Goal: Use online tool/utility: Utilize a website feature to perform a specific function

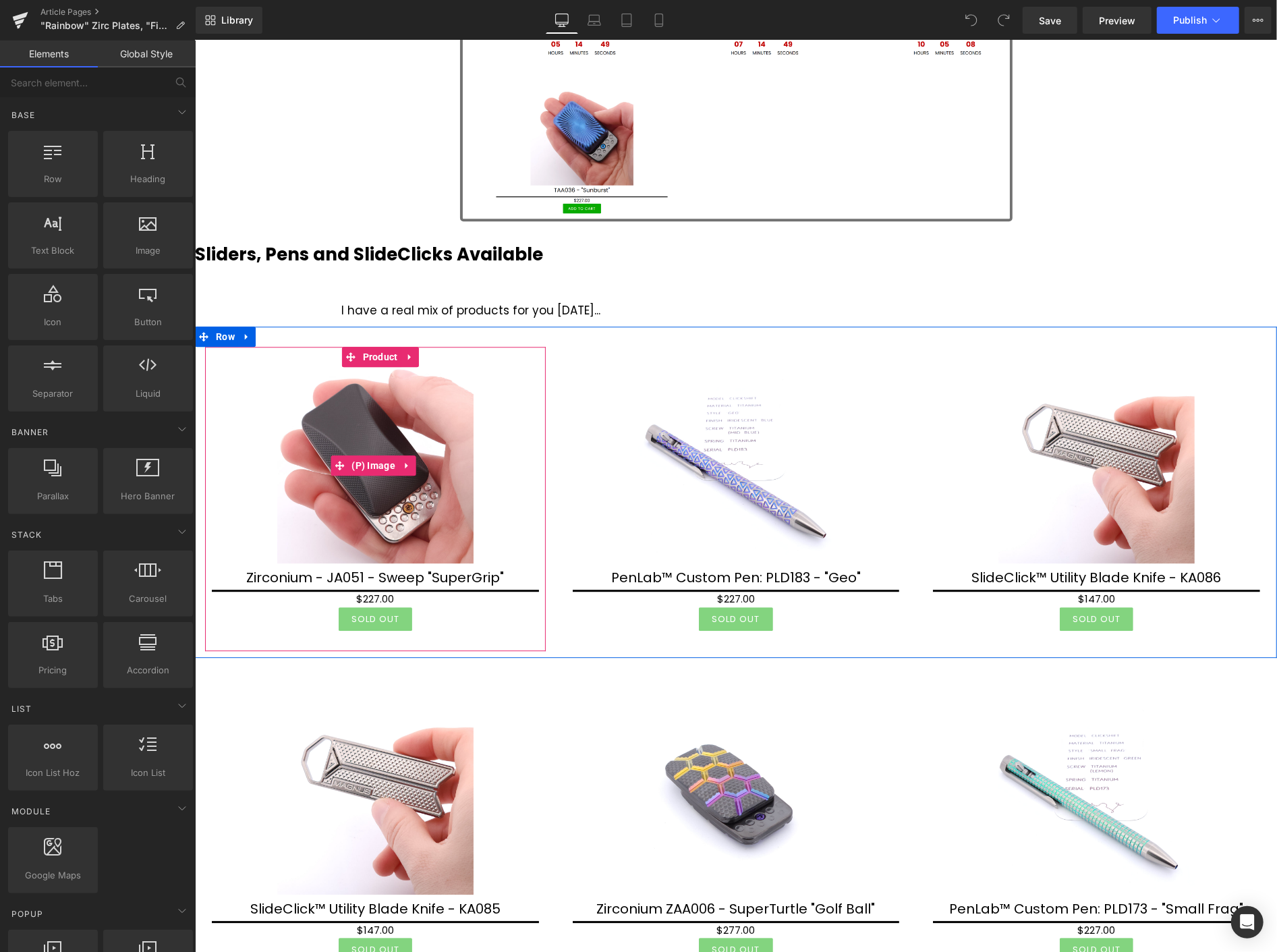
scroll to position [2472, 0]
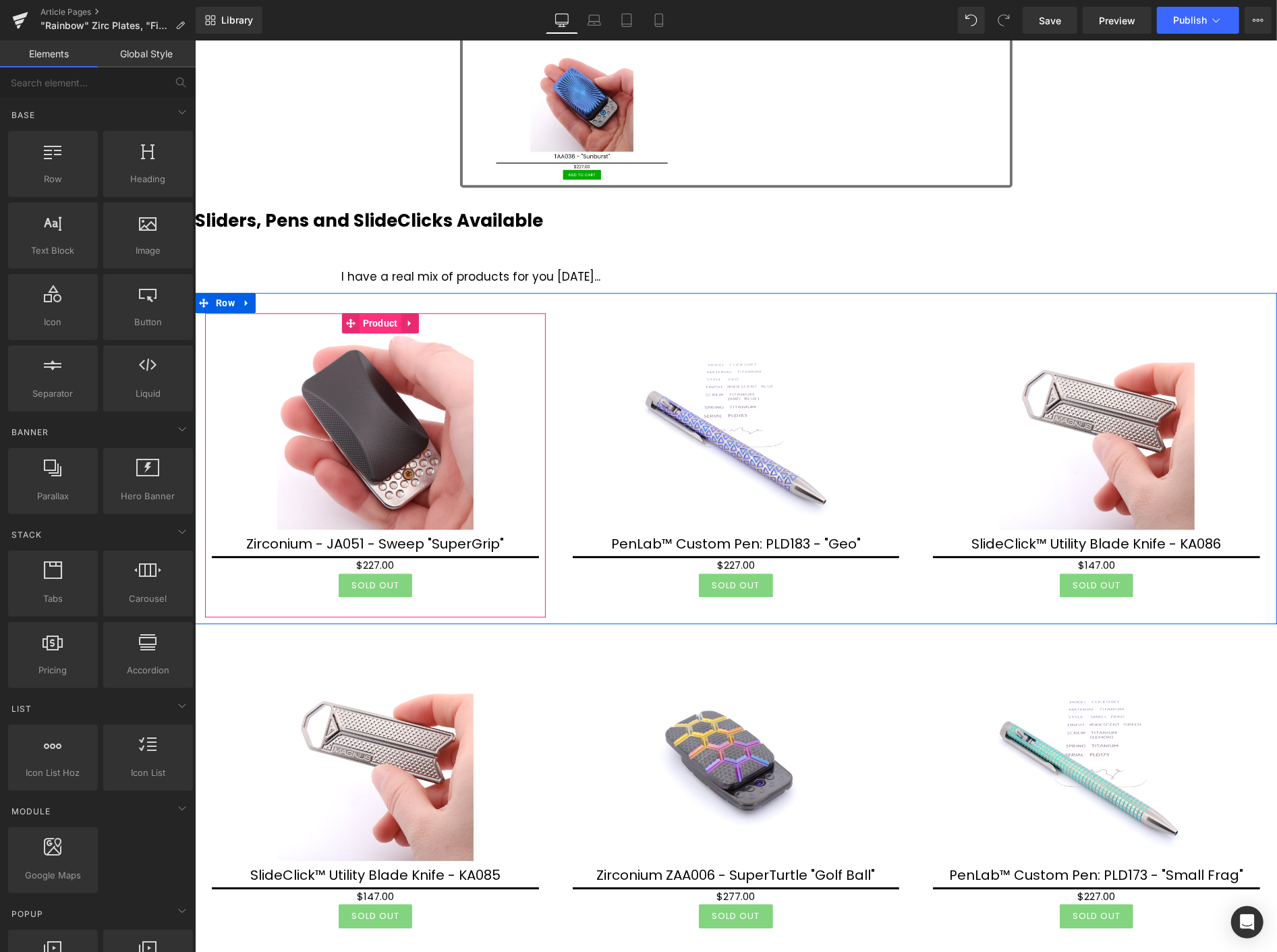
click at [381, 328] on span "Product" at bounding box center [380, 322] width 42 height 20
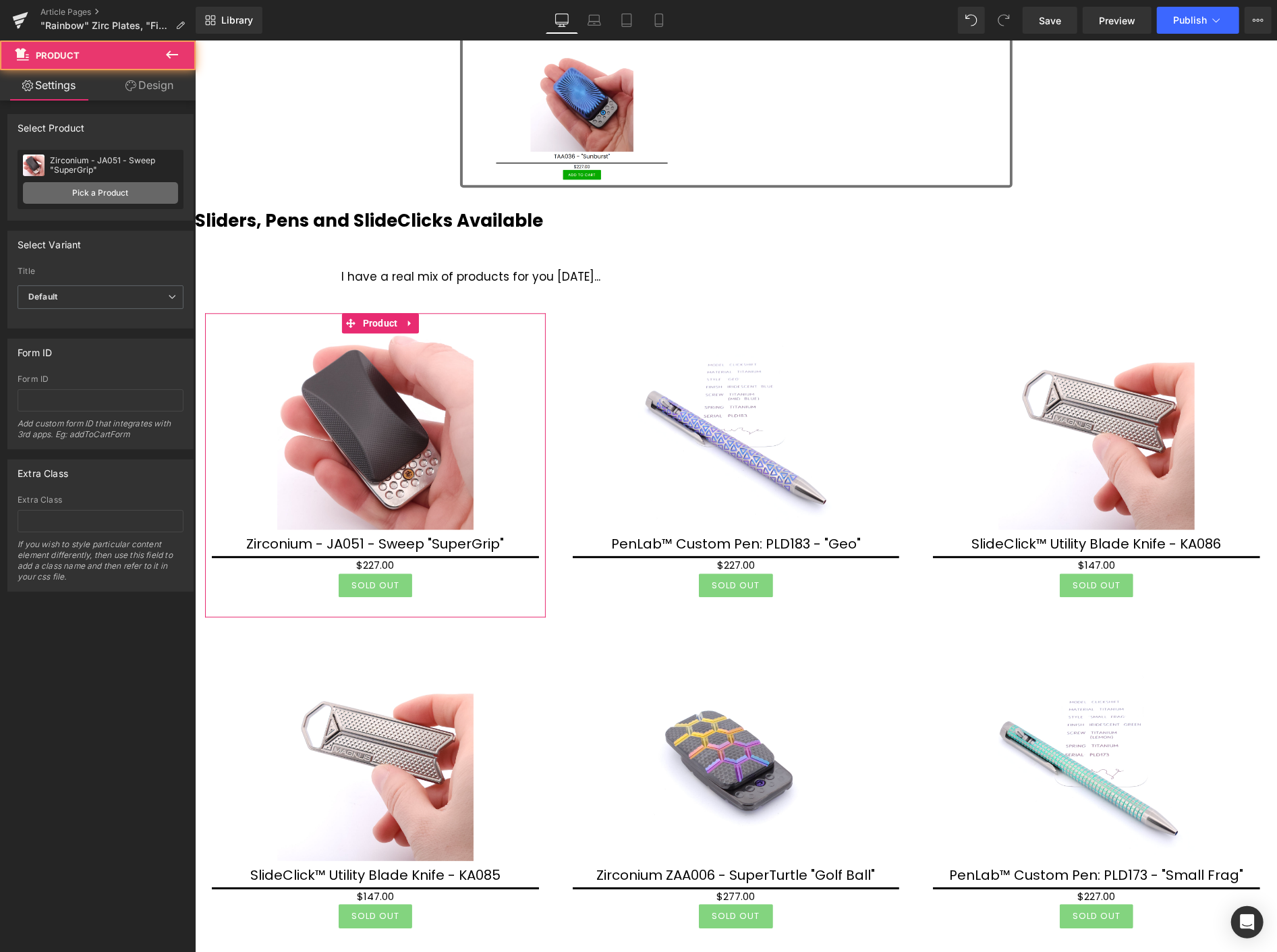
click at [102, 189] on link "Pick a Product" at bounding box center [100, 193] width 155 height 22
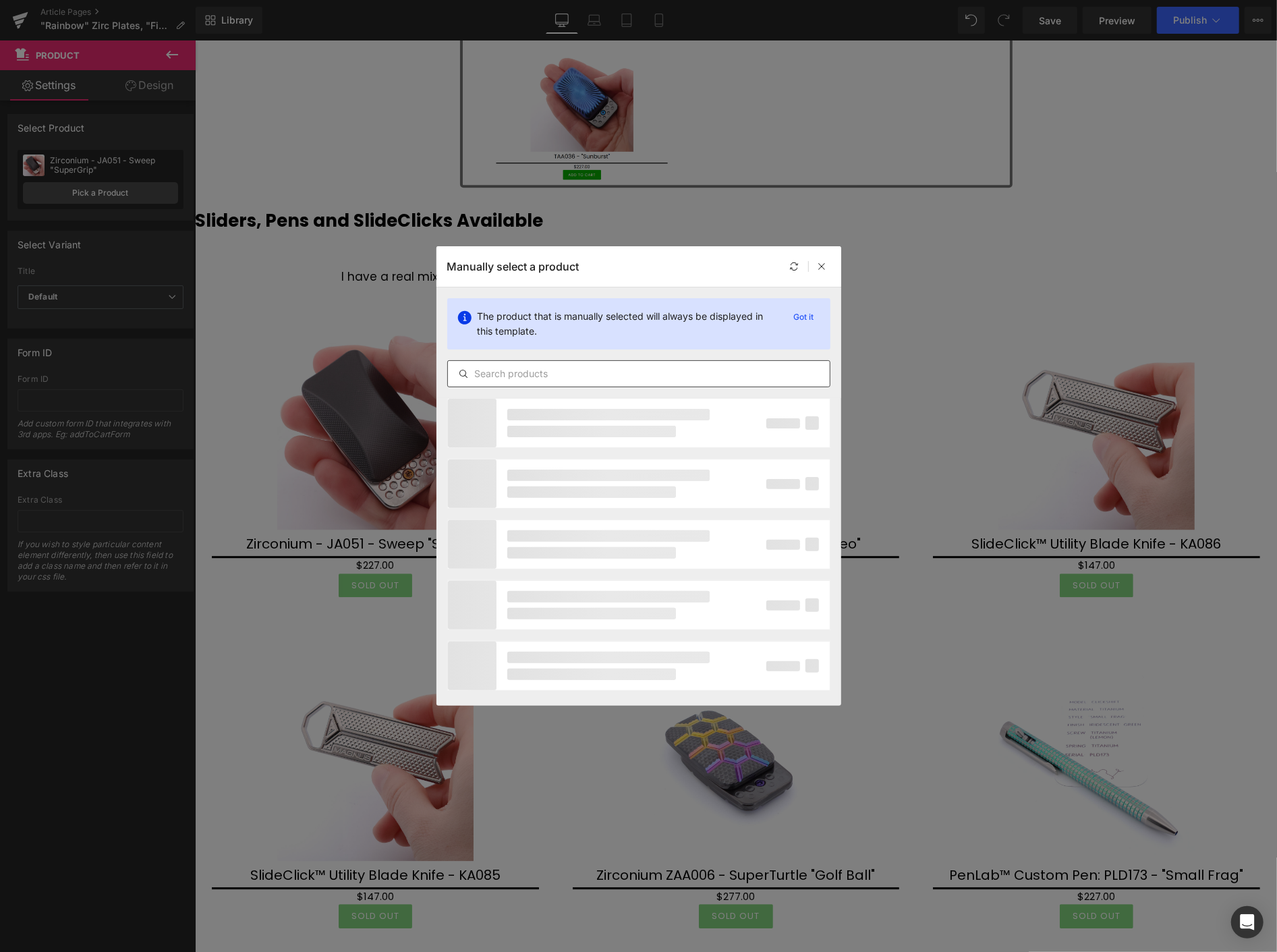
click at [509, 384] on div at bounding box center [639, 374] width 384 height 27
click at [507, 375] on input "text" at bounding box center [638, 374] width 382 height 16
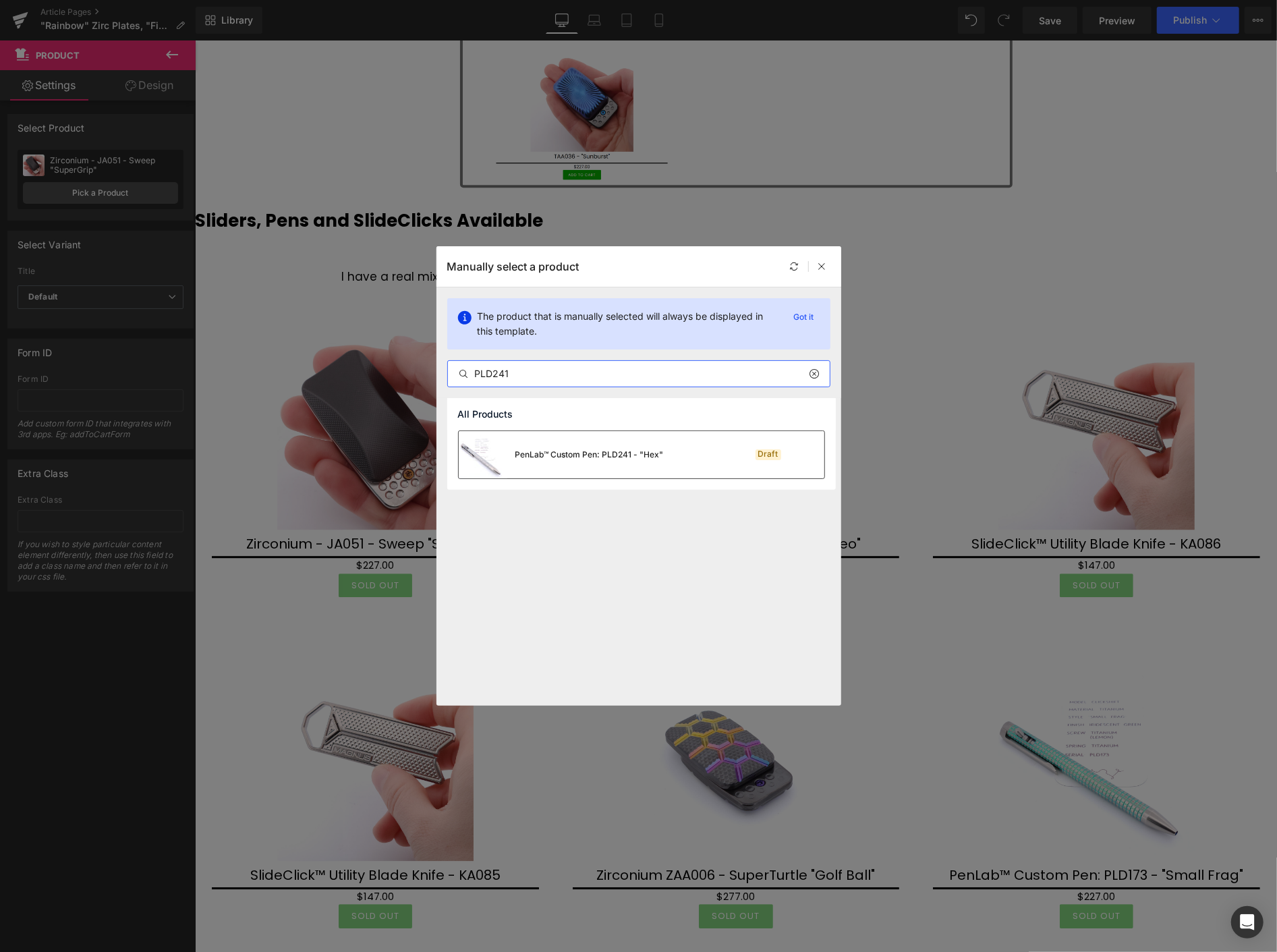
type input "PLD241"
click at [588, 452] on div "PenLab™ Custom Pen: PLD241 - "Hex"" at bounding box center [589, 454] width 148 height 12
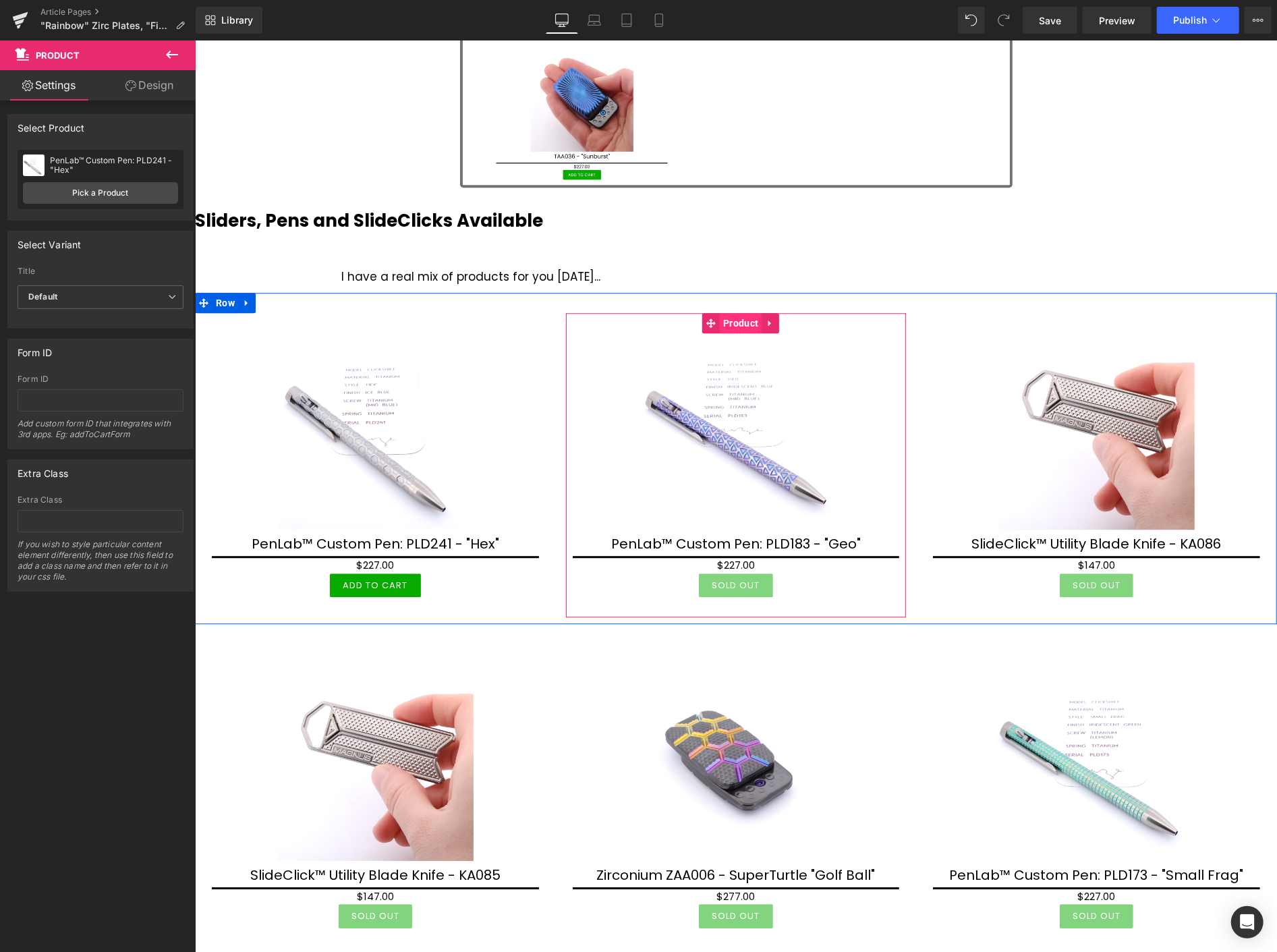
click at [734, 325] on span "Product" at bounding box center [740, 322] width 42 height 20
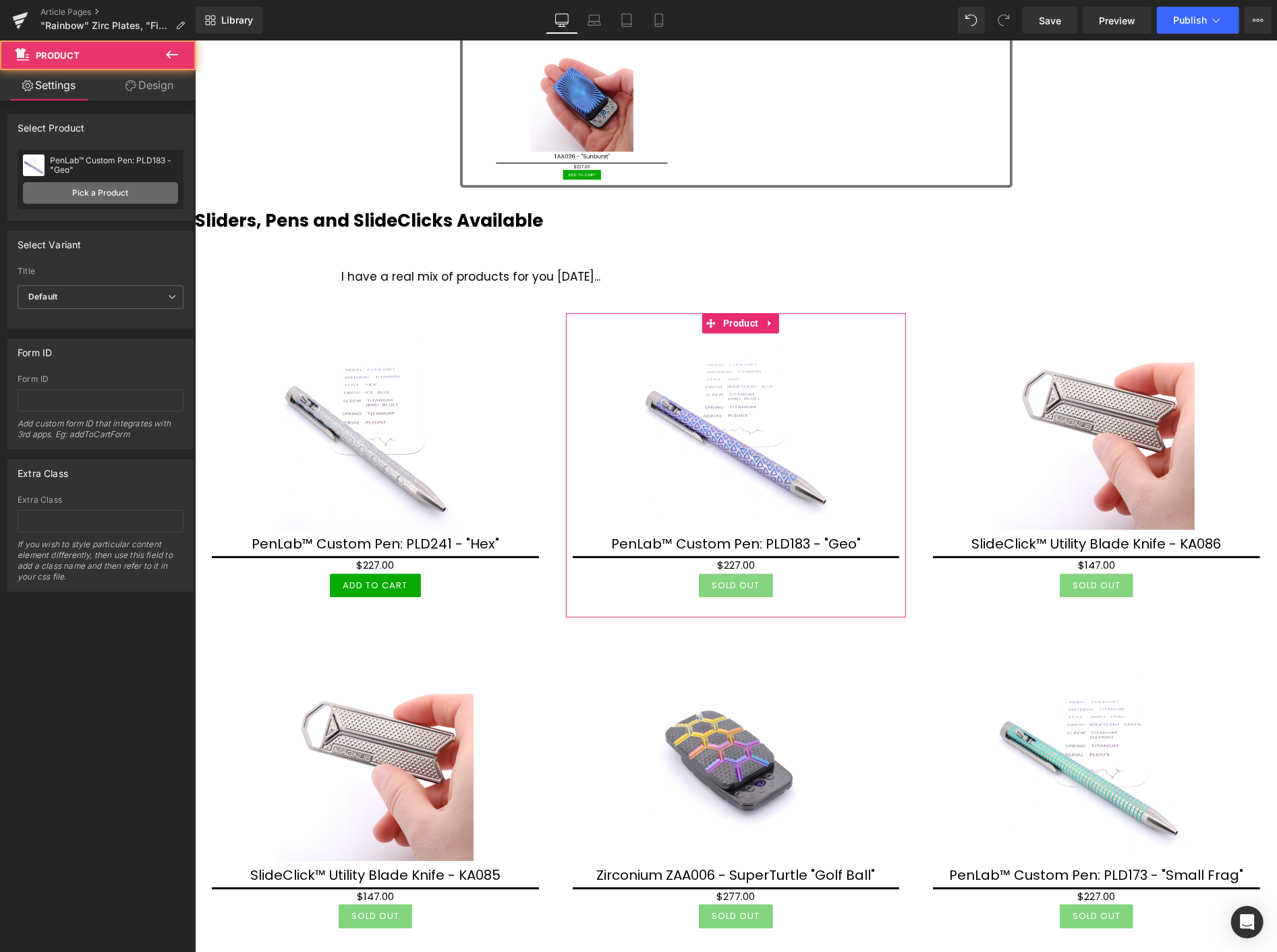
click at [119, 186] on link "Pick a Product" at bounding box center [100, 193] width 155 height 22
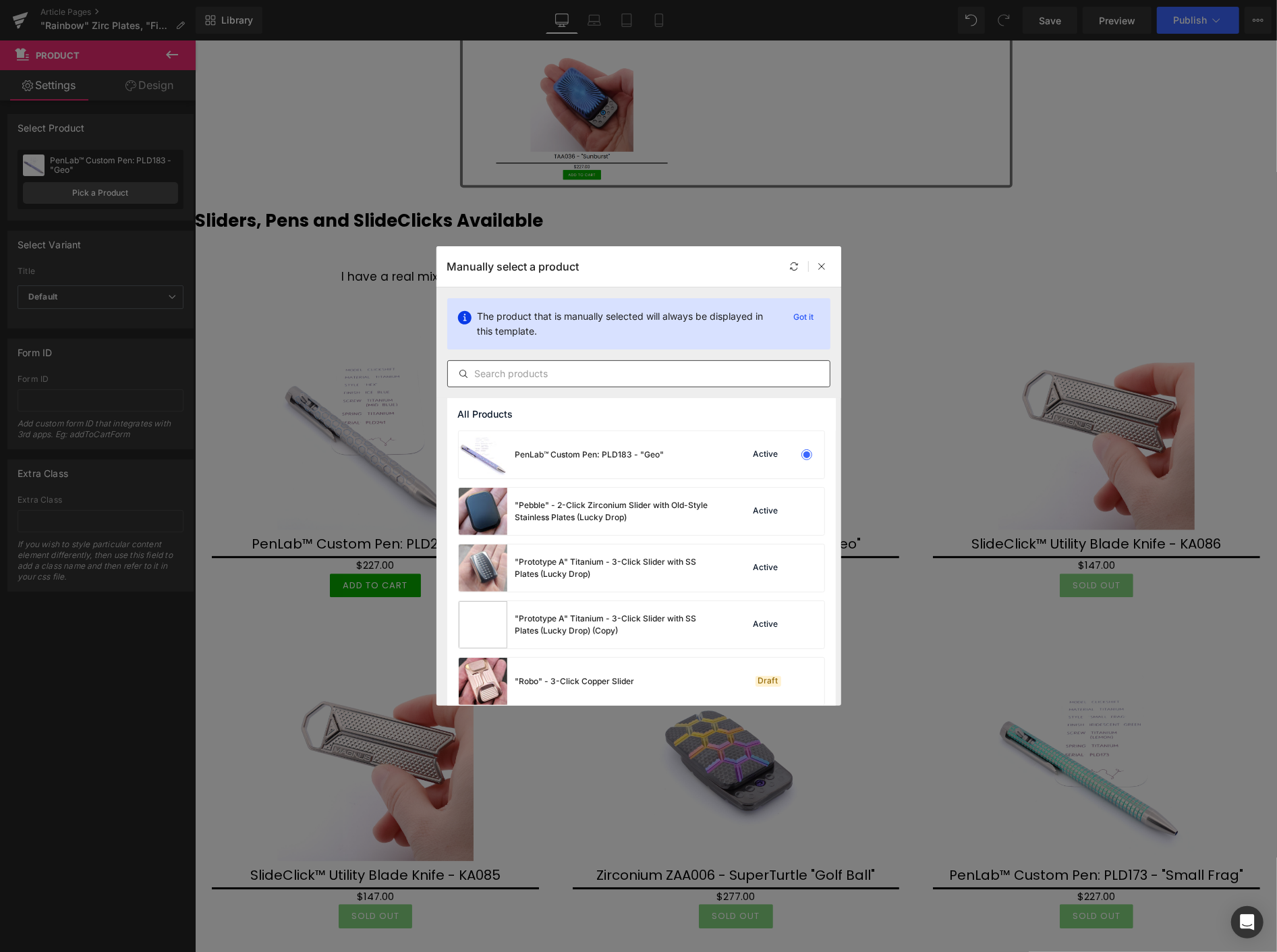
click at [551, 375] on input "text" at bounding box center [638, 374] width 382 height 16
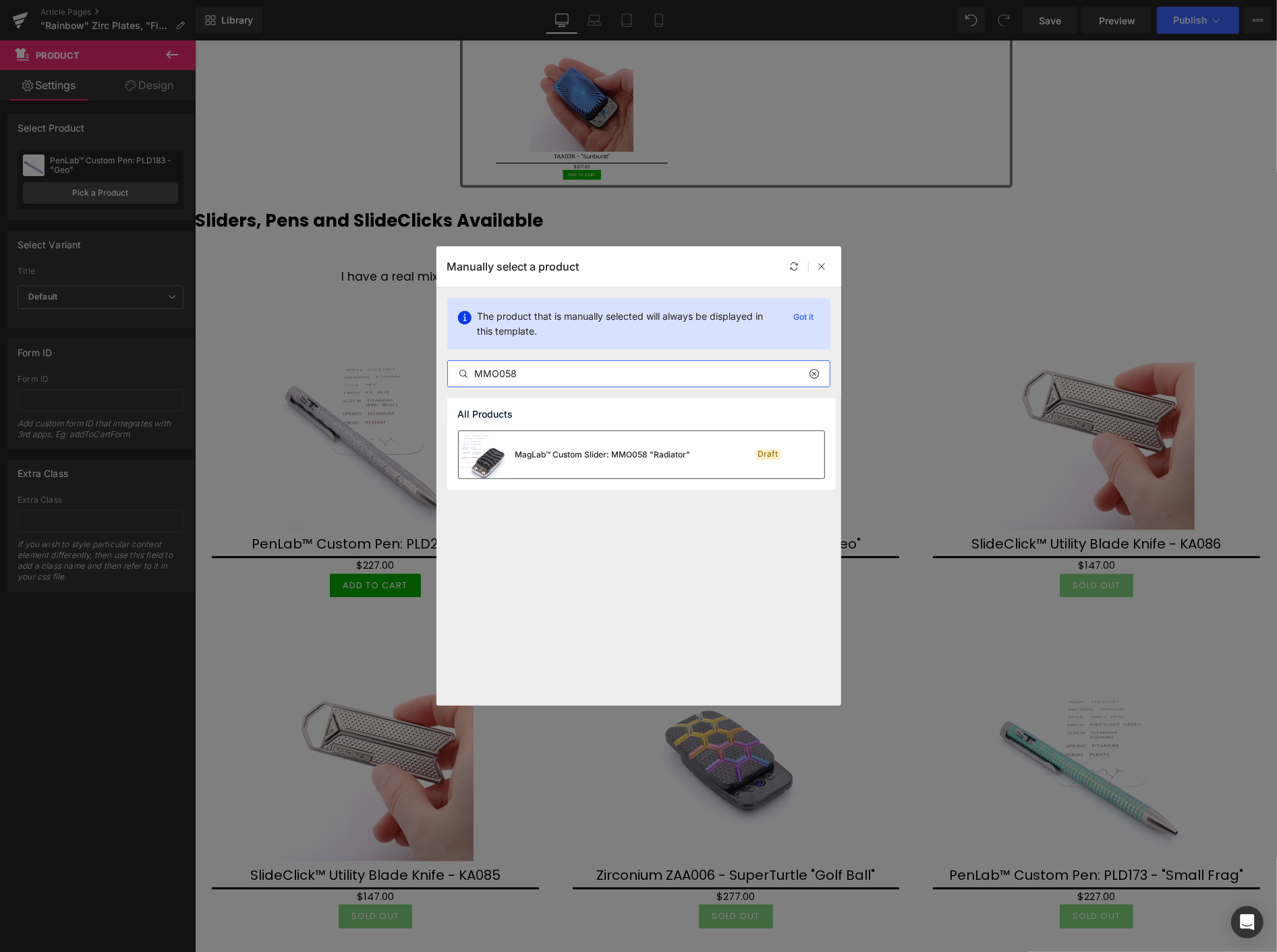
type input "MMO058"
click at [616, 448] on div "MagLab™ Custom Slider: MMO058 "Radiator"" at bounding box center [603, 454] width 175 height 12
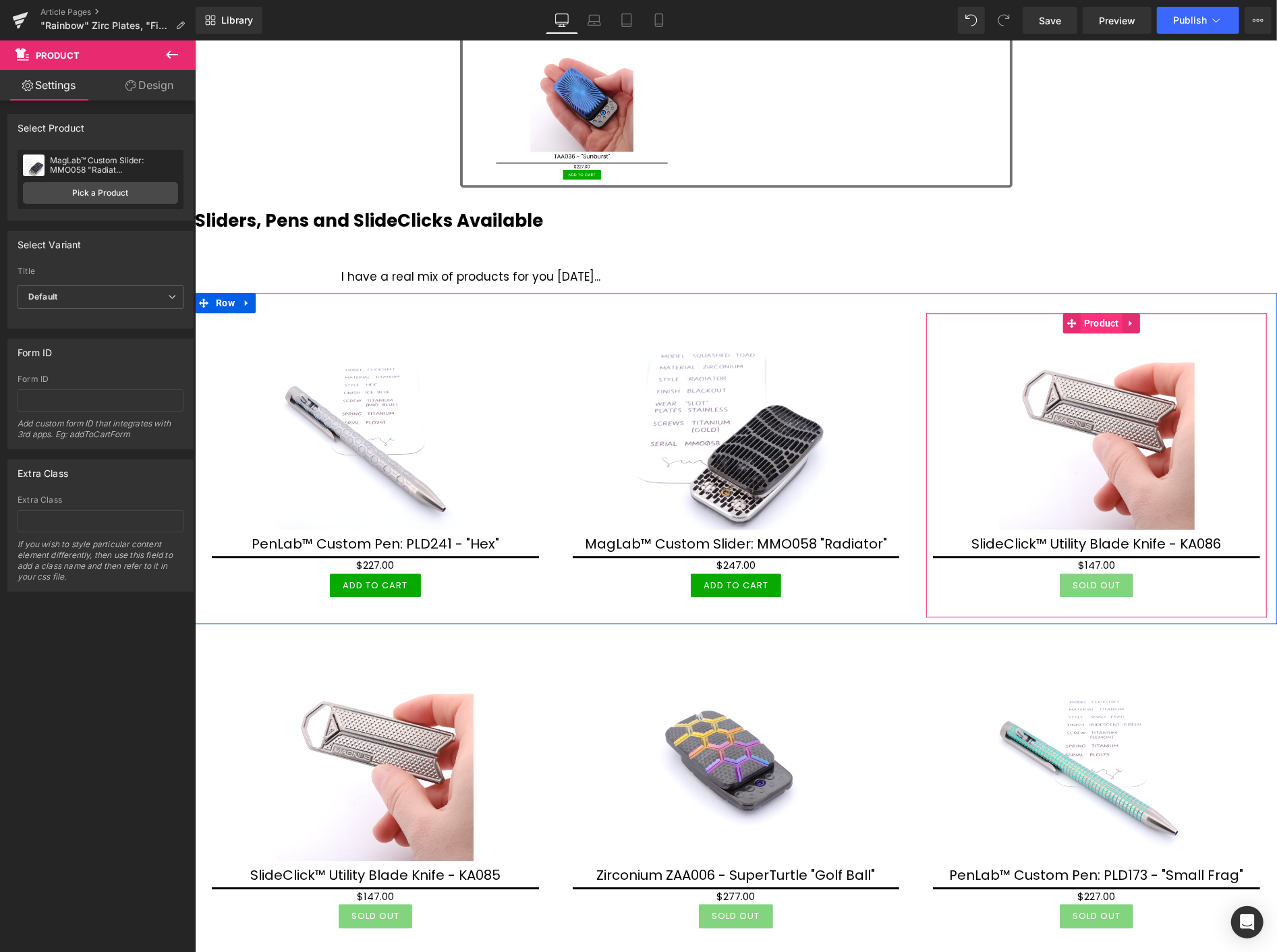
click at [1092, 323] on span "Product" at bounding box center [1101, 322] width 42 height 20
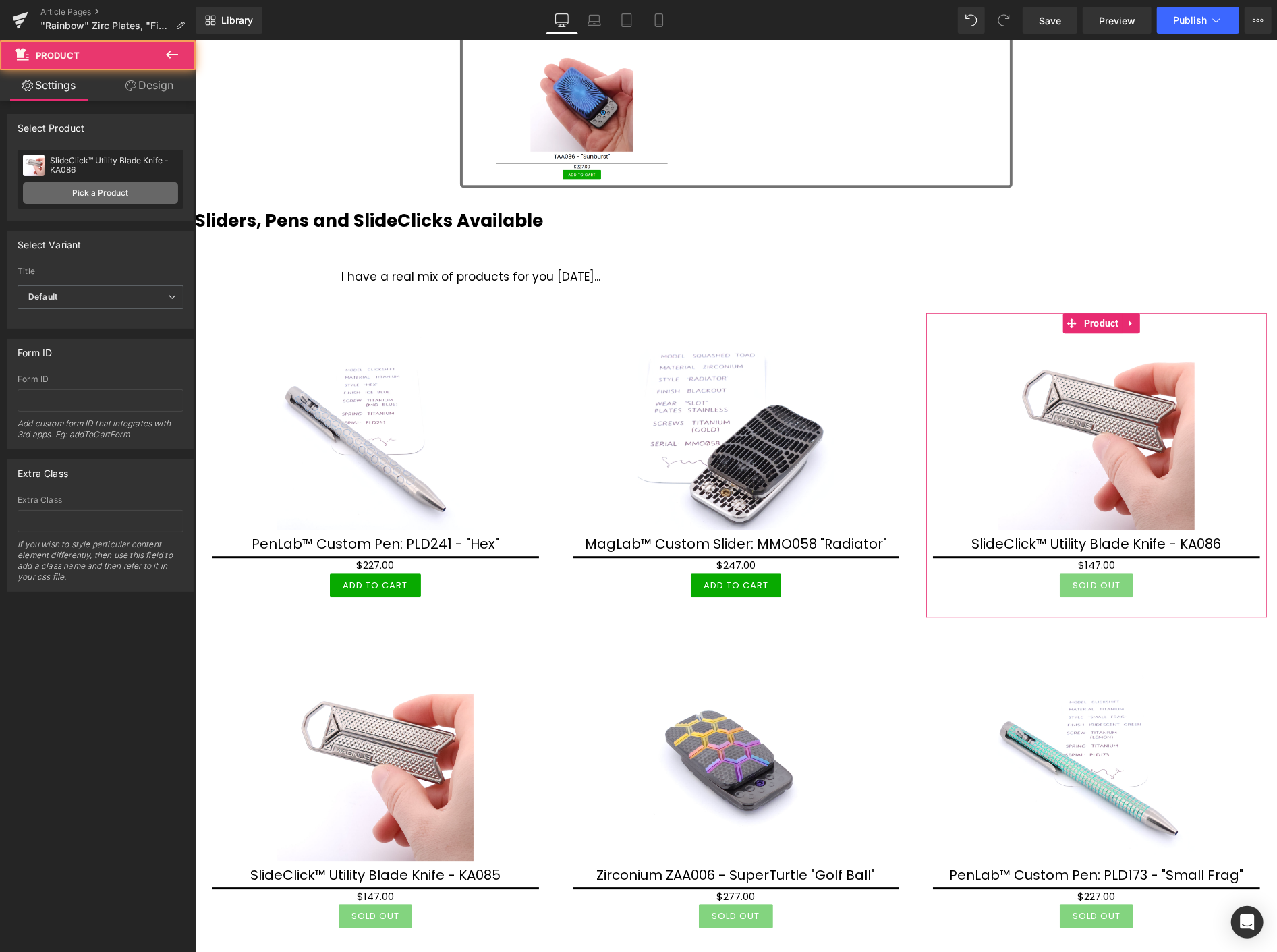
click at [135, 198] on link "Pick a Product" at bounding box center [100, 193] width 155 height 22
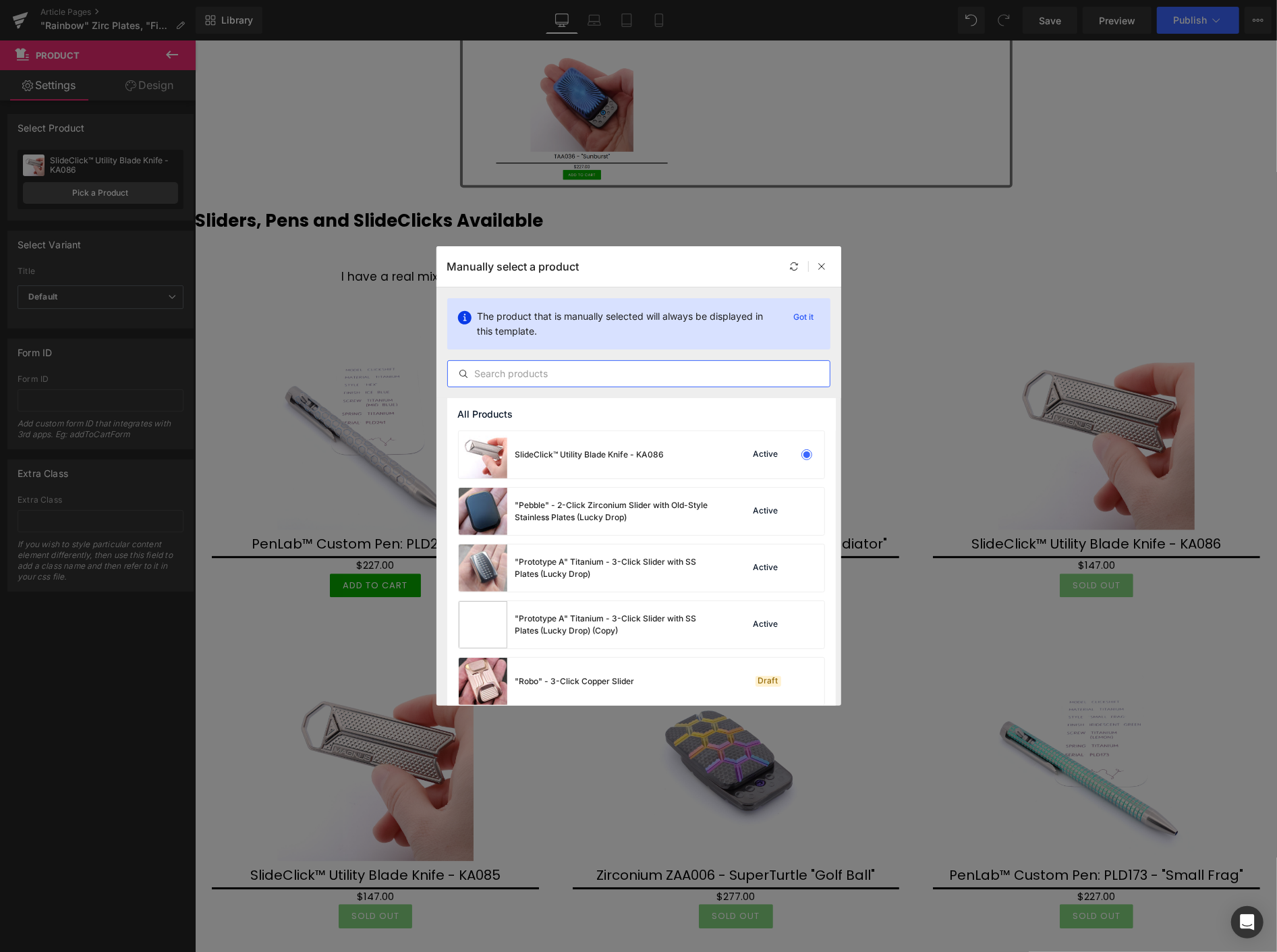
click at [509, 366] on input "text" at bounding box center [638, 374] width 382 height 16
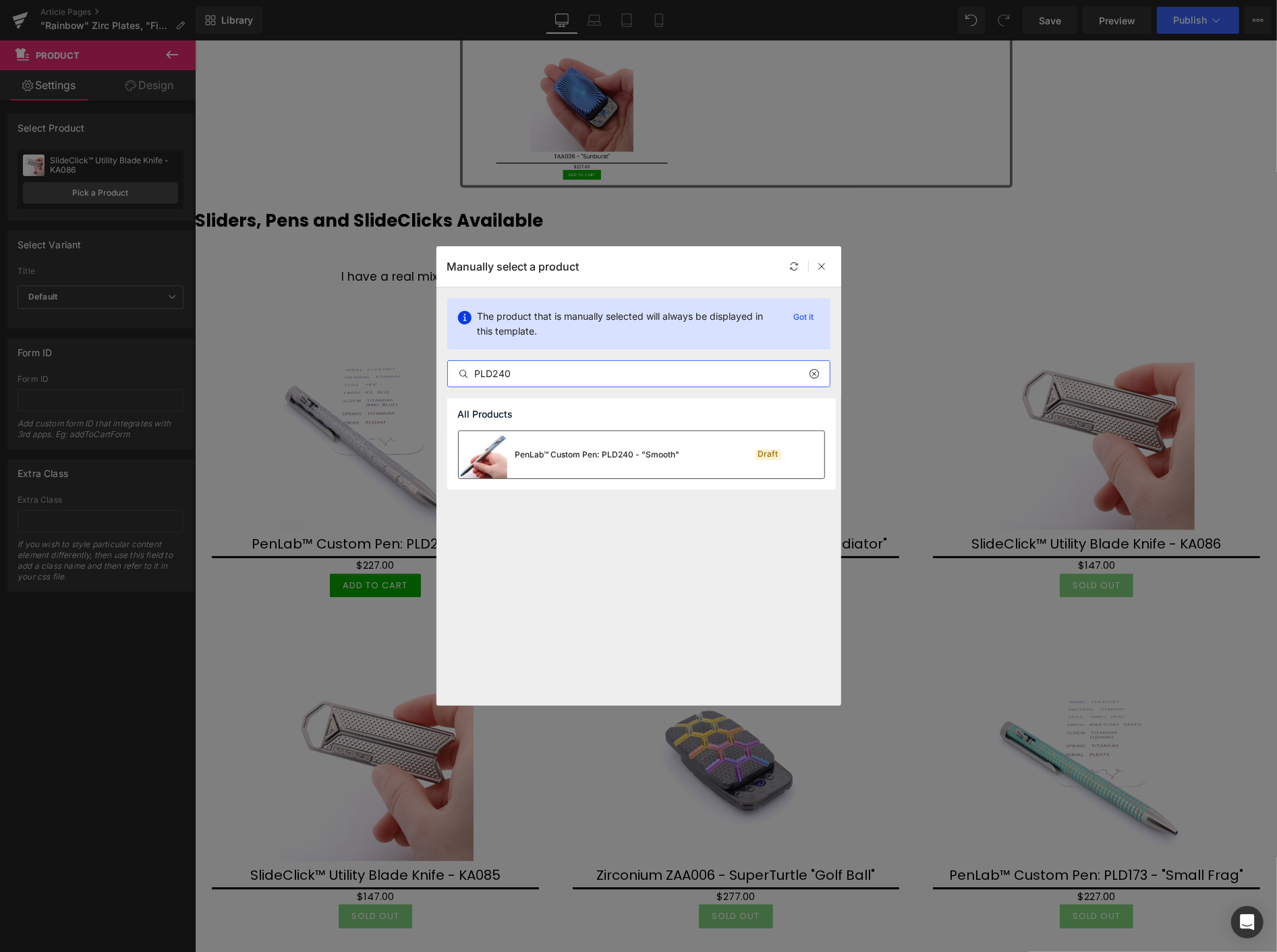
type input "PLD240"
click at [604, 459] on div "PenLab™ Custom Pen: PLD240 - "Smooth"" at bounding box center [597, 454] width 164 height 12
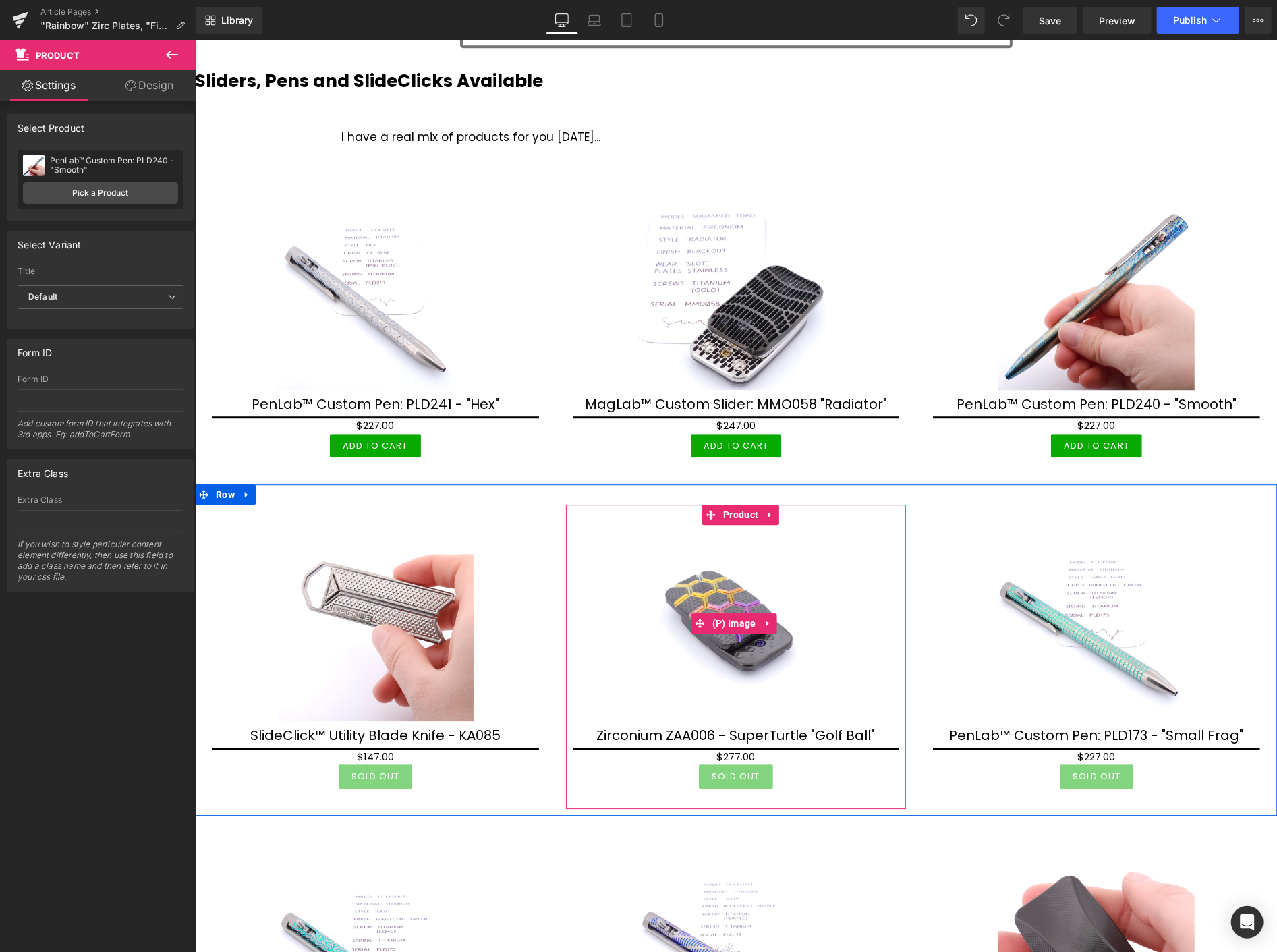
scroll to position [2622, 0]
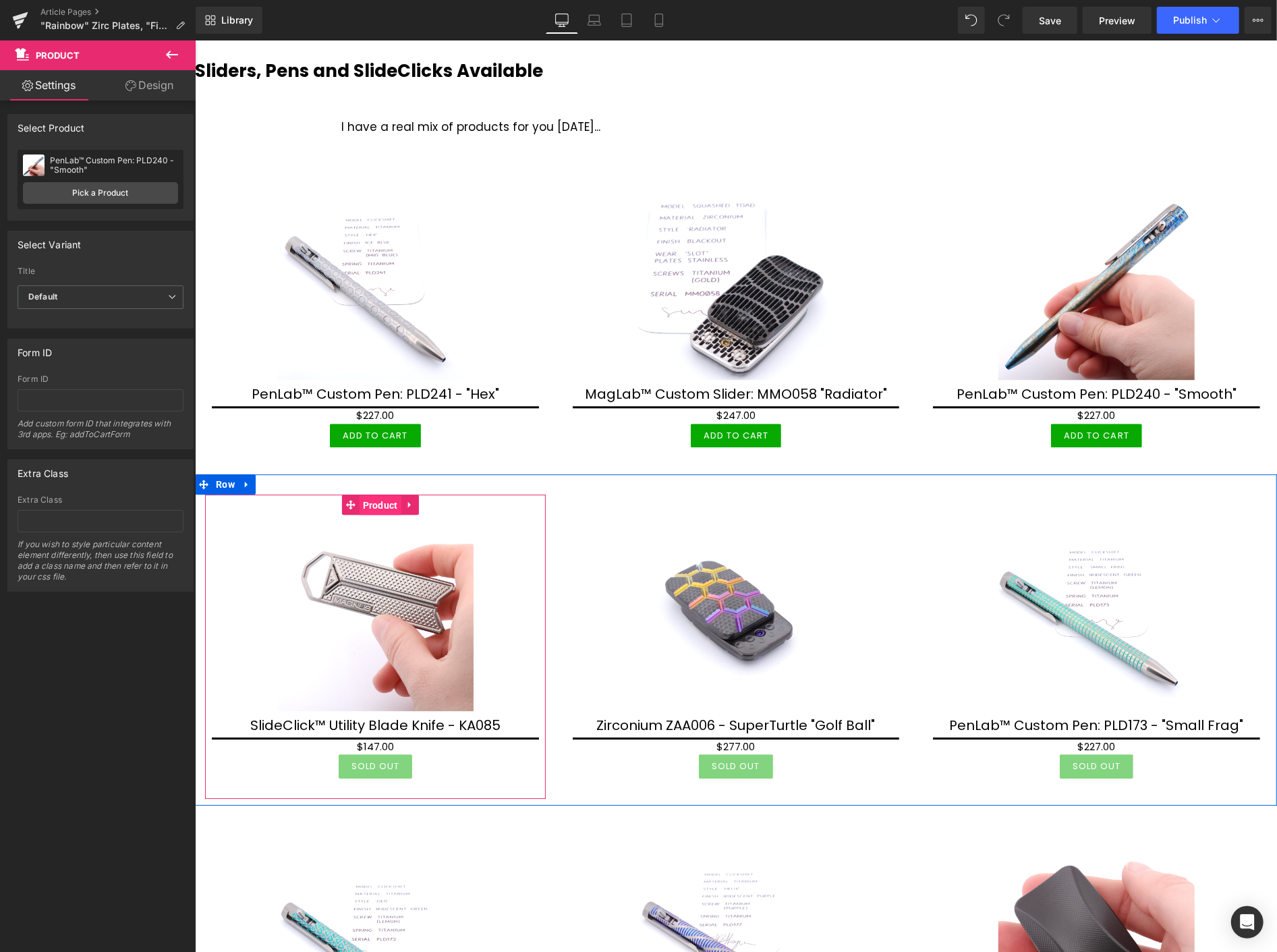
click at [375, 504] on span "Product" at bounding box center [380, 504] width 42 height 20
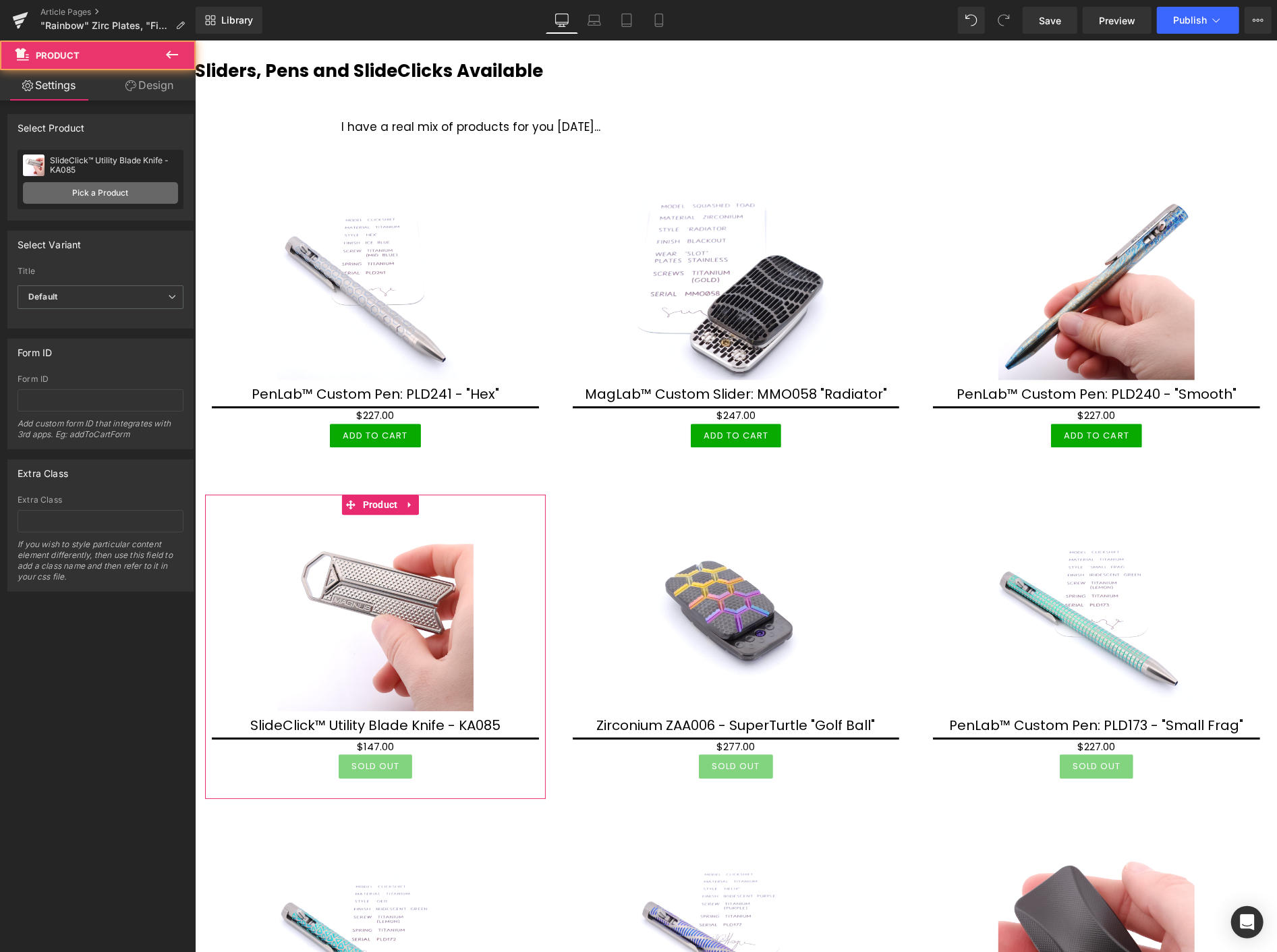
click at [99, 189] on link "Pick a Product" at bounding box center [100, 193] width 155 height 22
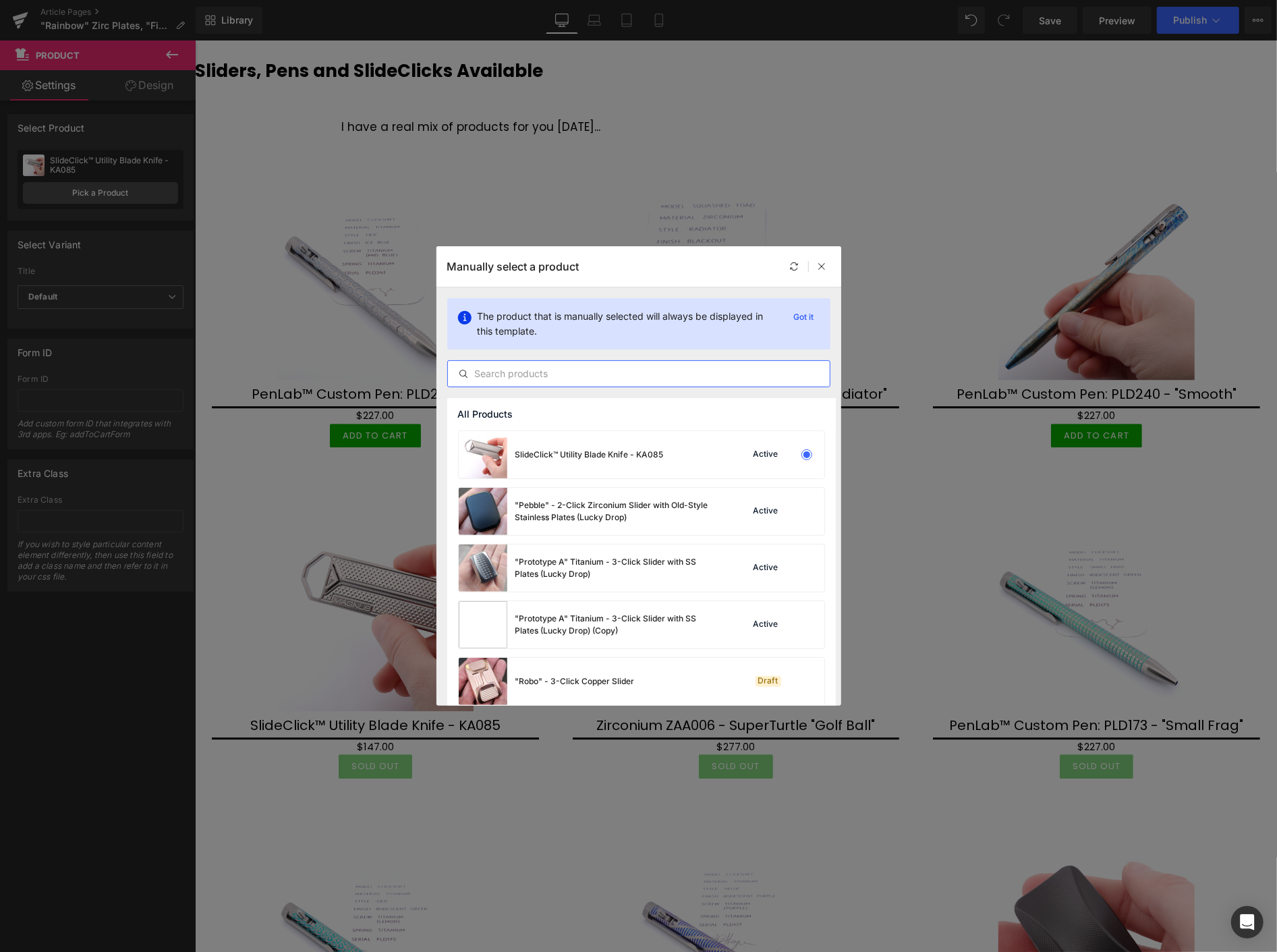
click at [542, 368] on input "text" at bounding box center [638, 374] width 382 height 16
click at [512, 378] on input "text" at bounding box center [638, 374] width 382 height 16
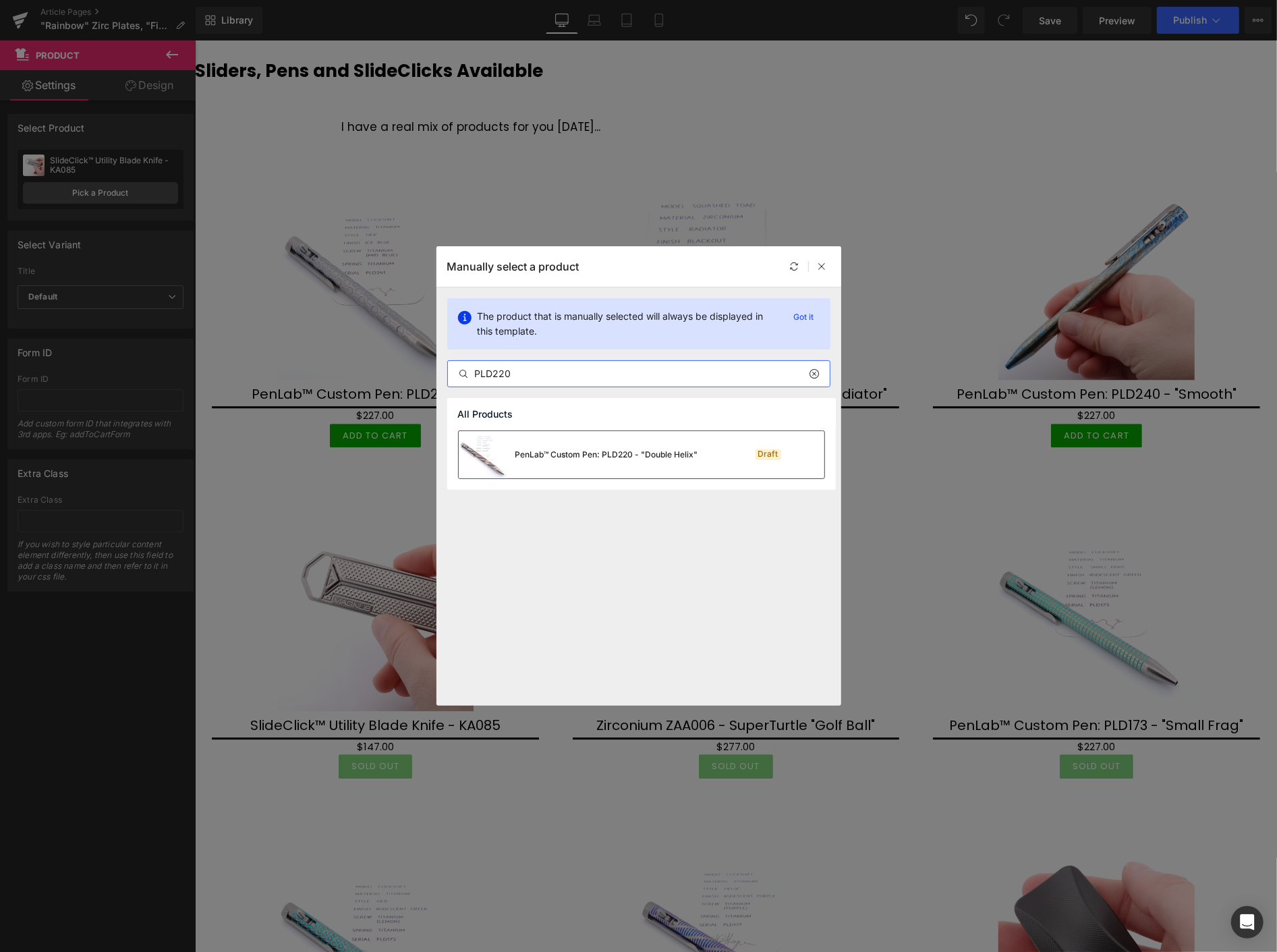
type input "PLD220"
drag, startPoint x: 626, startPoint y: 456, endPoint x: 431, endPoint y: 415, distance: 199.3
click at [626, 456] on div "PenLab™ Custom Pen: PLD220 - "Double Helix"" at bounding box center [606, 454] width 183 height 12
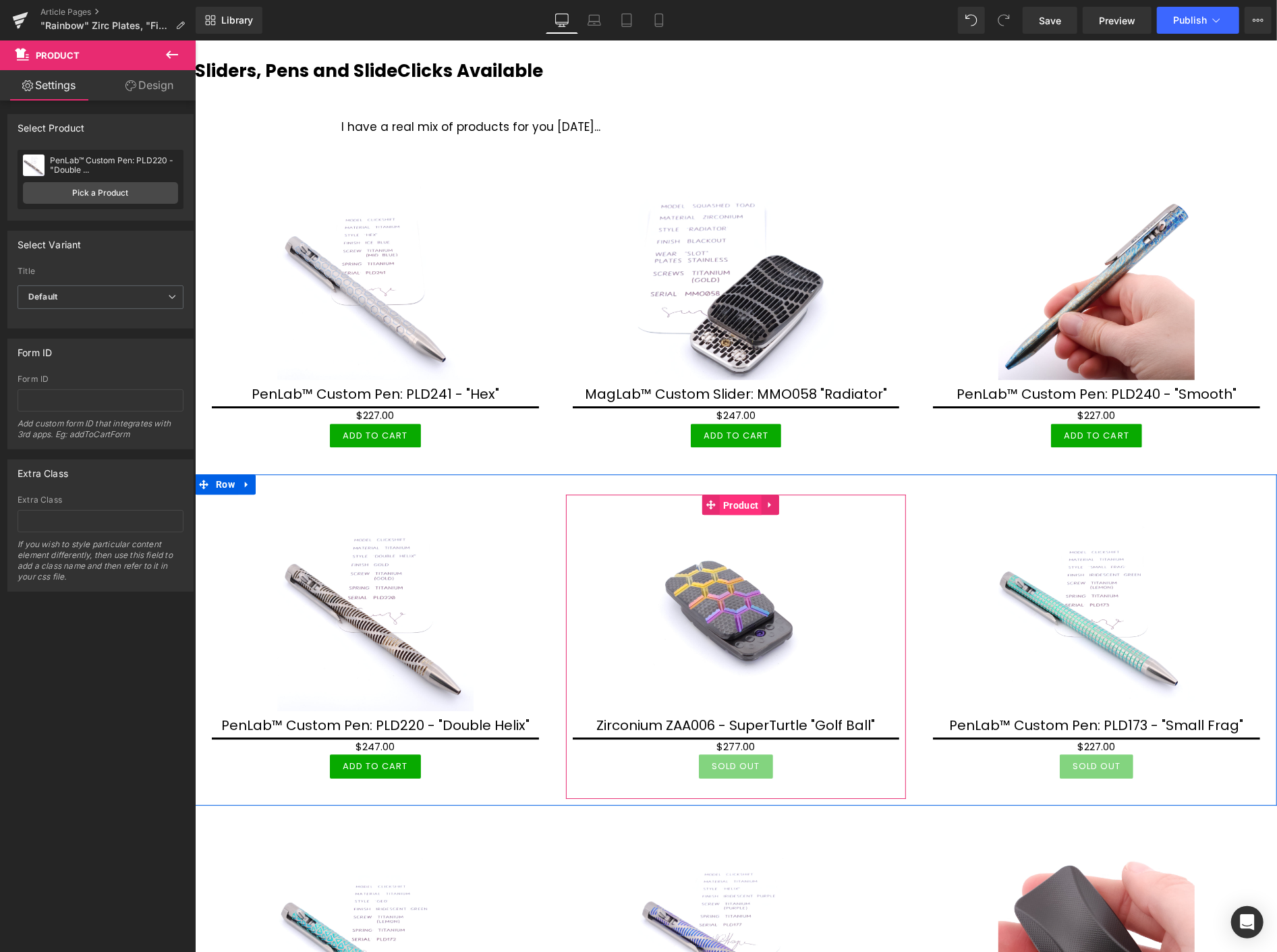
click at [733, 505] on span "Product" at bounding box center [740, 504] width 42 height 20
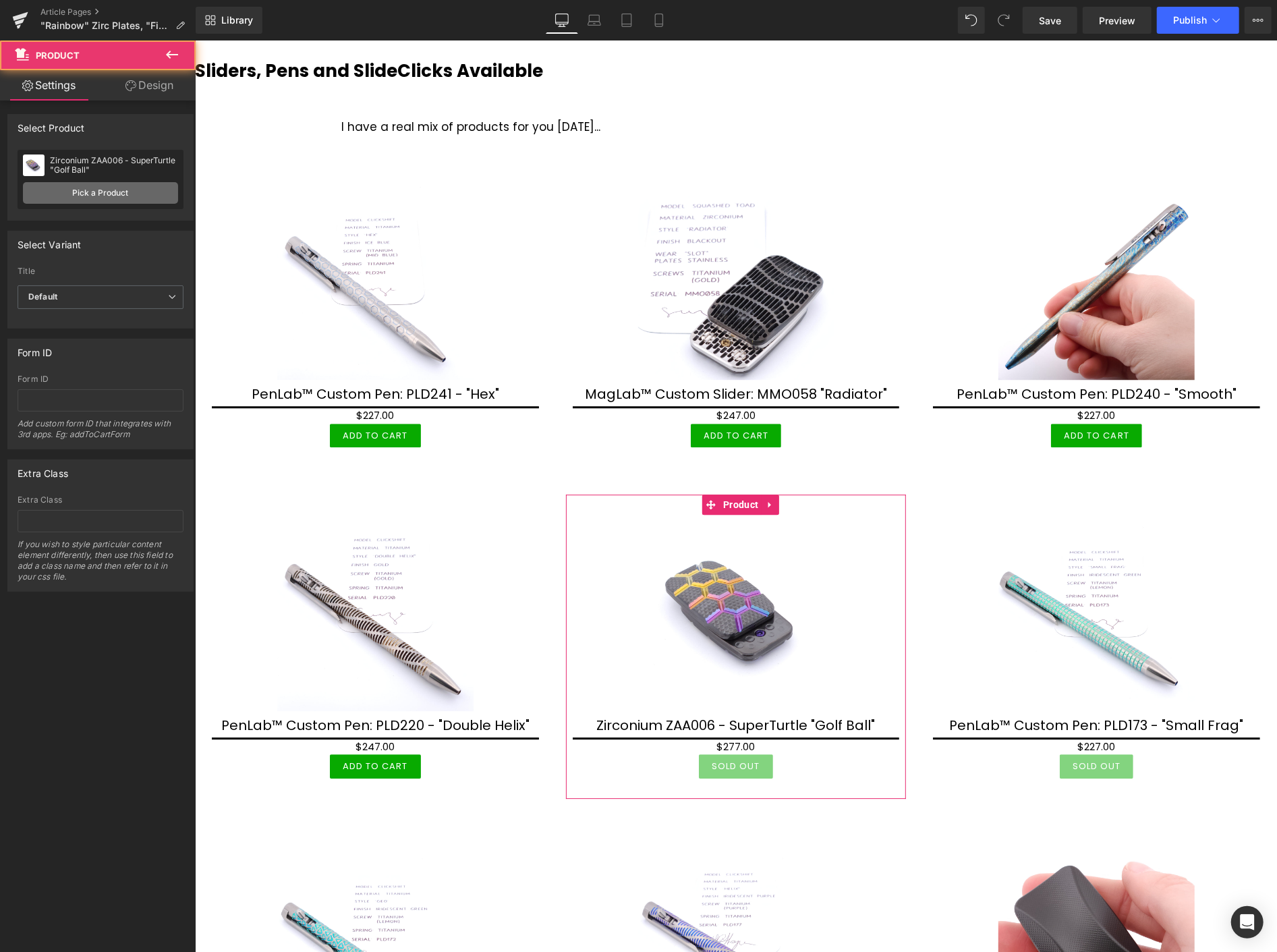
click at [146, 194] on link "Pick a Product" at bounding box center [100, 193] width 155 height 22
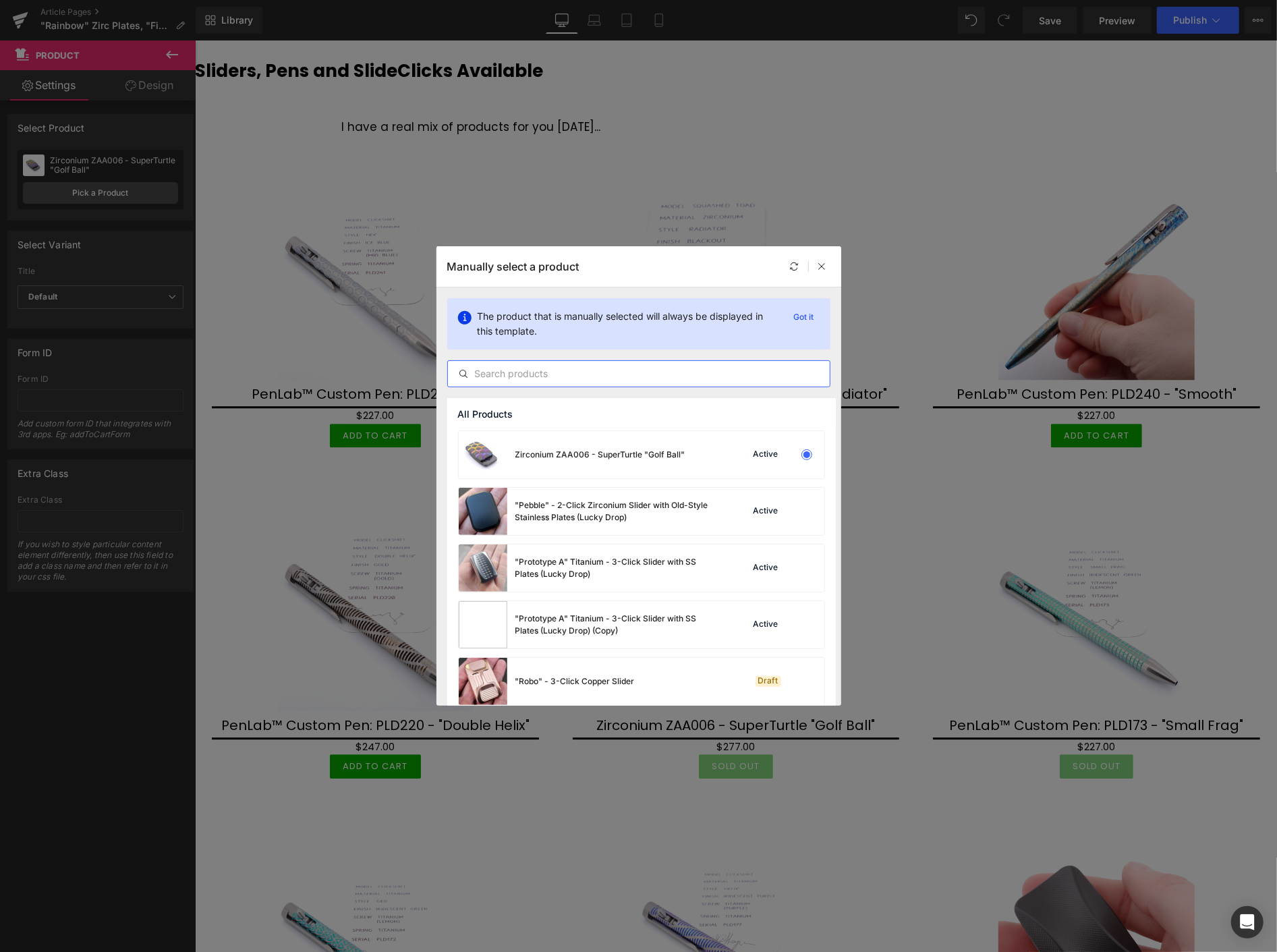
click at [523, 373] on input "text" at bounding box center [638, 374] width 382 height 16
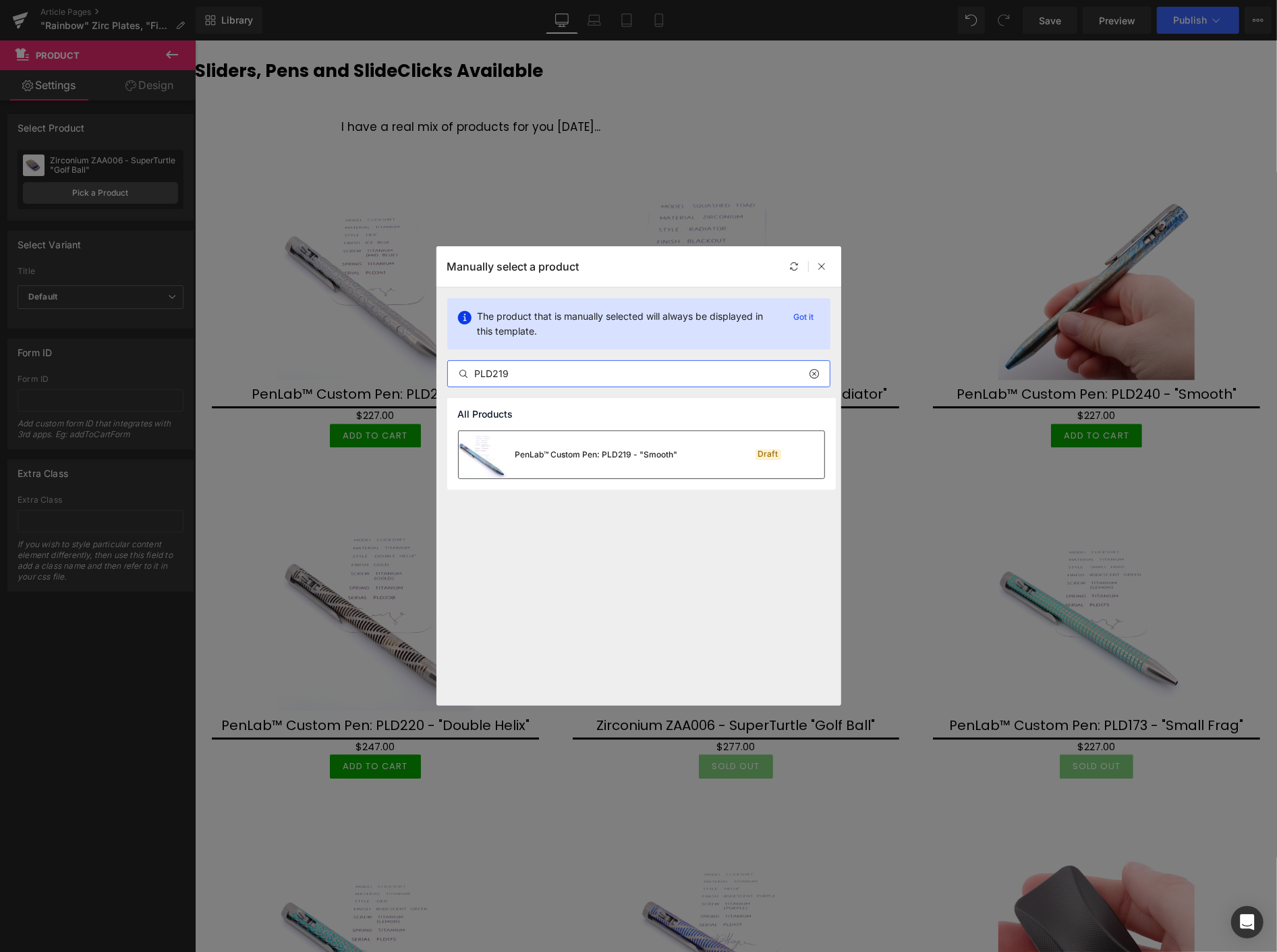
type input "PLD219"
drag, startPoint x: 560, startPoint y: 454, endPoint x: 568, endPoint y: 443, distance: 13.6
click at [568, 443] on div "PenLab™ Custom Pen: PLD219 - "Smooth"" at bounding box center [568, 455] width 219 height 47
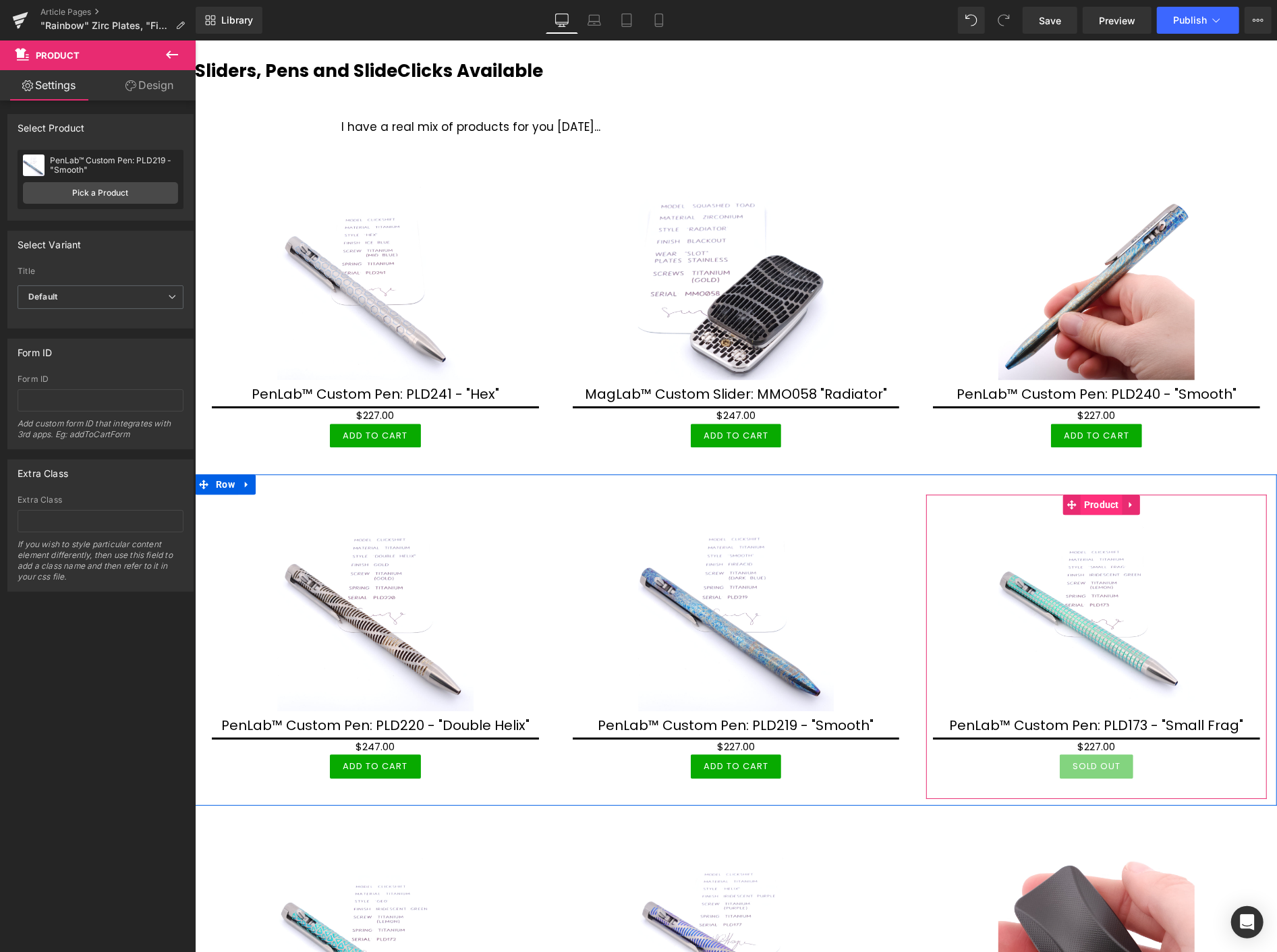
click at [1099, 497] on span "Product" at bounding box center [1101, 504] width 42 height 20
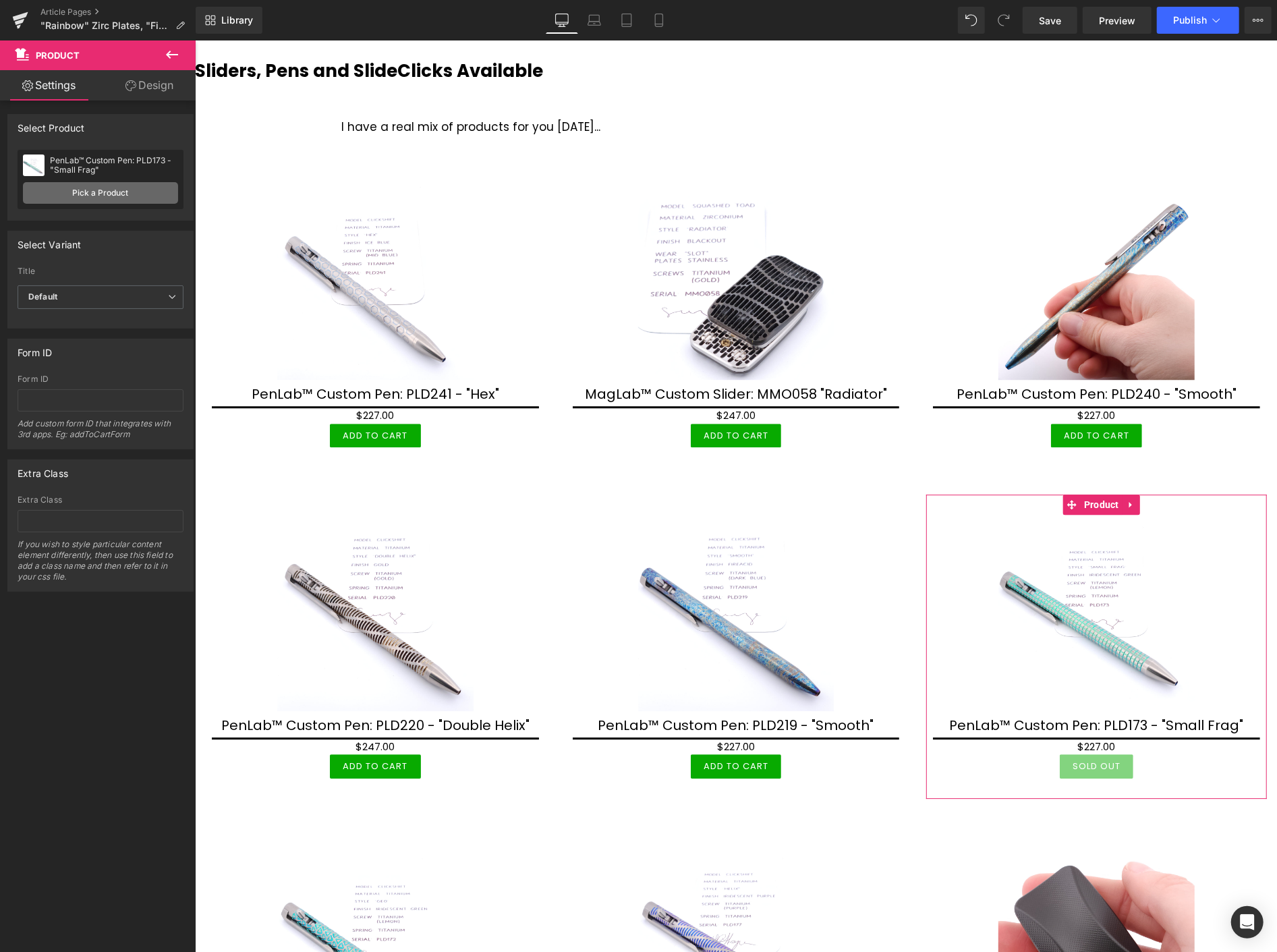
click at [84, 191] on link "Pick a Product" at bounding box center [100, 193] width 155 height 22
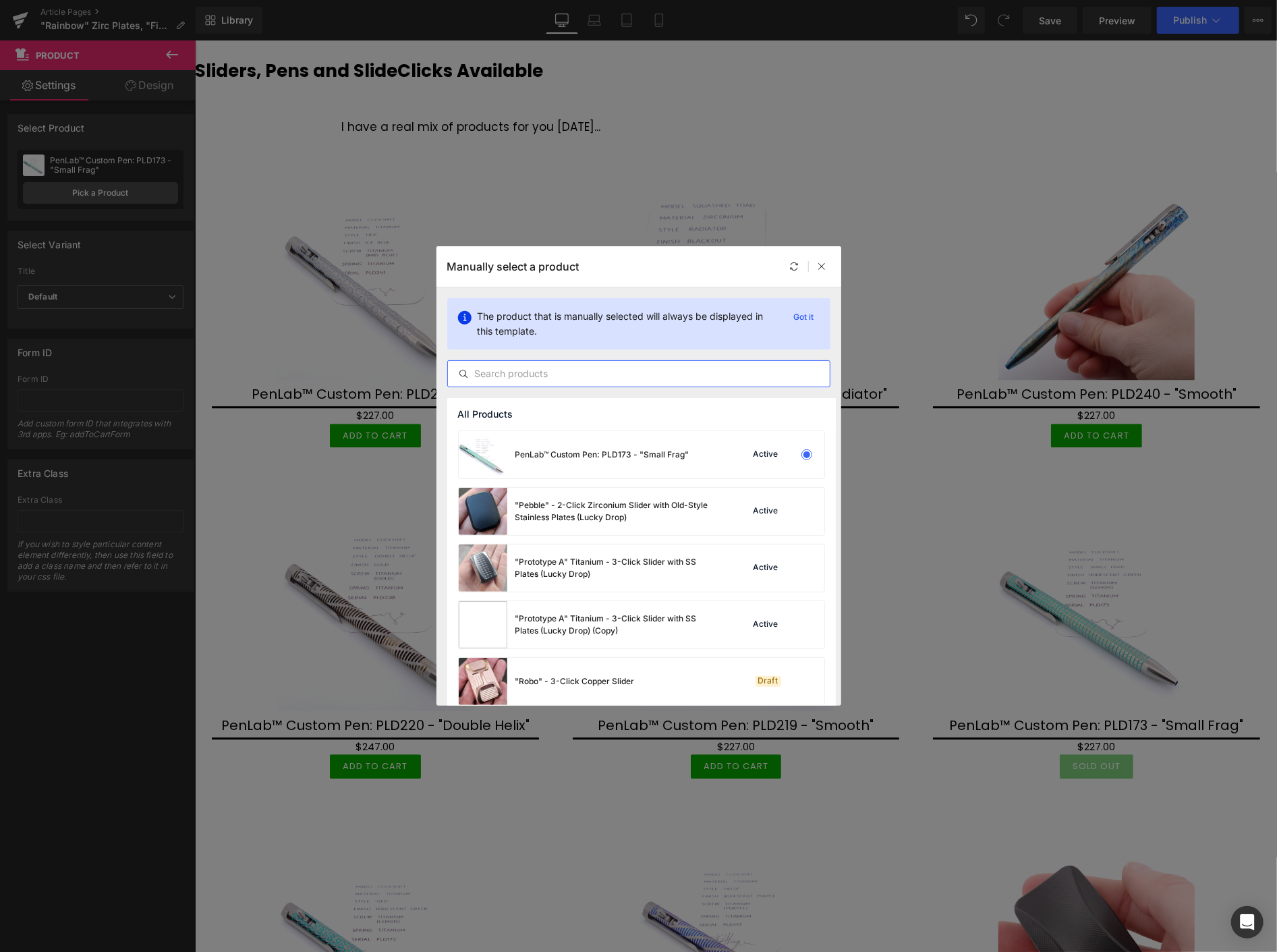
click at [511, 379] on input "text" at bounding box center [638, 374] width 382 height 16
click at [509, 369] on input "text" at bounding box center [638, 374] width 382 height 16
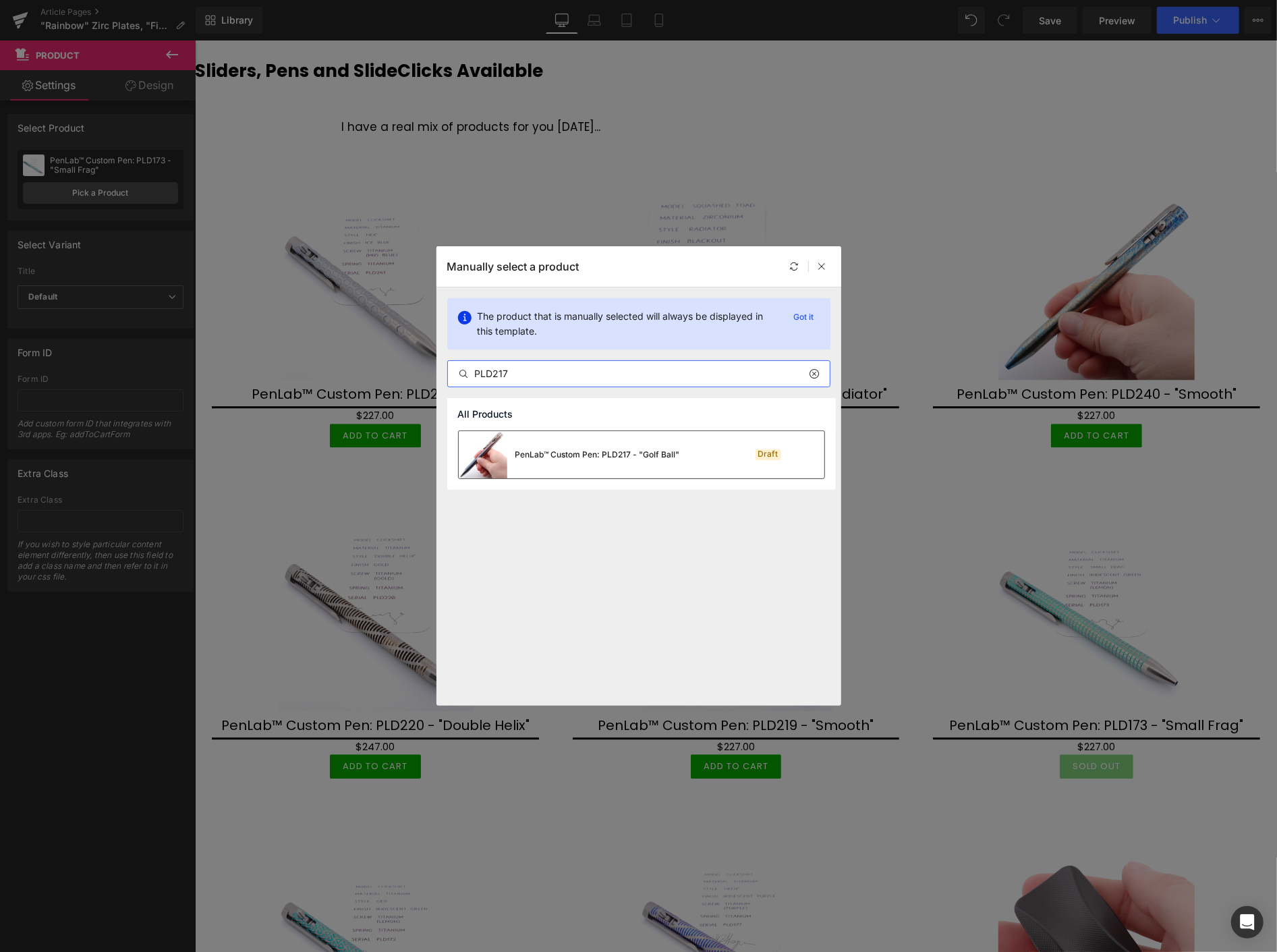
type input "PLD217"
click at [553, 454] on div "PenLab™ Custom Pen: PLD217 - "Golf Ball"" at bounding box center [597, 454] width 164 height 12
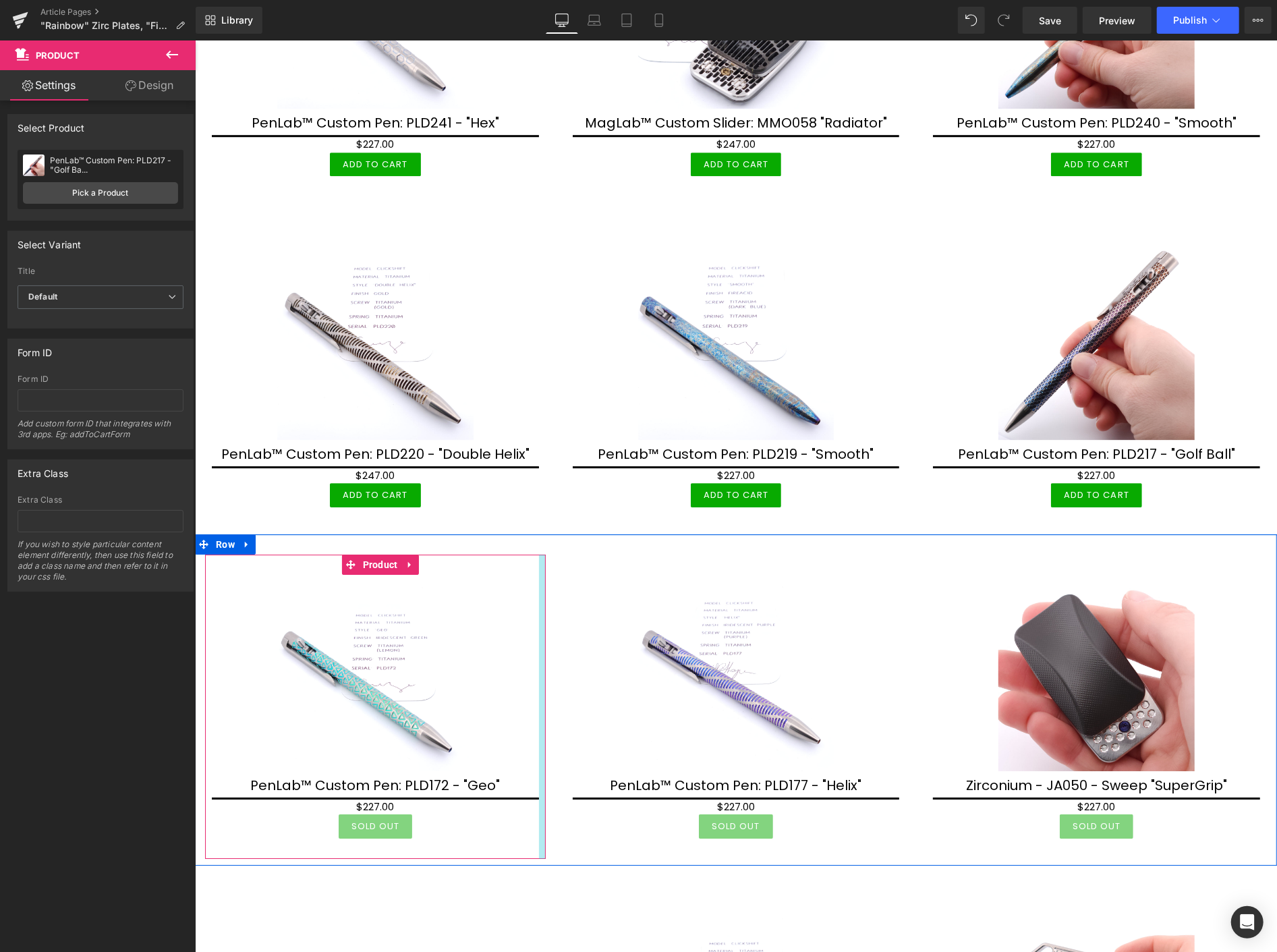
scroll to position [2923, 0]
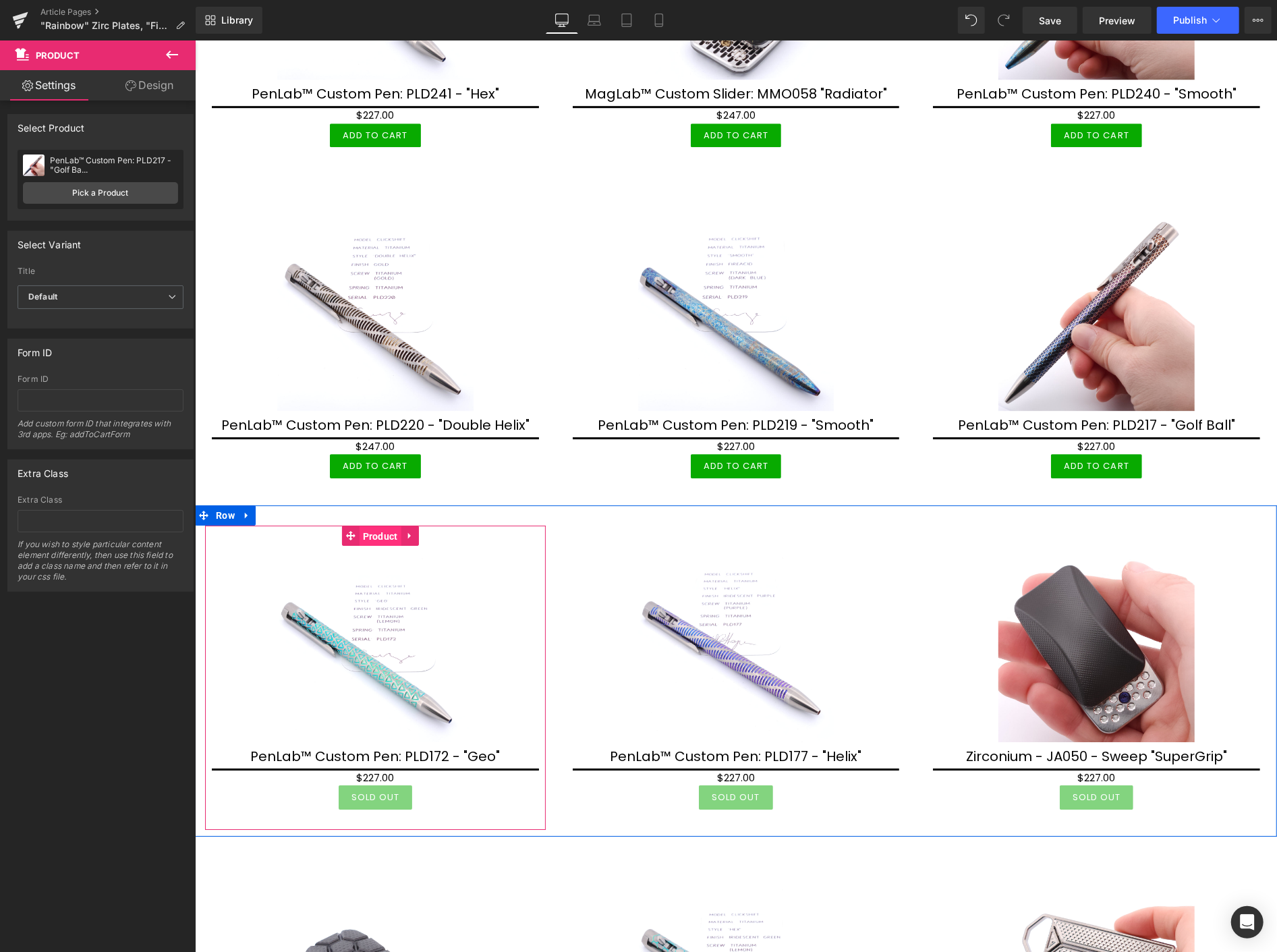
click at [375, 531] on span "Product" at bounding box center [380, 535] width 42 height 20
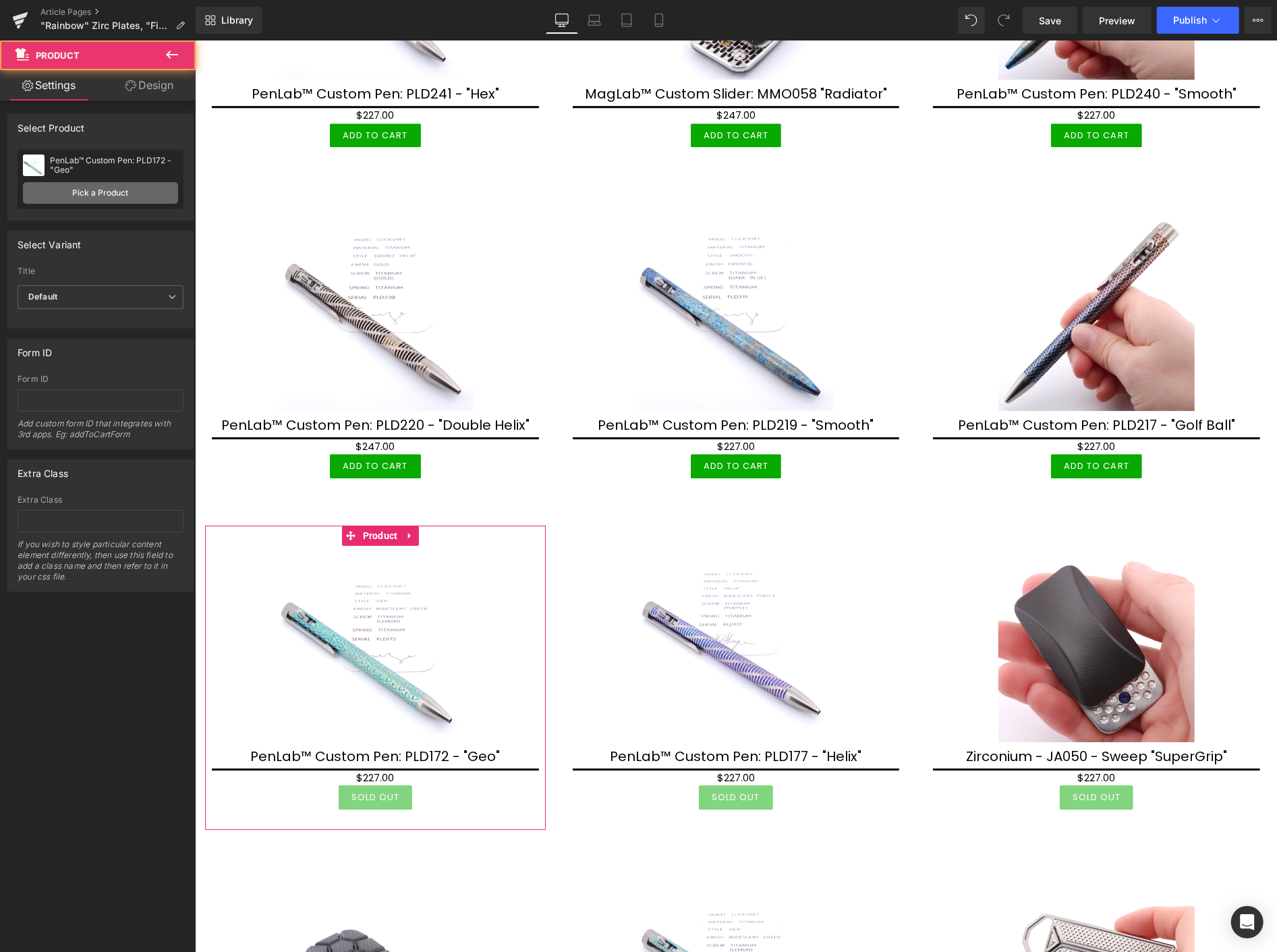
click at [81, 193] on link "Pick a Product" at bounding box center [100, 193] width 155 height 22
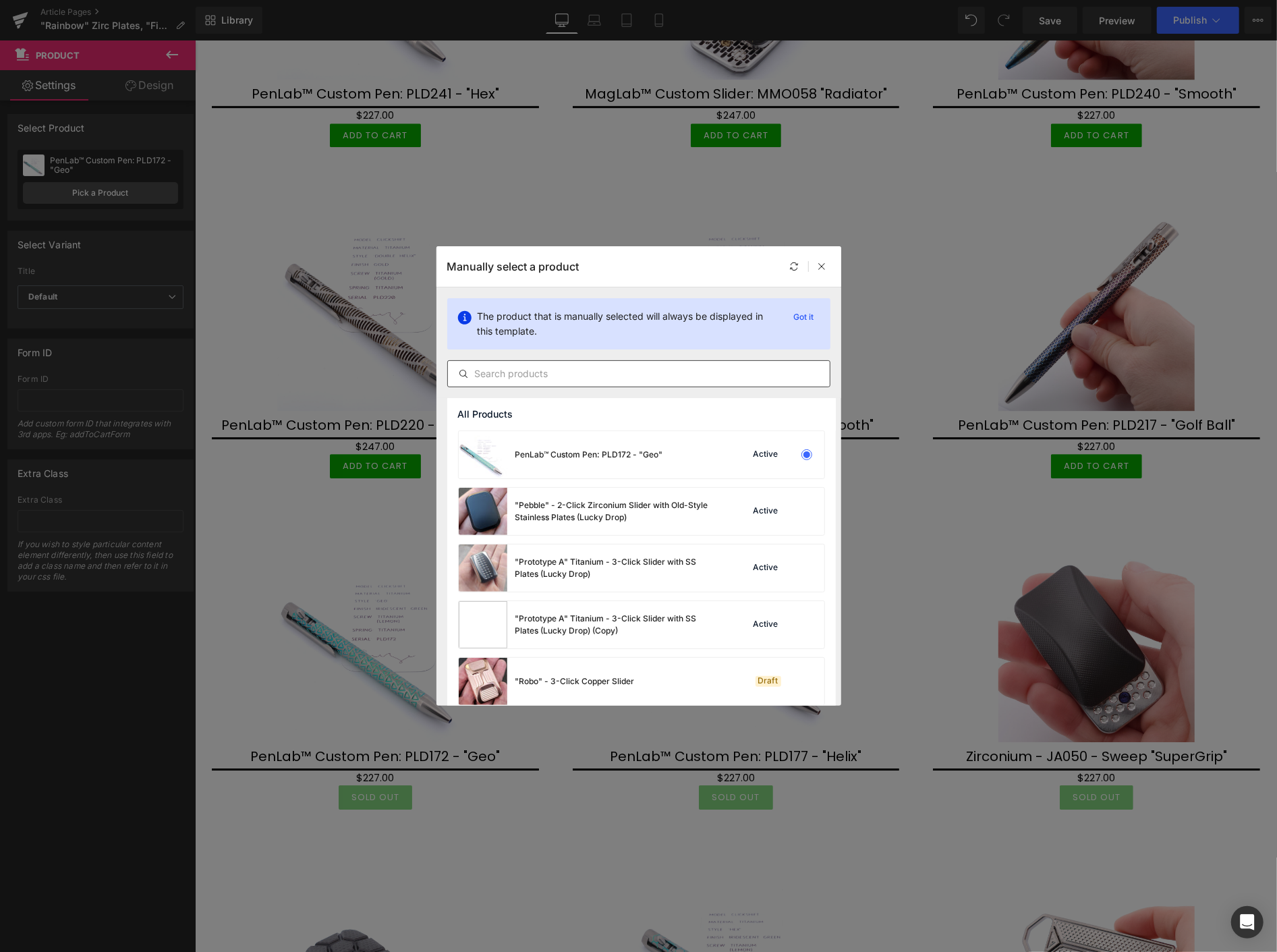
click at [504, 370] on input "text" at bounding box center [638, 374] width 382 height 16
click at [498, 373] on input "text" at bounding box center [638, 374] width 382 height 16
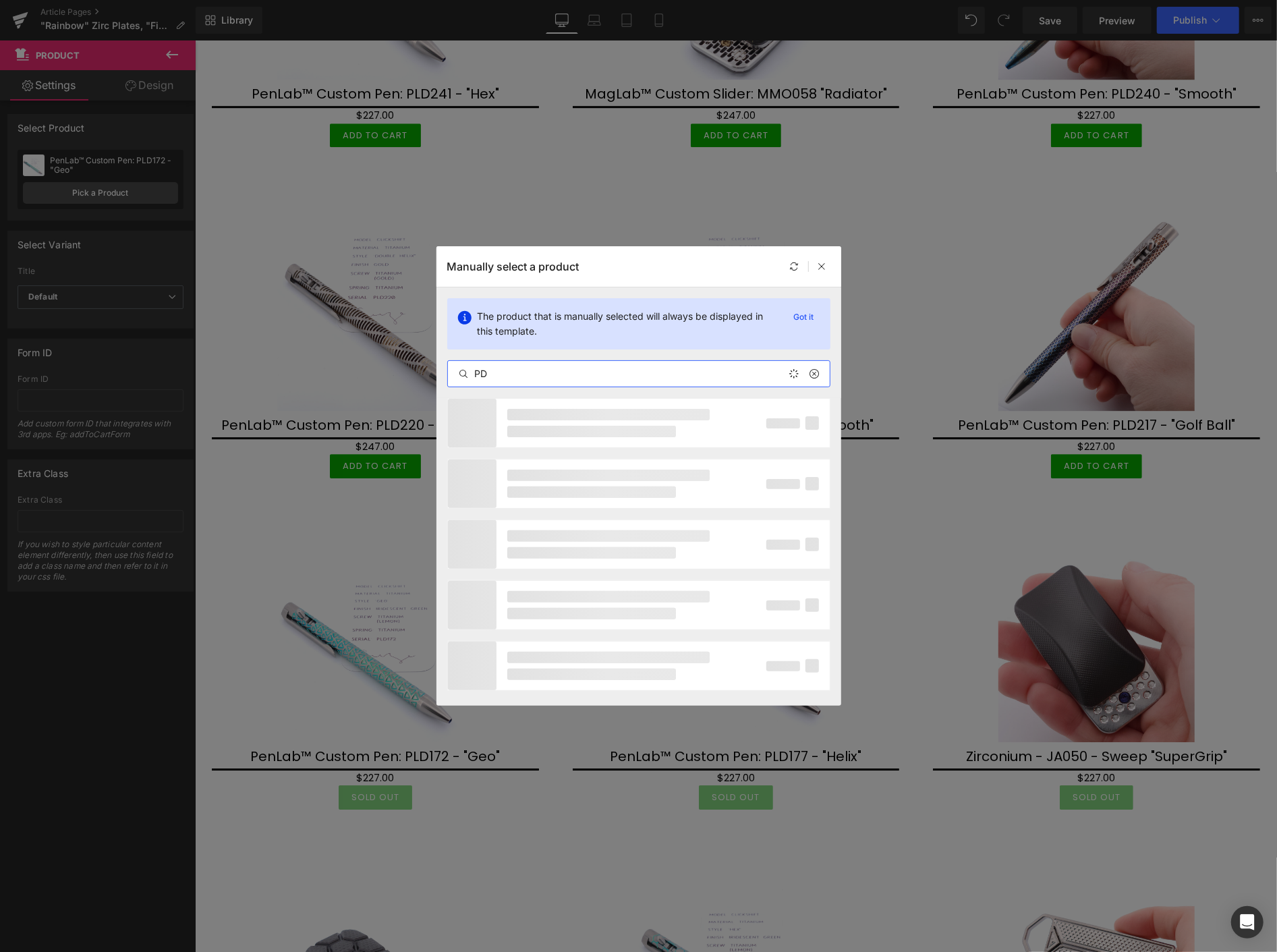
type input "P"
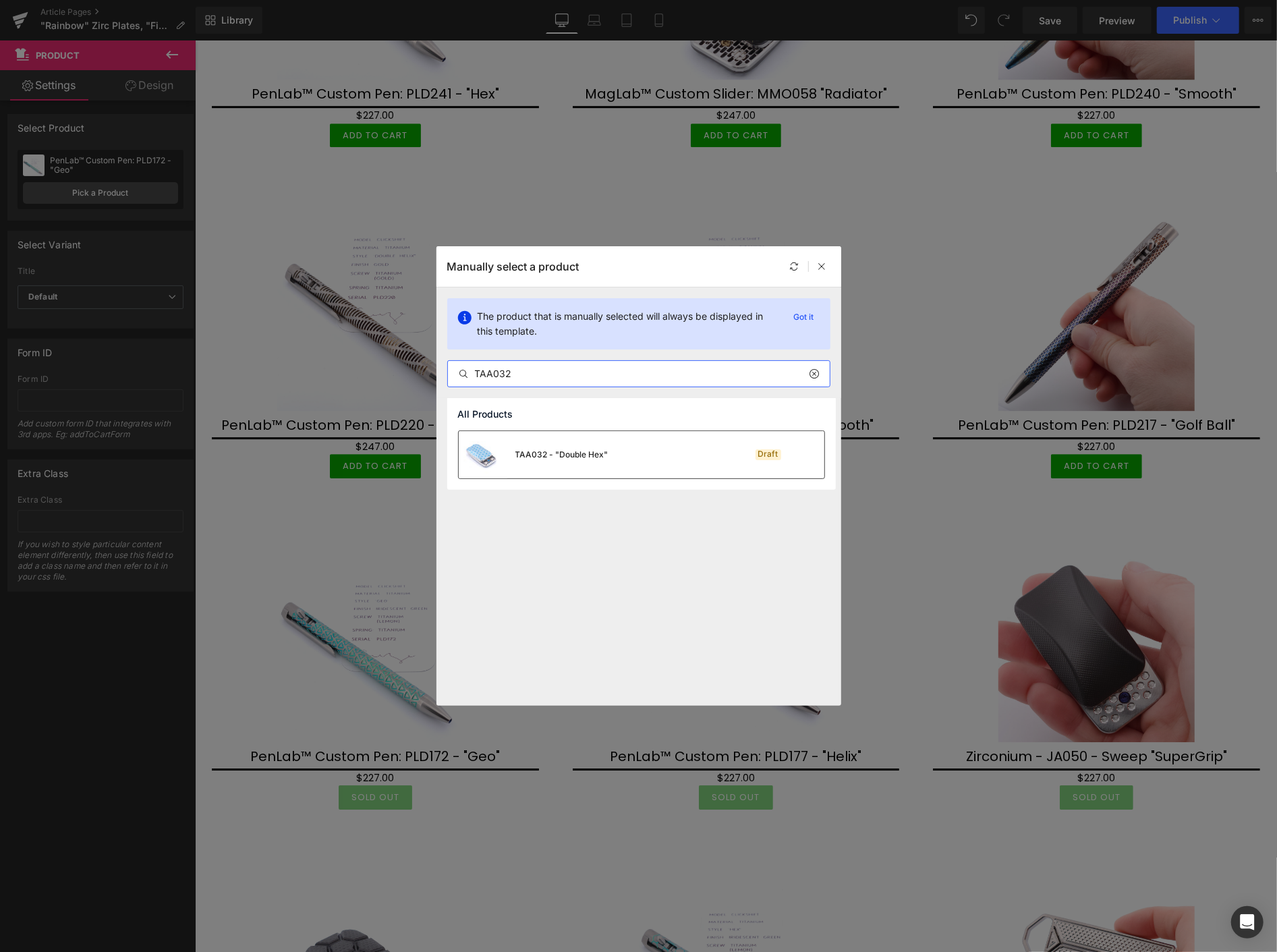
type input "TAA032"
click at [557, 445] on div "TAA032 - "Double Hex"" at bounding box center [533, 455] width 150 height 47
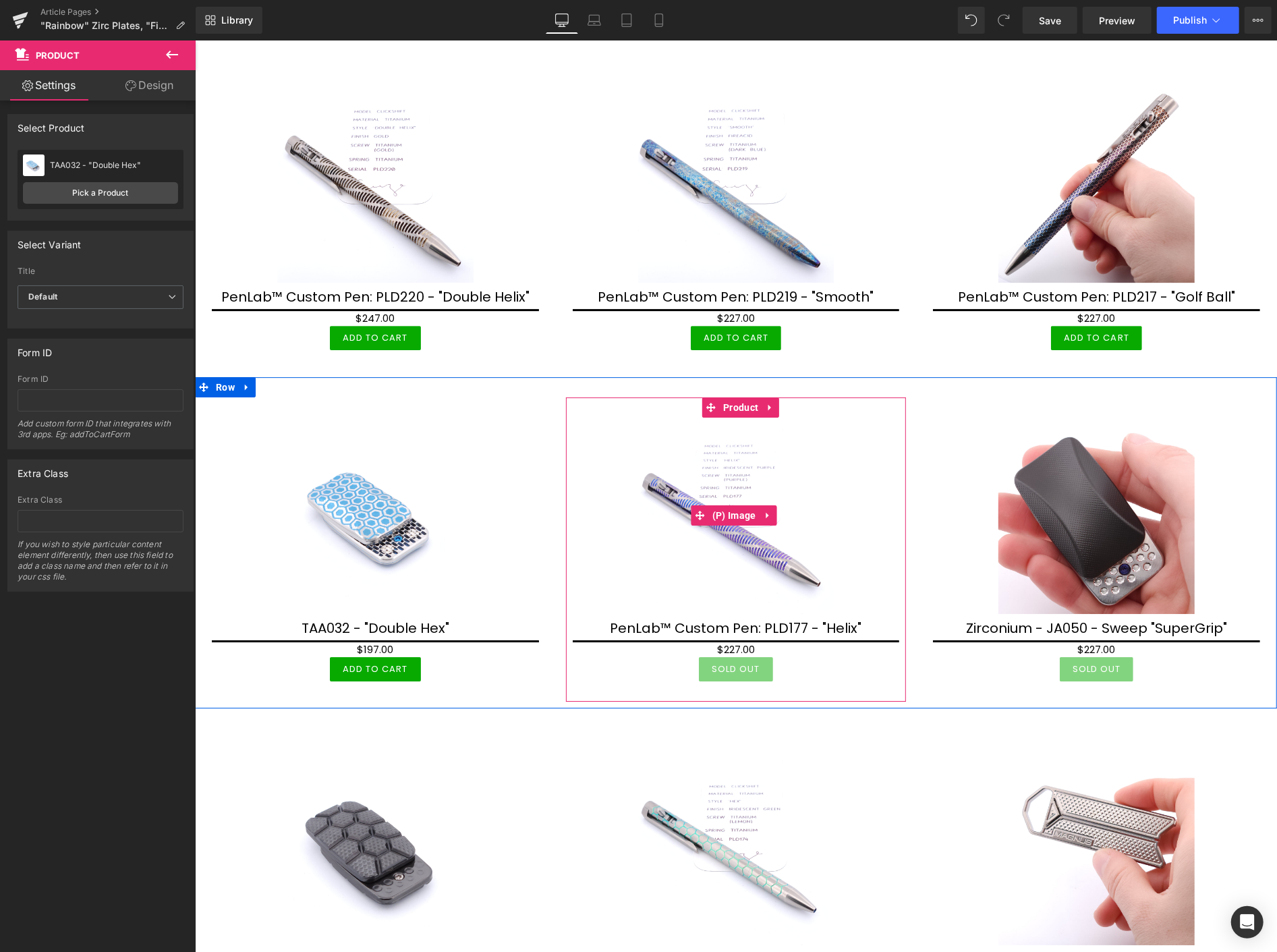
scroll to position [3147, 0]
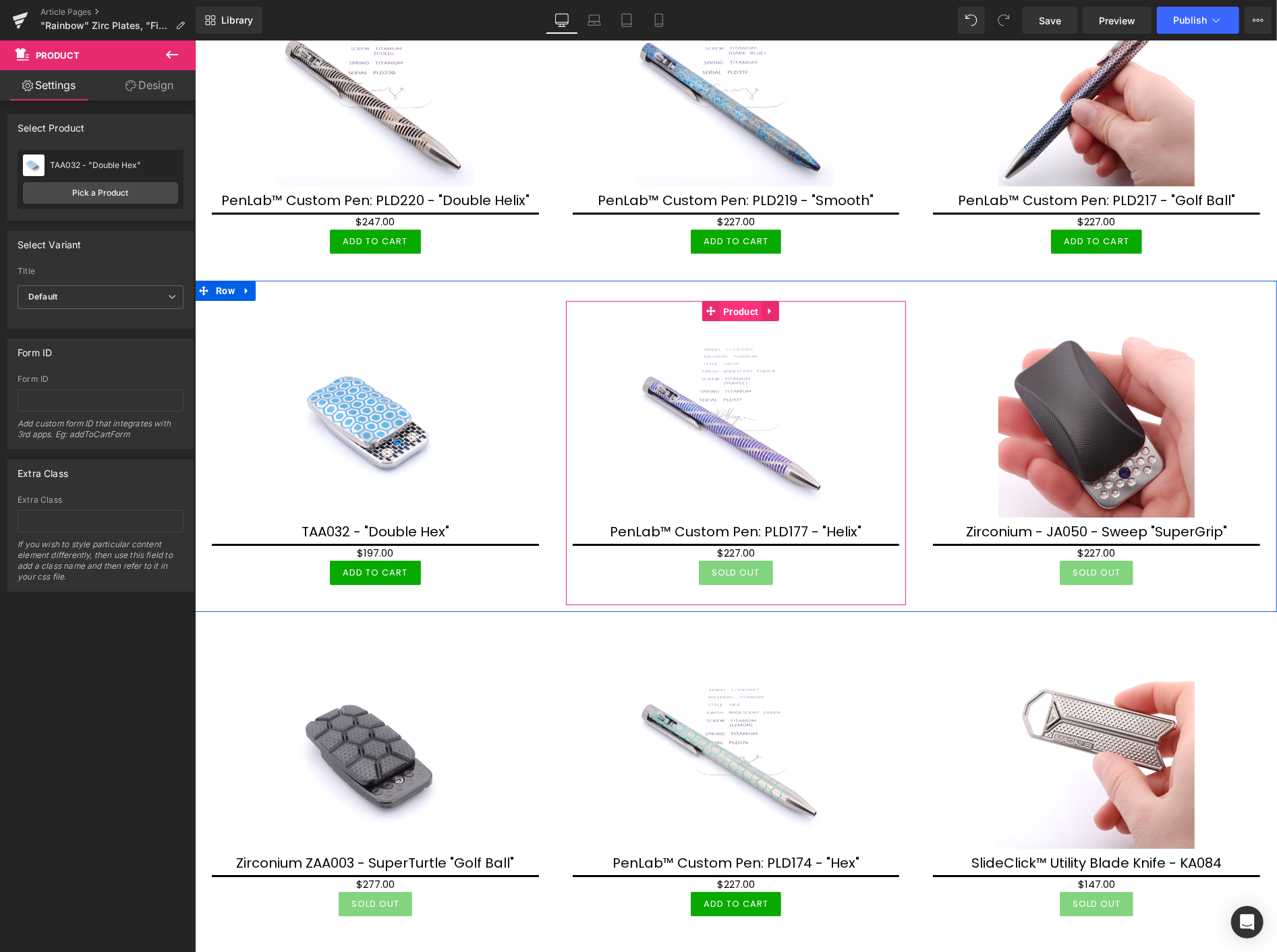
click at [739, 300] on span "Product" at bounding box center [740, 310] width 42 height 20
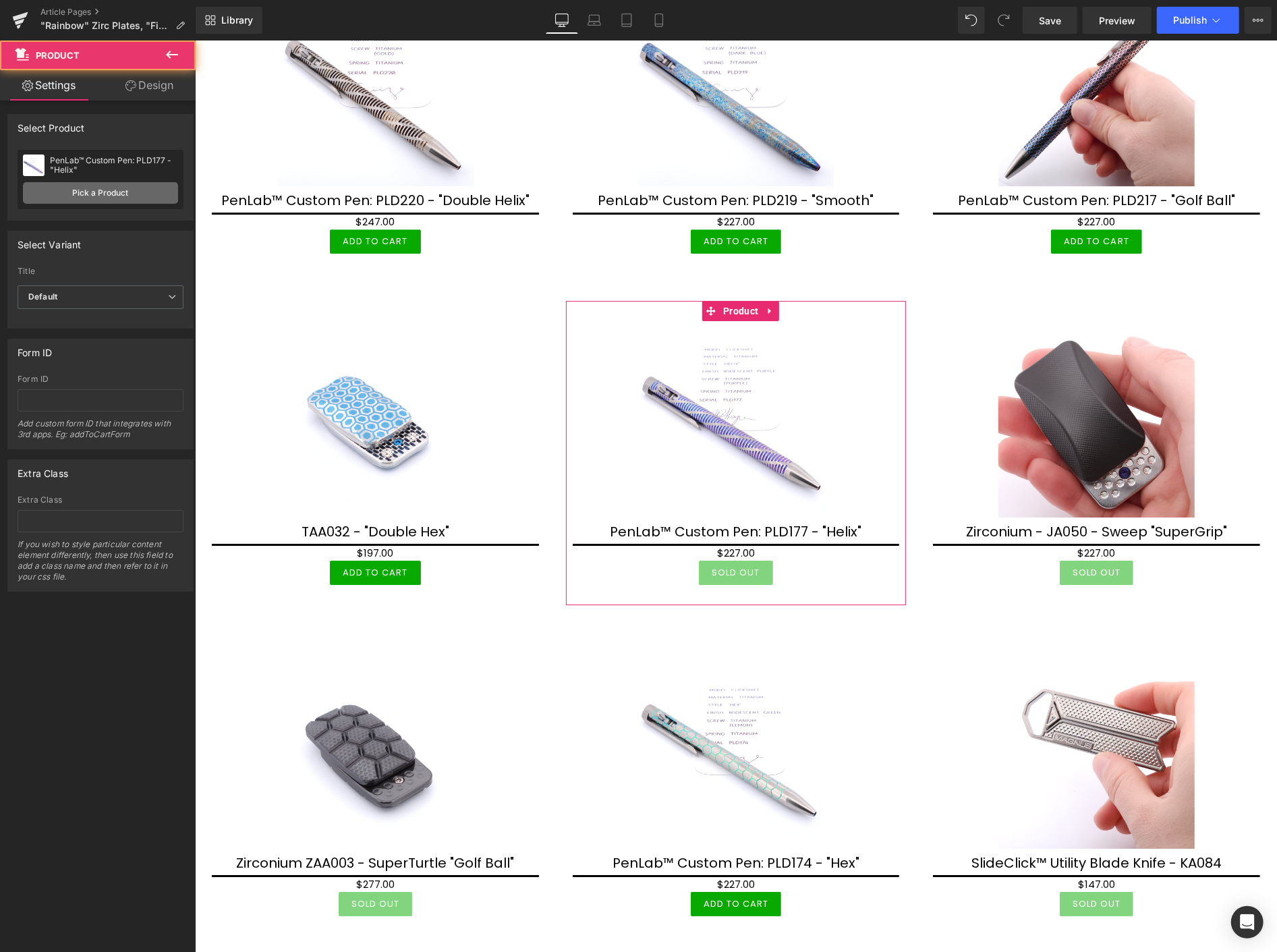
click at [110, 192] on link "Pick a Product" at bounding box center [100, 193] width 155 height 22
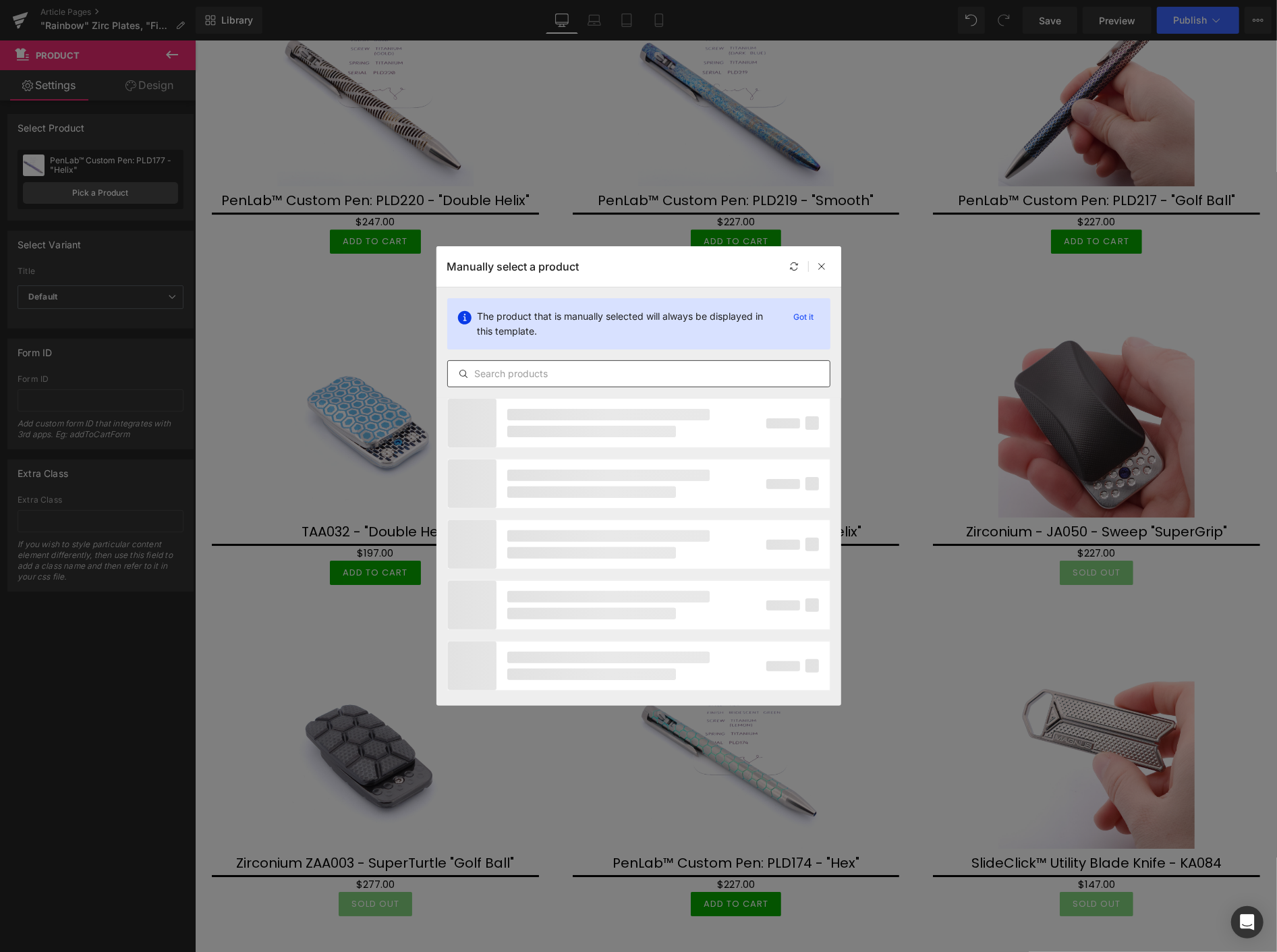
click at [487, 365] on input "text" at bounding box center [638, 374] width 382 height 16
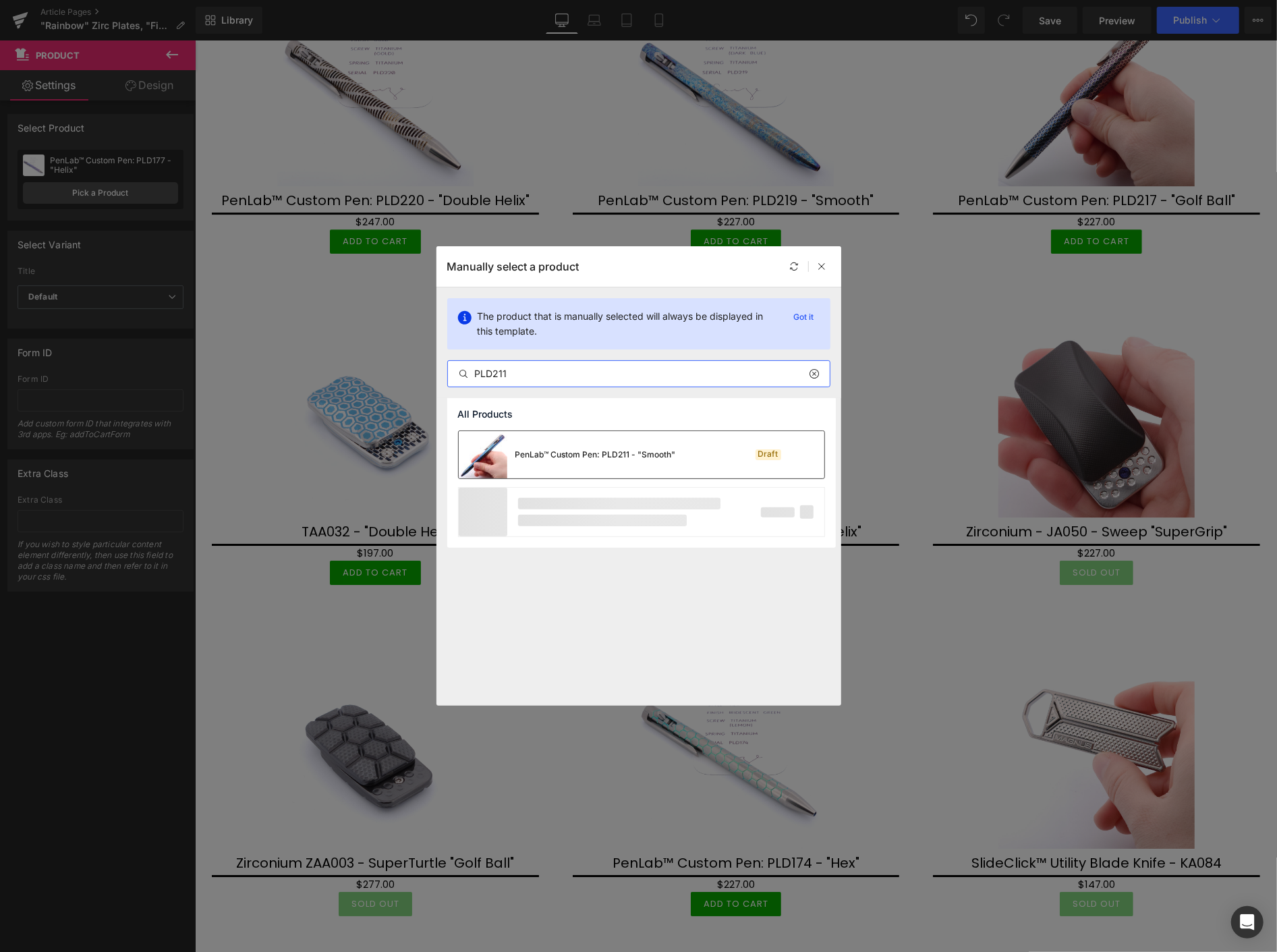
type input "PLD211"
click at [510, 448] on div "PenLab™ Custom Pen: PLD211 - "Smooth"" at bounding box center [567, 455] width 217 height 47
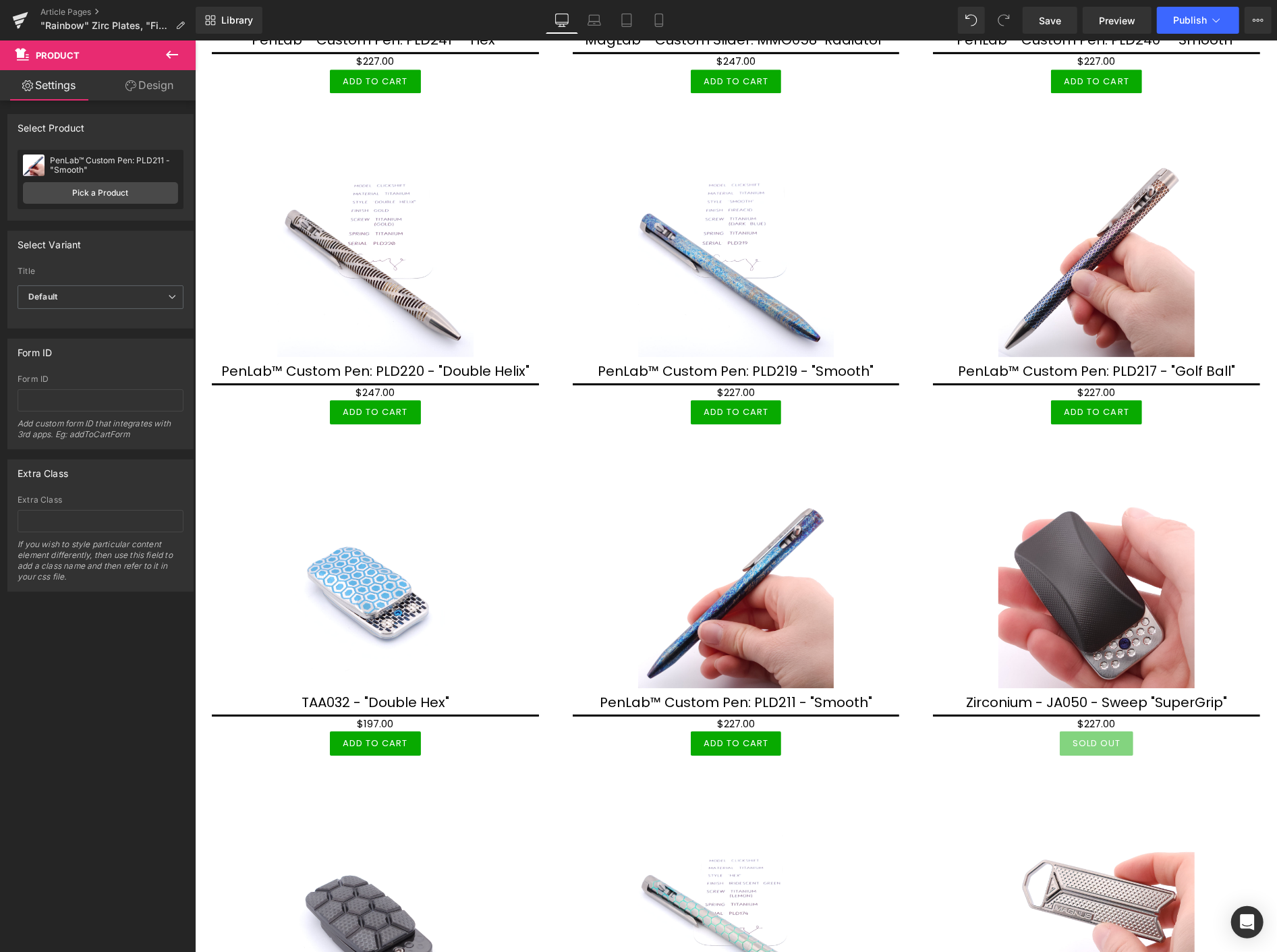
scroll to position [3073, 0]
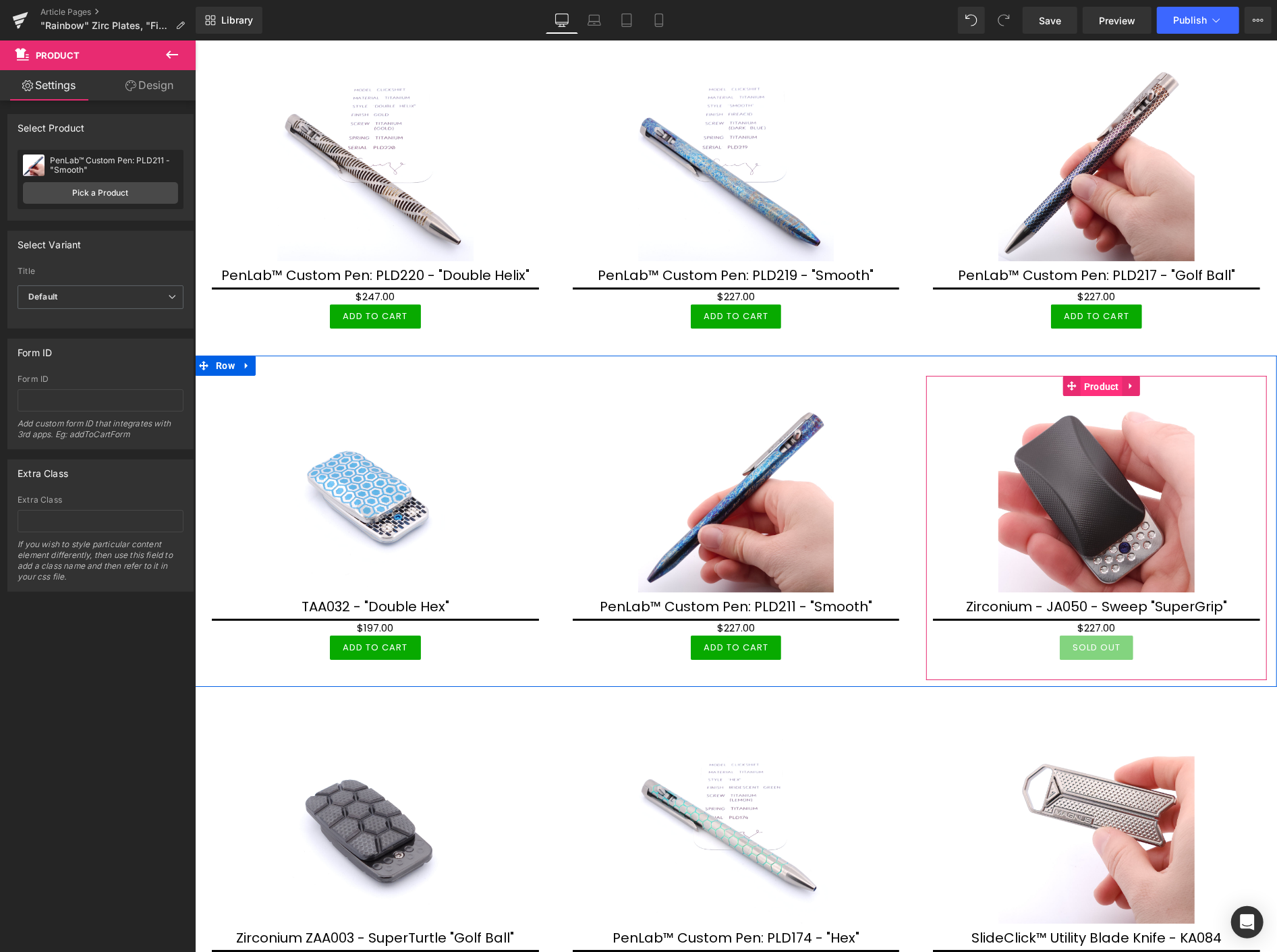
click at [1093, 378] on span "Product" at bounding box center [1101, 385] width 42 height 20
click at [101, 189] on link "Pick a Product" at bounding box center [100, 193] width 155 height 22
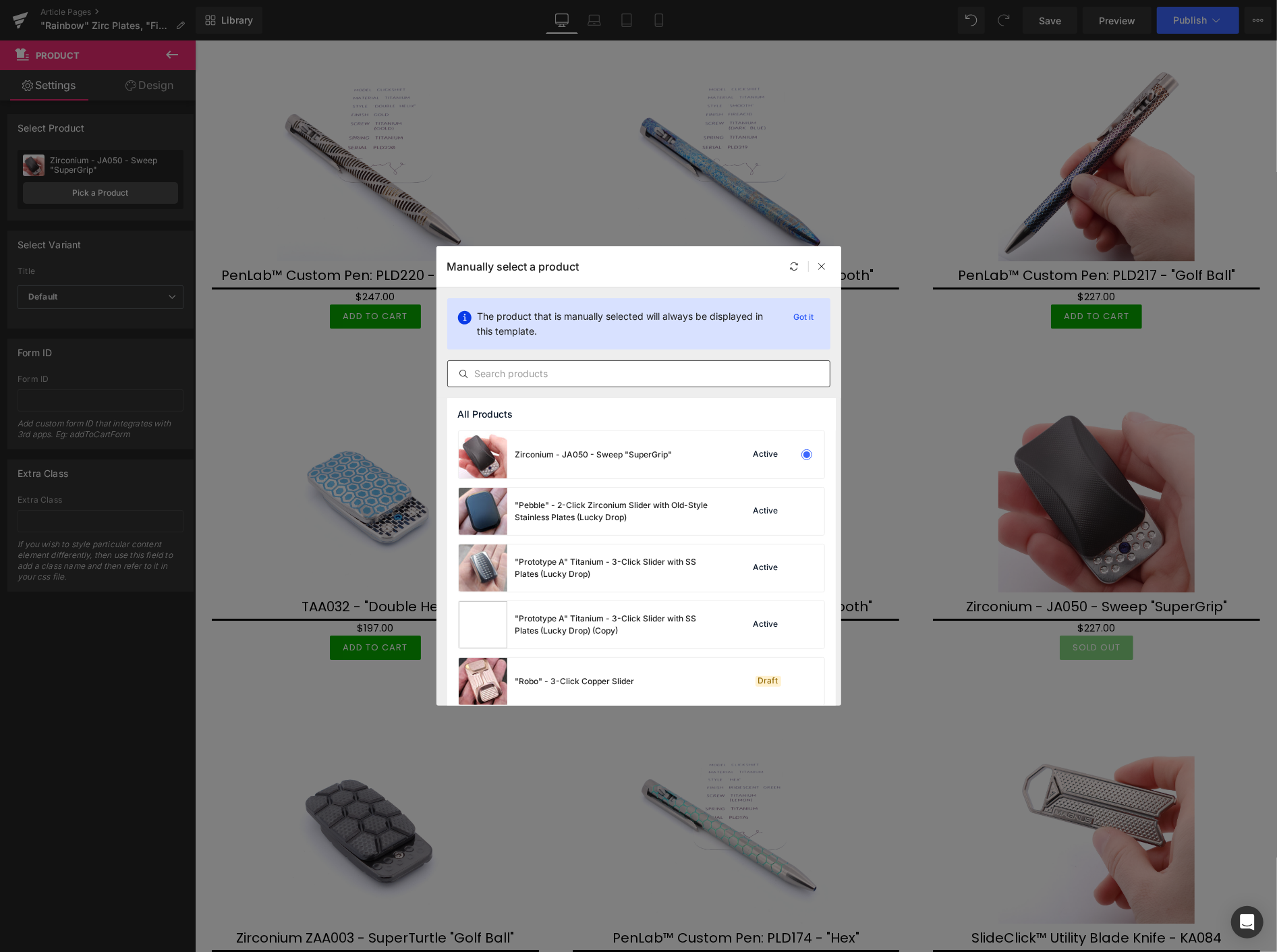
click at [514, 369] on input "text" at bounding box center [638, 374] width 382 height 16
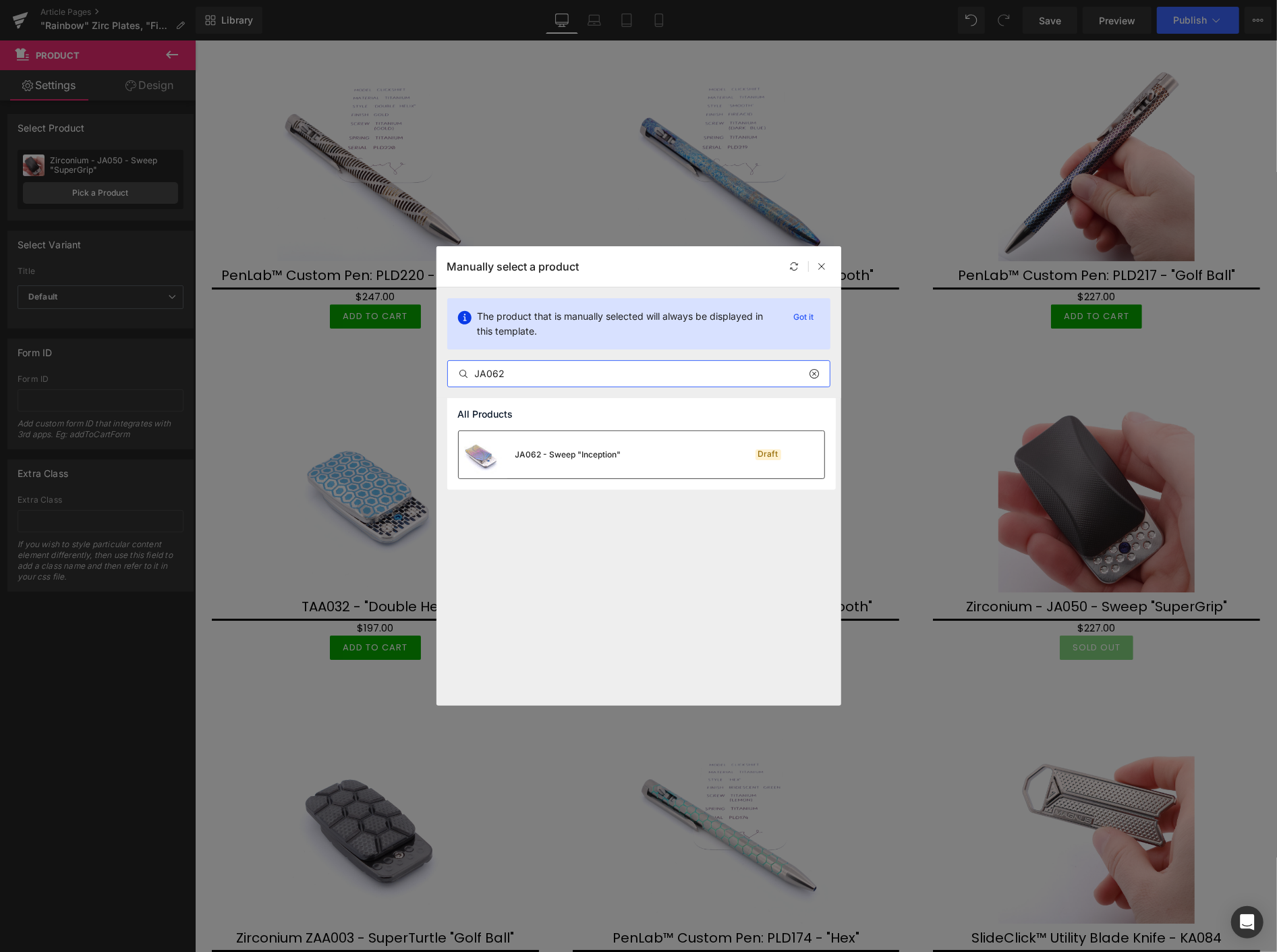
type input "JA062"
click at [543, 457] on div "JA062 - Sweep "Inception"" at bounding box center [568, 454] width 106 height 12
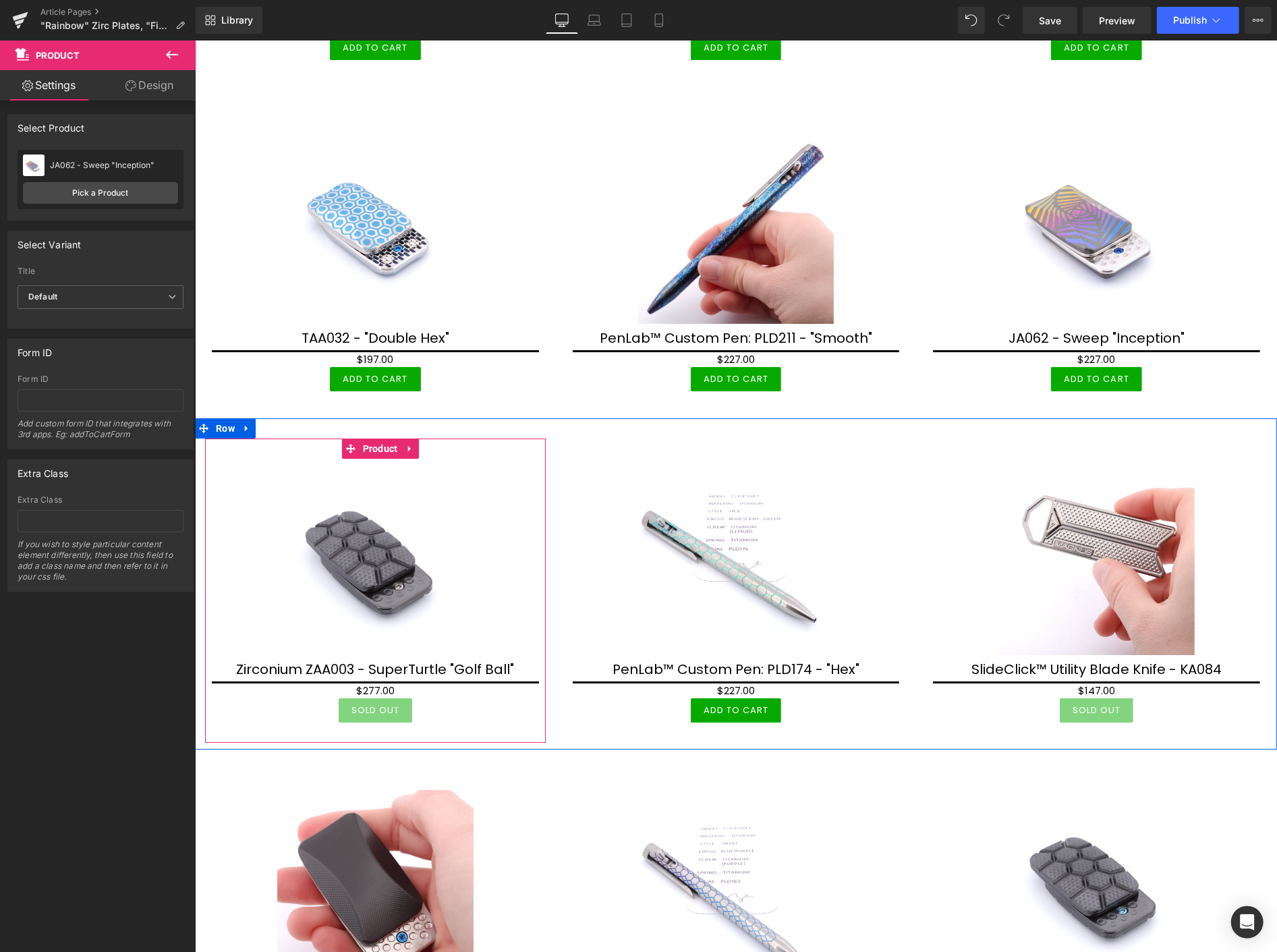
scroll to position [3373, 0]
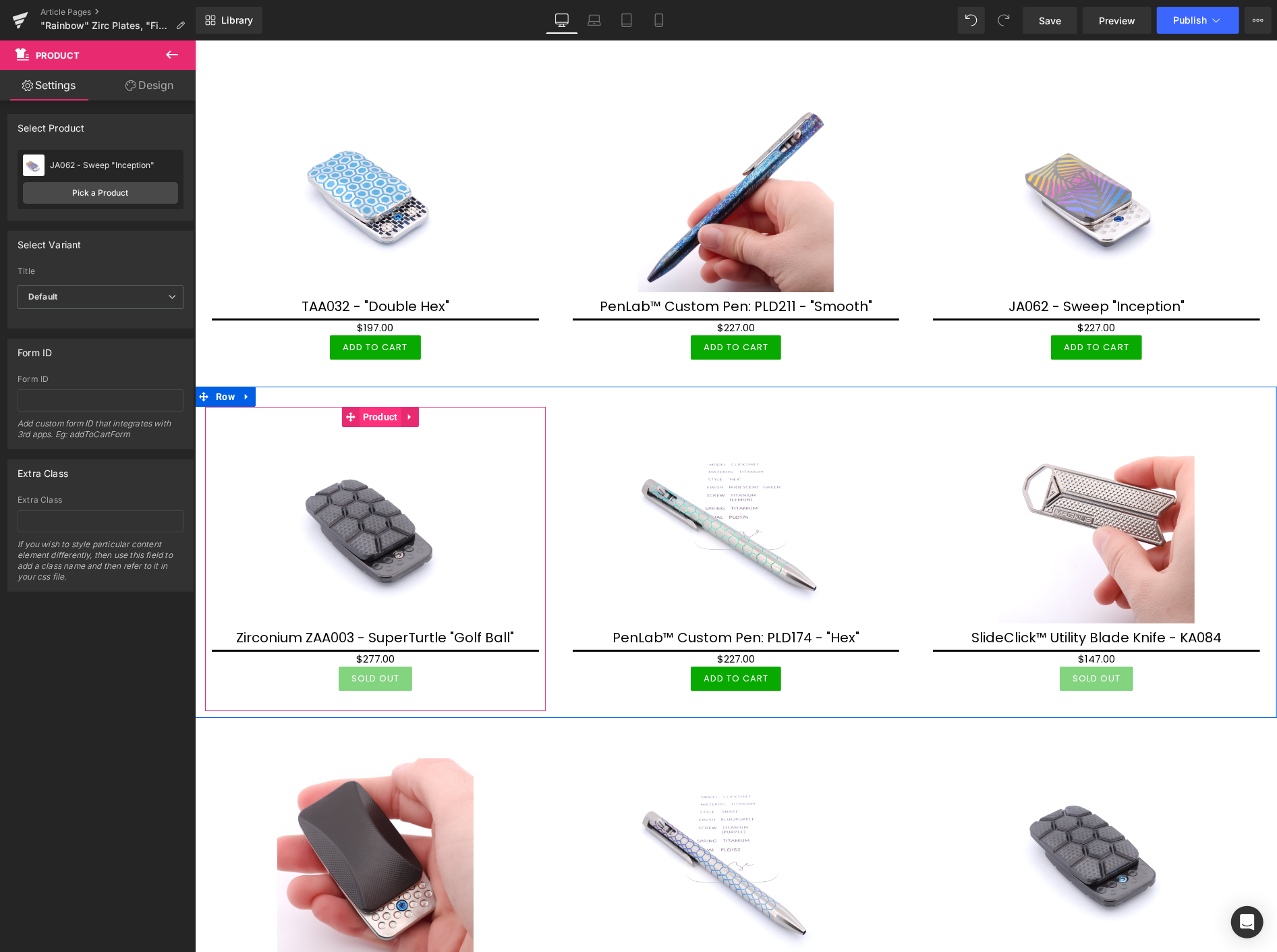
click at [370, 406] on span "Product" at bounding box center [380, 416] width 42 height 20
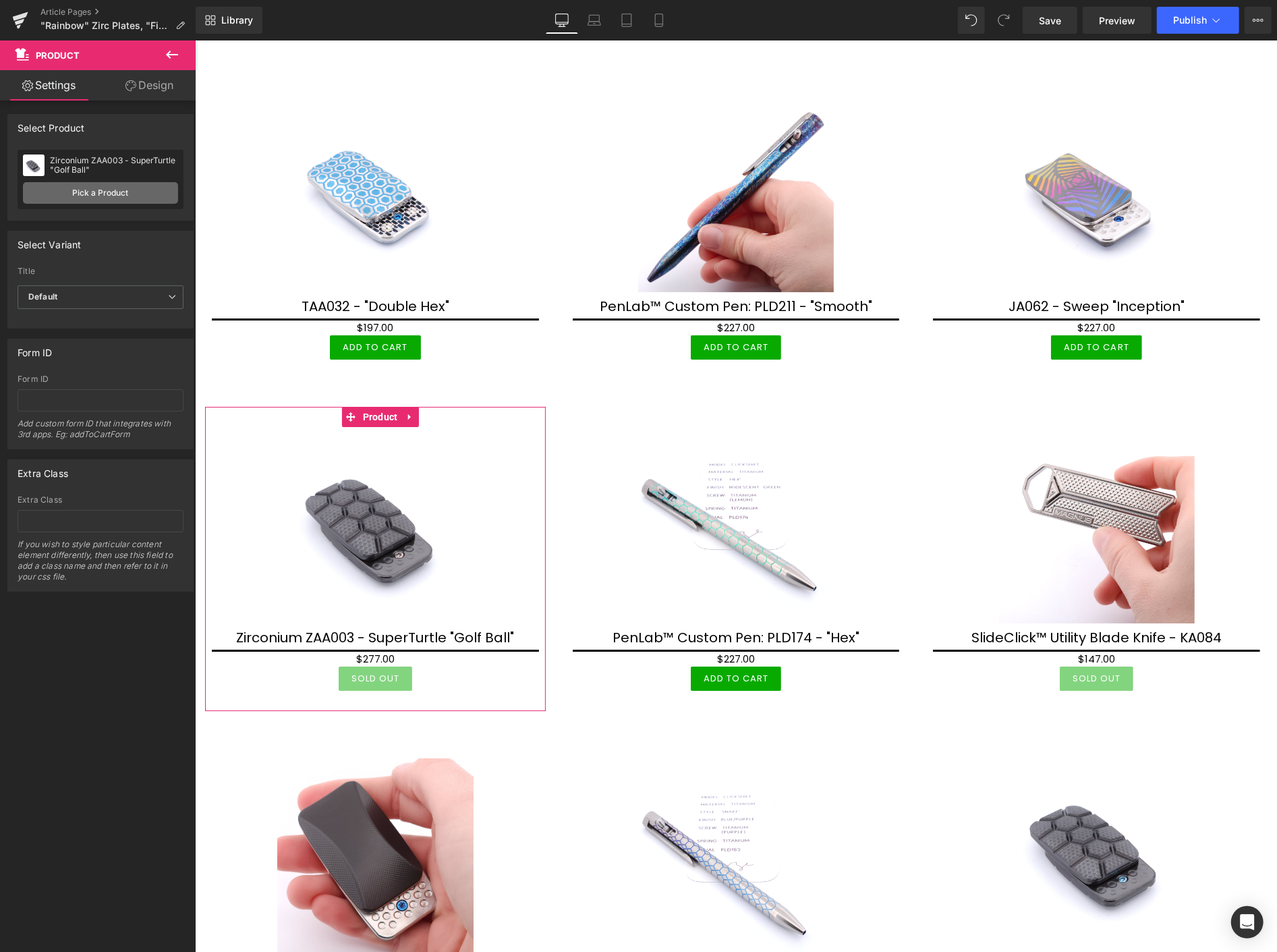
click at [117, 191] on link "Pick a Product" at bounding box center [100, 193] width 155 height 22
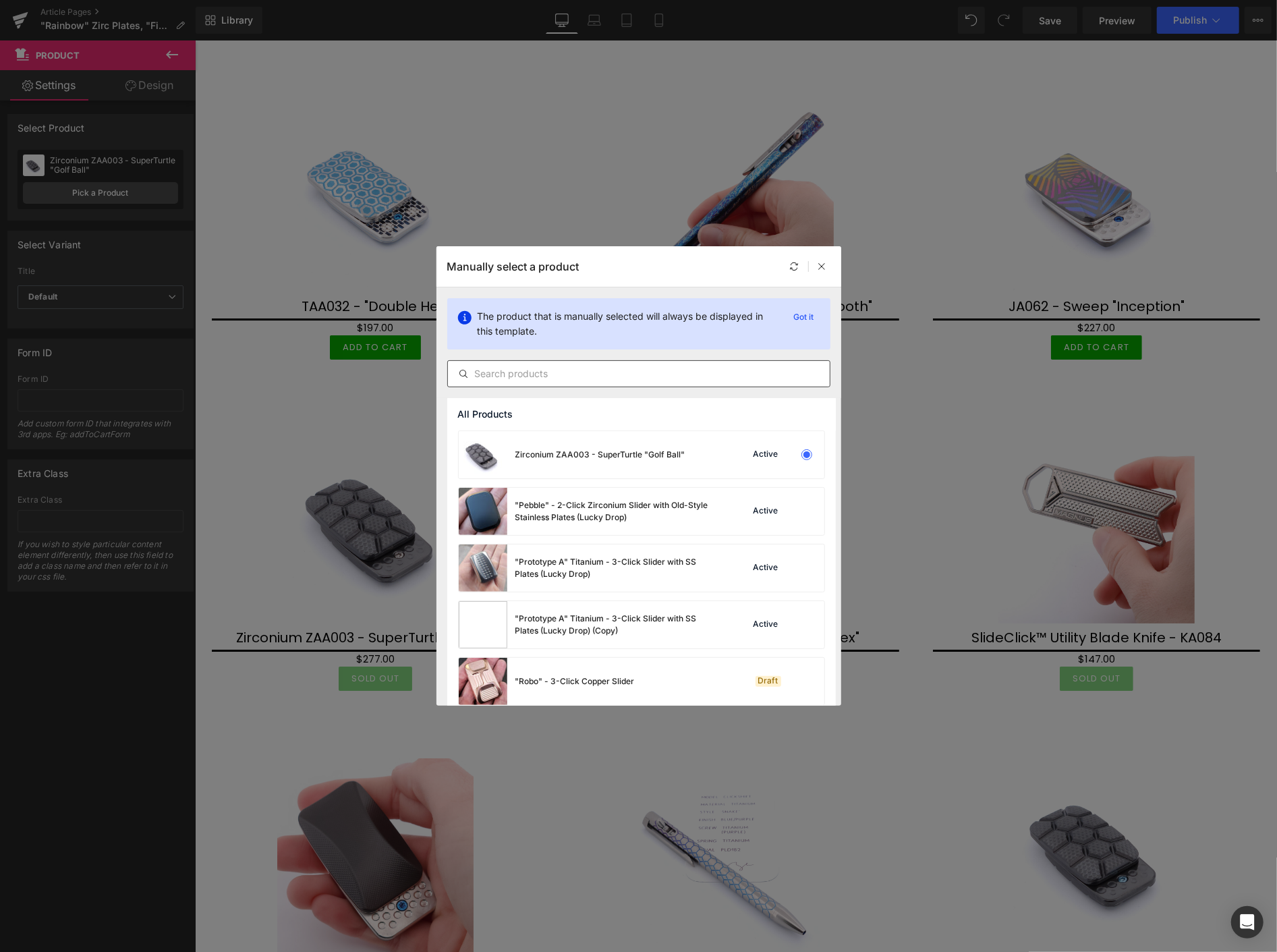
click at [504, 375] on input "text" at bounding box center [638, 374] width 382 height 16
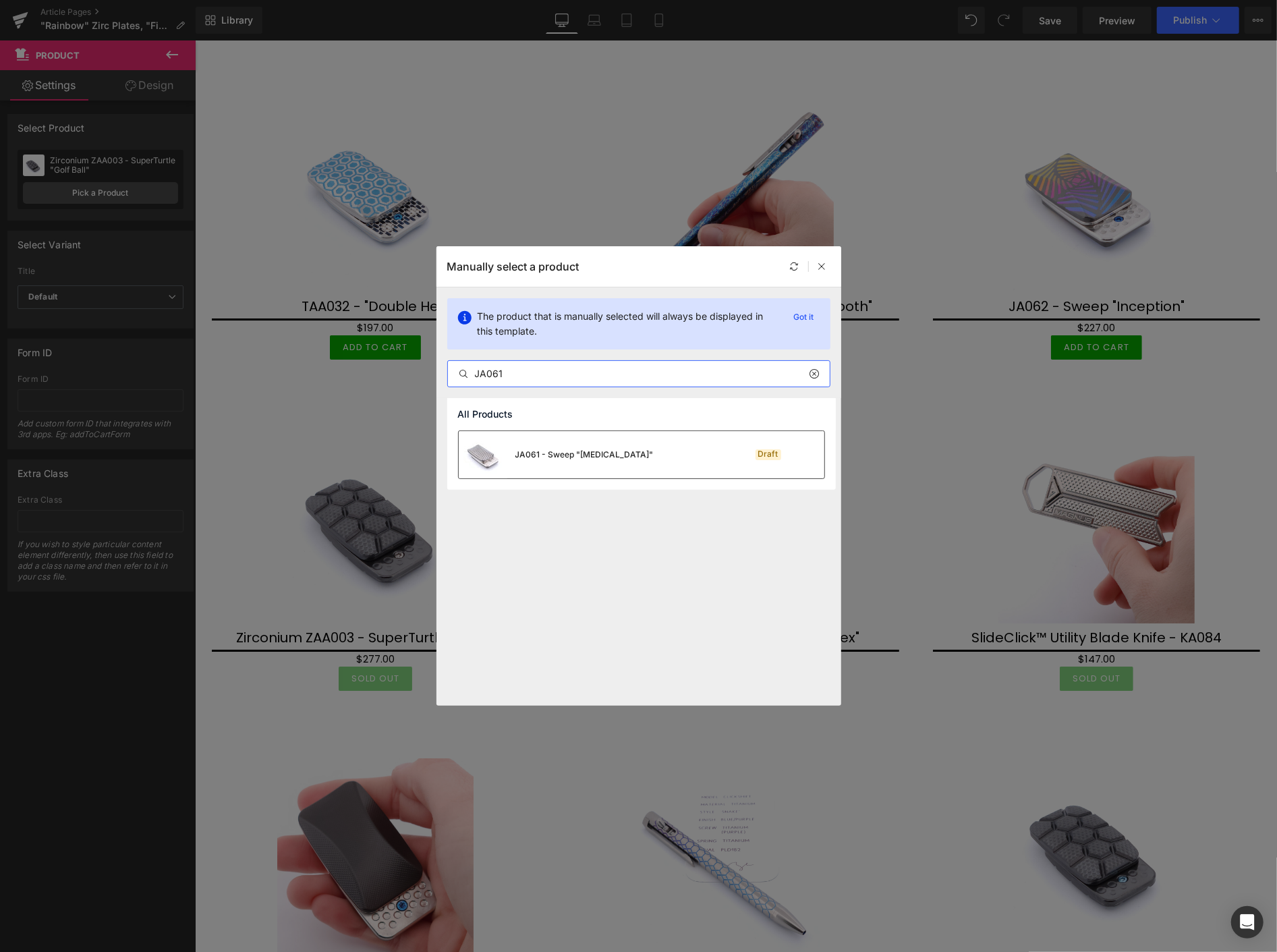
type input "JA061"
click at [551, 445] on div "JA061 - Sweep "[MEDICAL_DATA]"" at bounding box center [556, 455] width 195 height 47
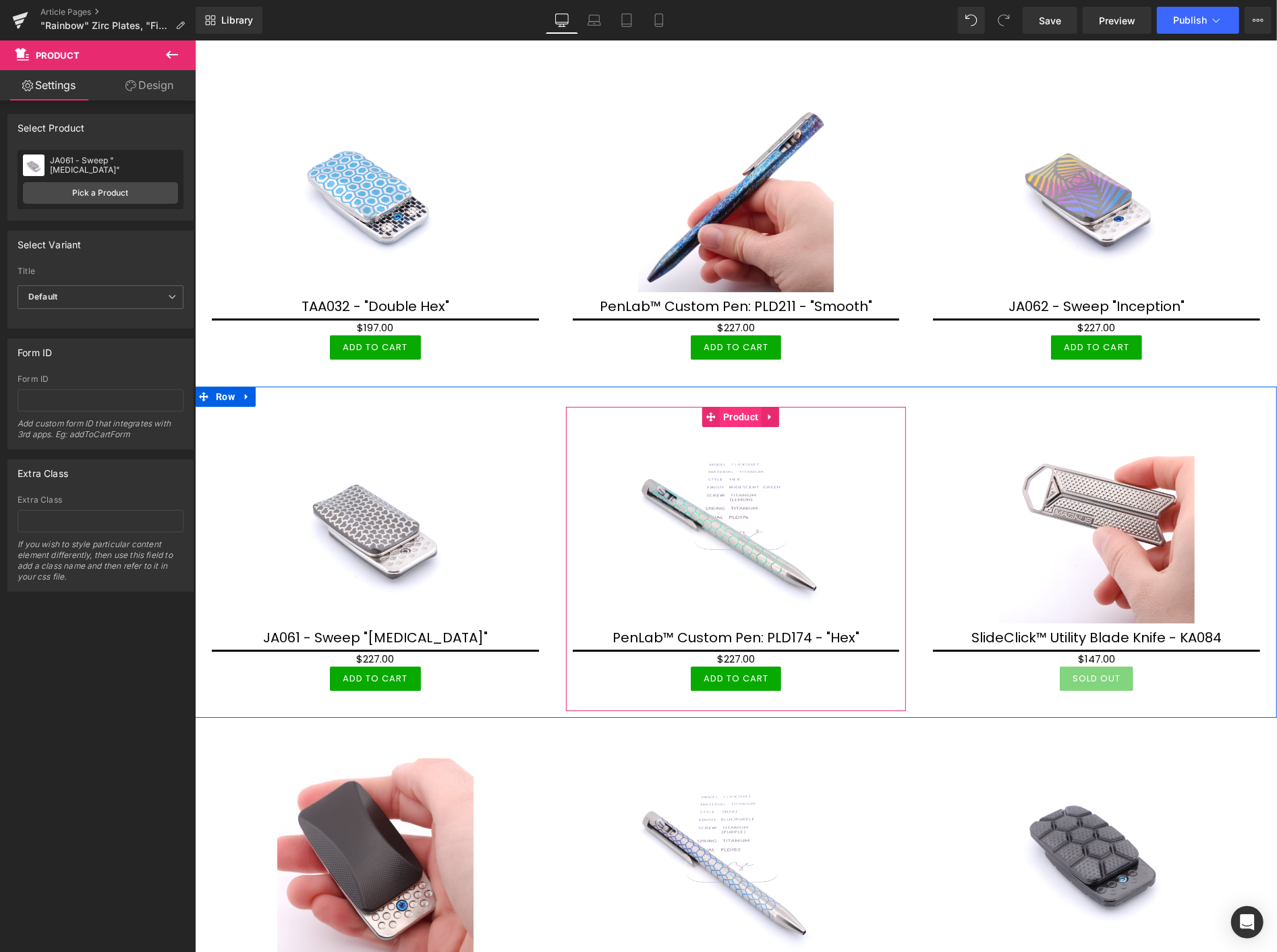
click at [734, 412] on span "Product" at bounding box center [740, 416] width 42 height 20
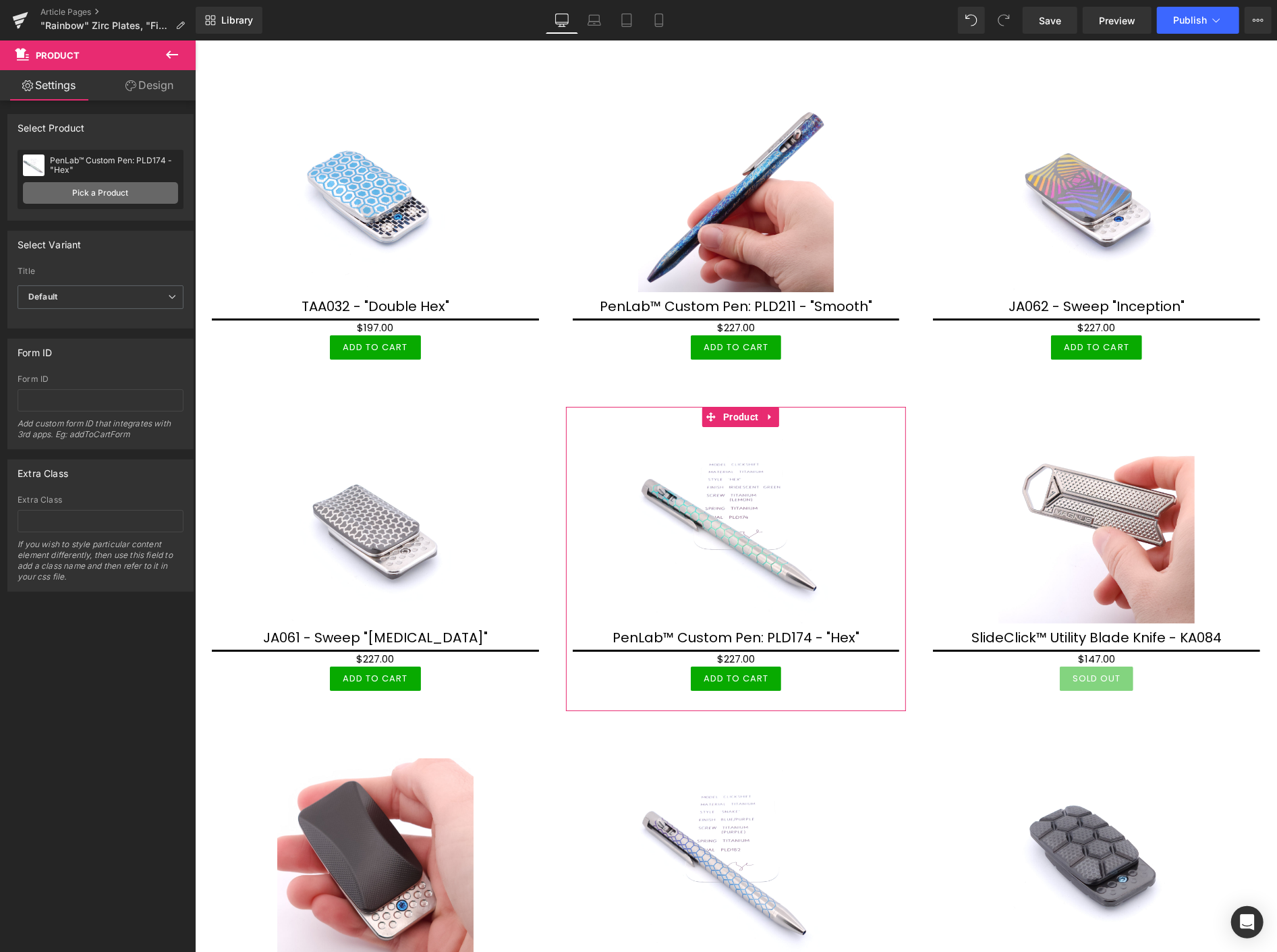
click at [119, 193] on link "Pick a Product" at bounding box center [100, 193] width 155 height 22
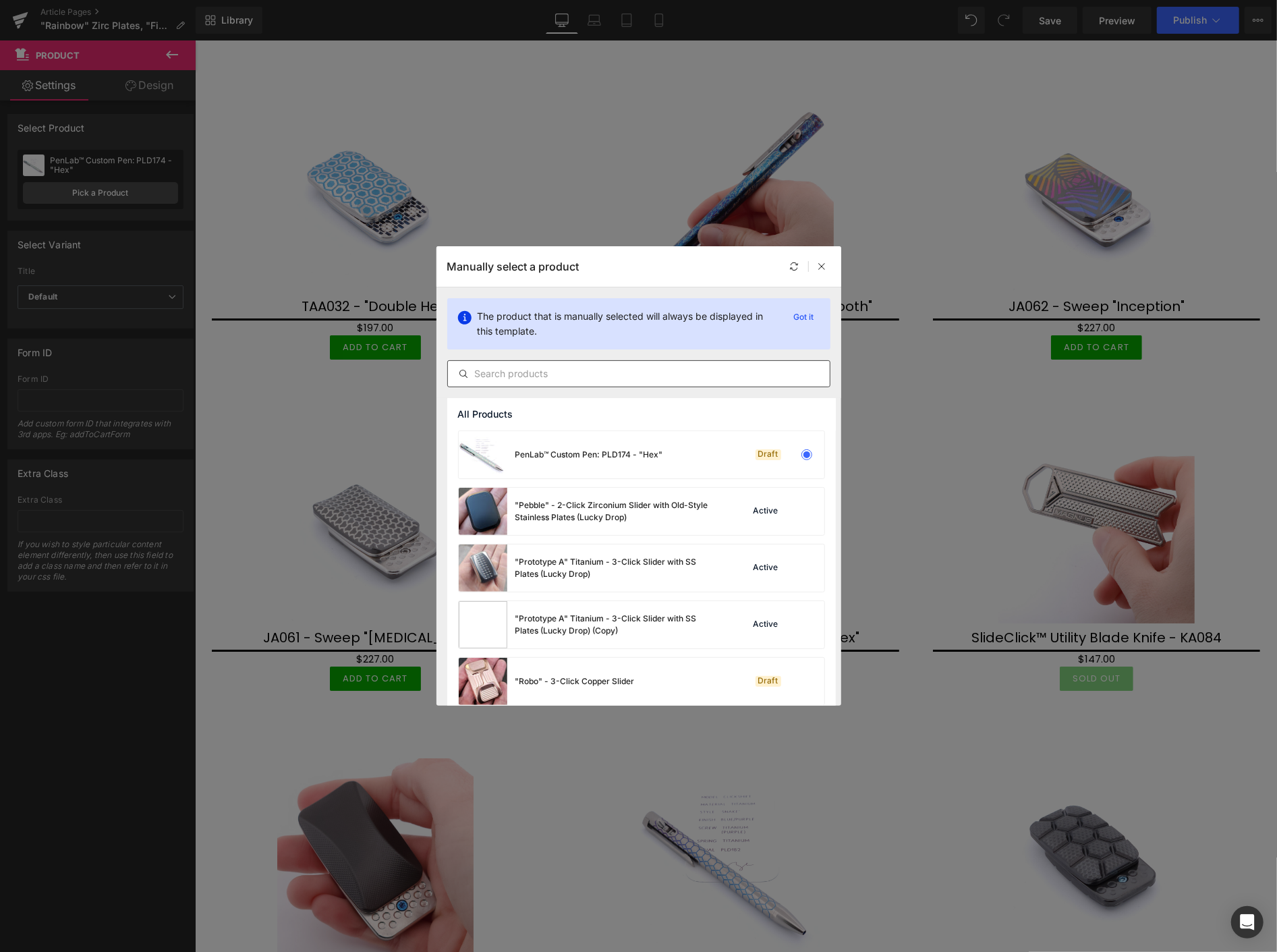
click at [490, 375] on input "text" at bounding box center [638, 374] width 382 height 16
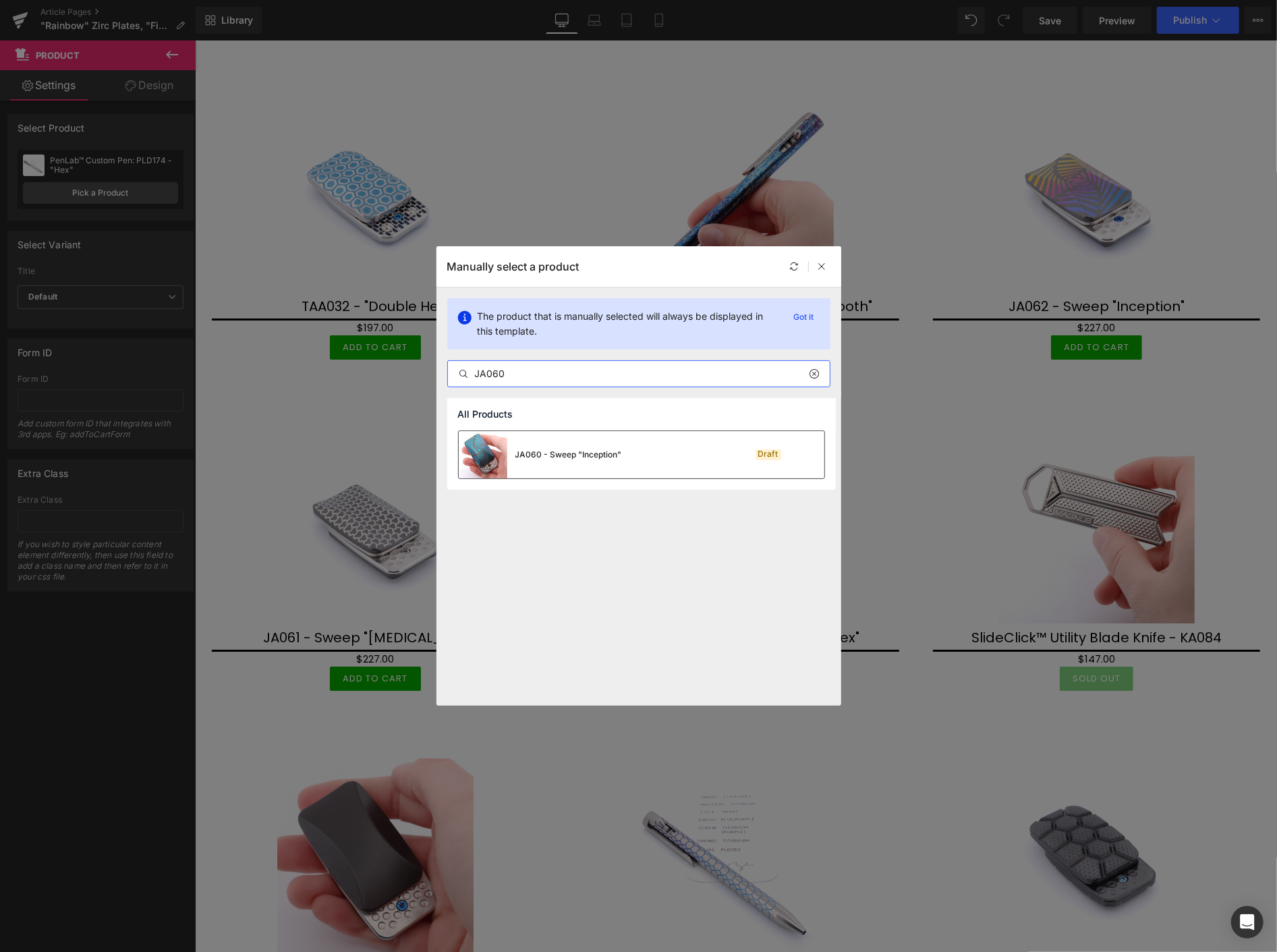
type input "JA060"
drag, startPoint x: 557, startPoint y: 453, endPoint x: 351, endPoint y: 411, distance: 210.2
click at [557, 453] on div "JA060 - Sweep "Inception"" at bounding box center [569, 454] width 106 height 12
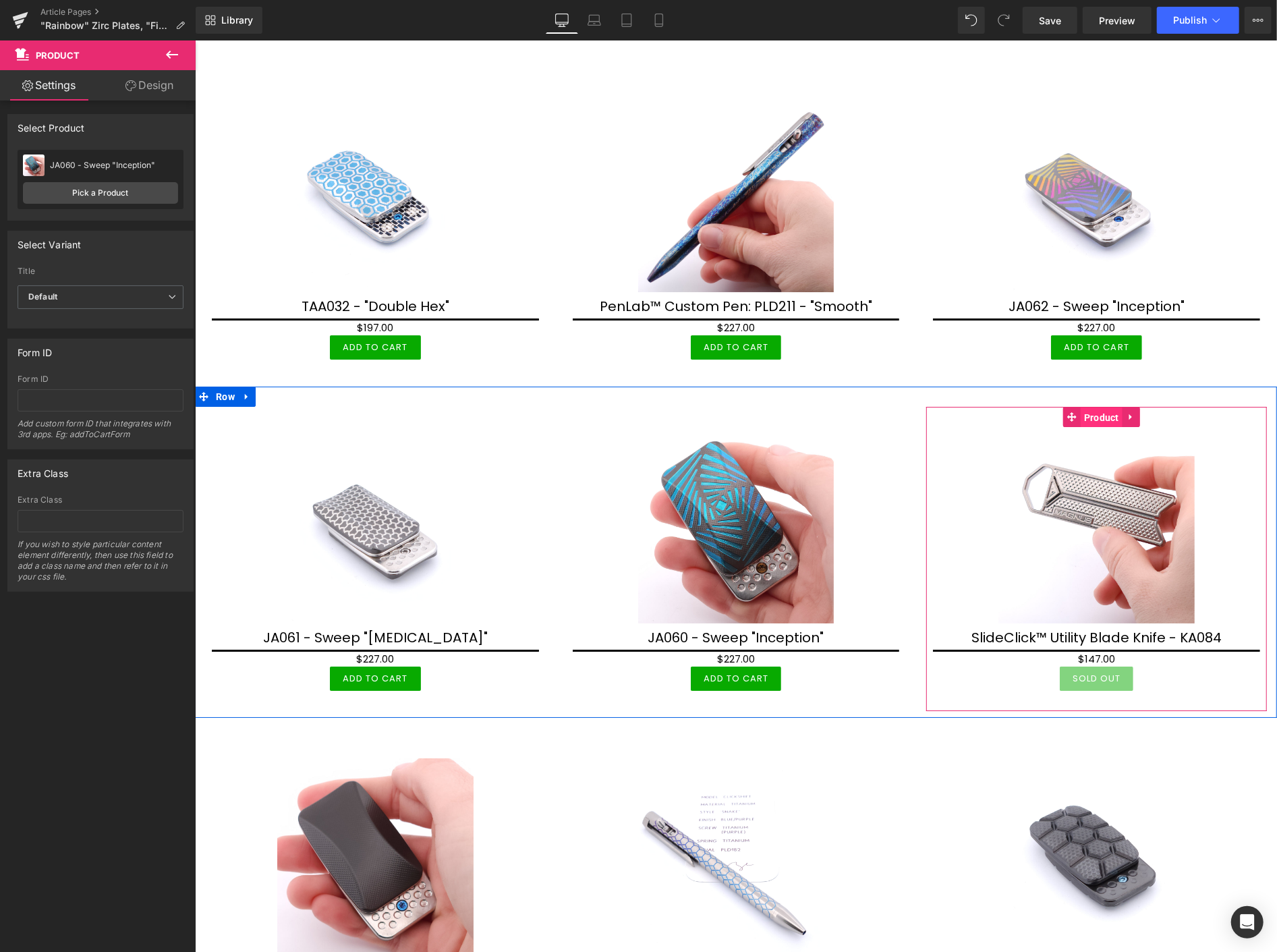
click at [1089, 408] on span "Product" at bounding box center [1101, 417] width 42 height 20
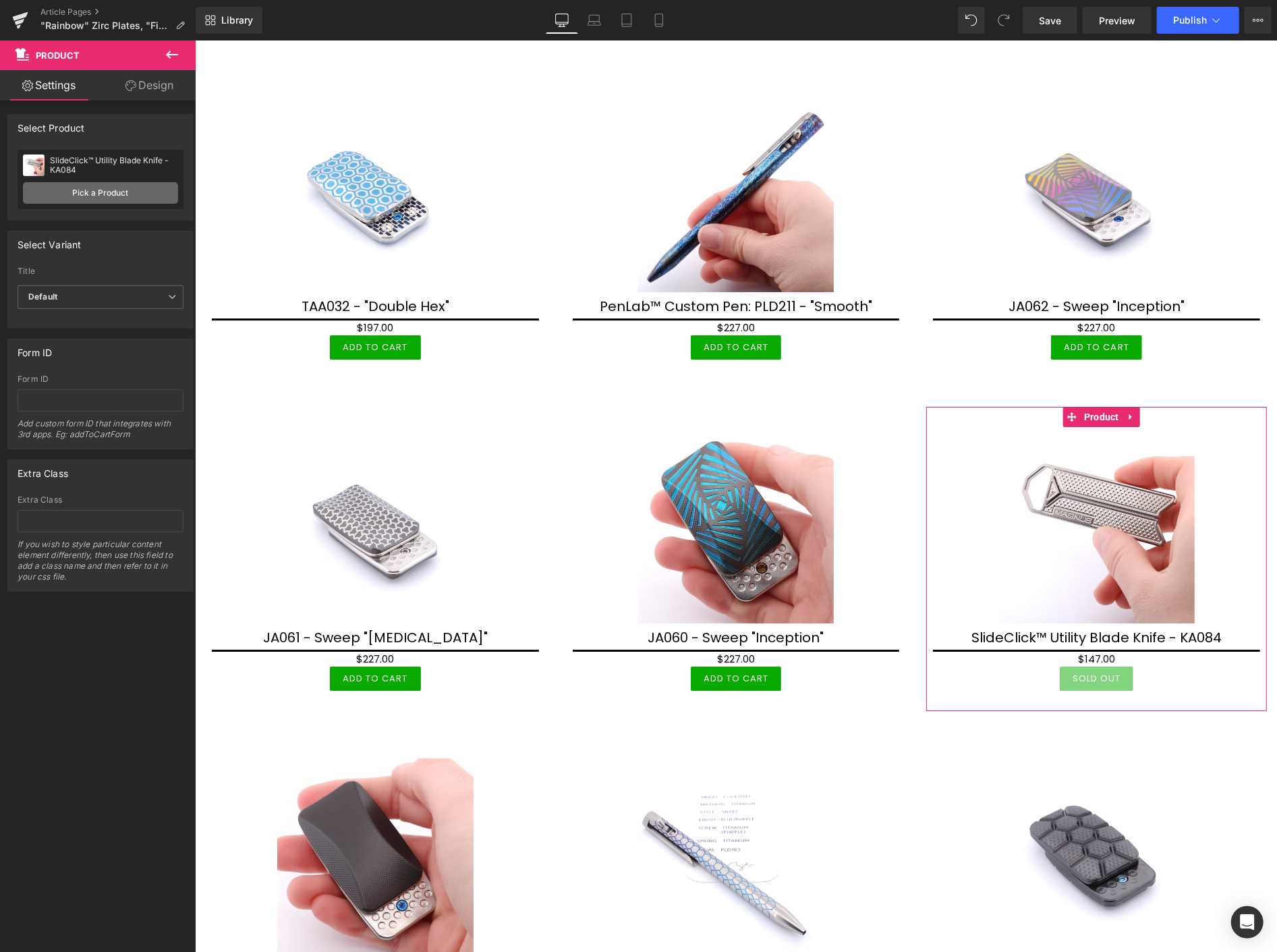
click at [114, 197] on link "Pick a Product" at bounding box center [100, 193] width 155 height 22
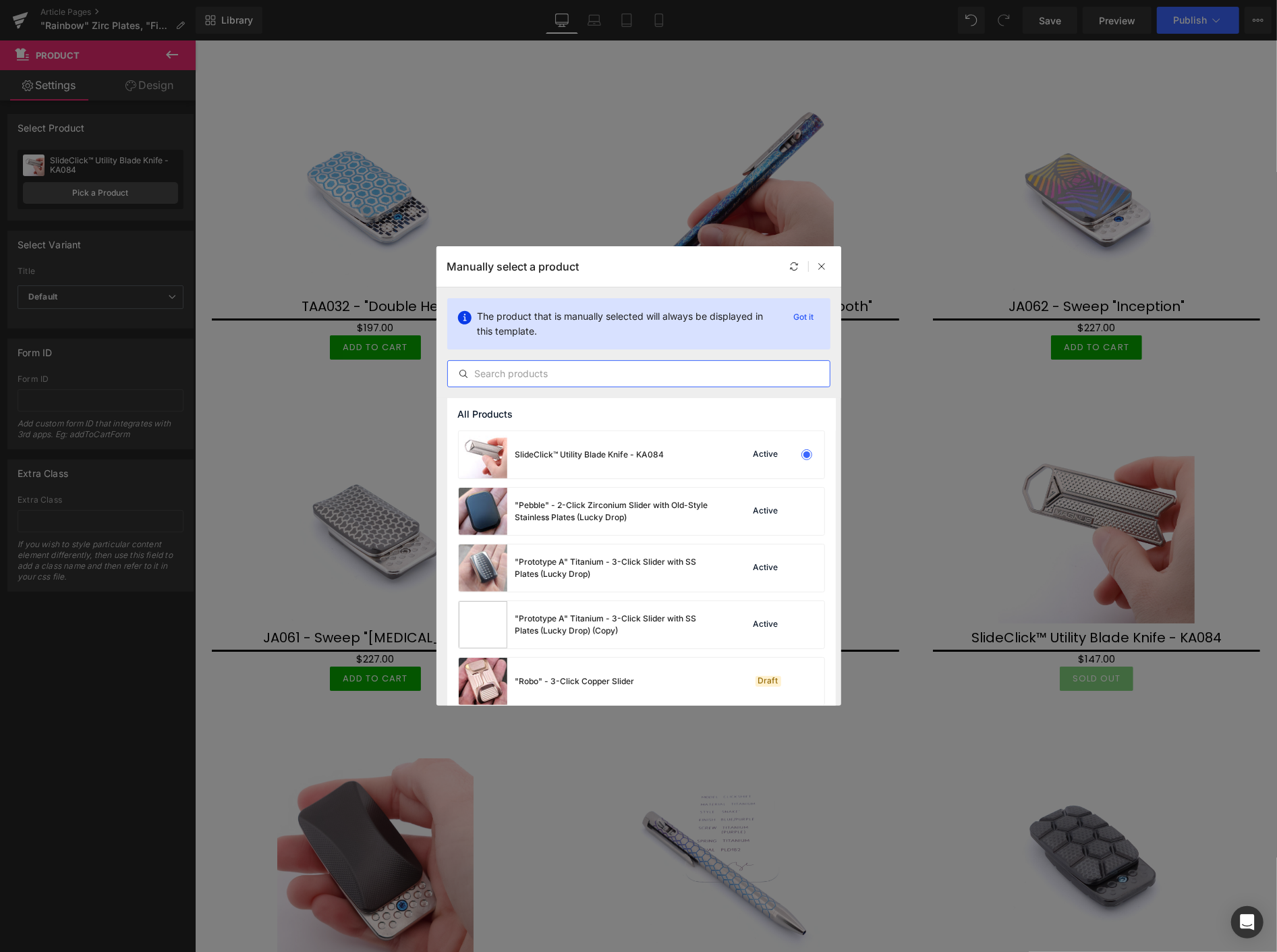
click at [493, 368] on input "text" at bounding box center [638, 374] width 382 height 16
click at [563, 378] on input "text" at bounding box center [638, 374] width 382 height 16
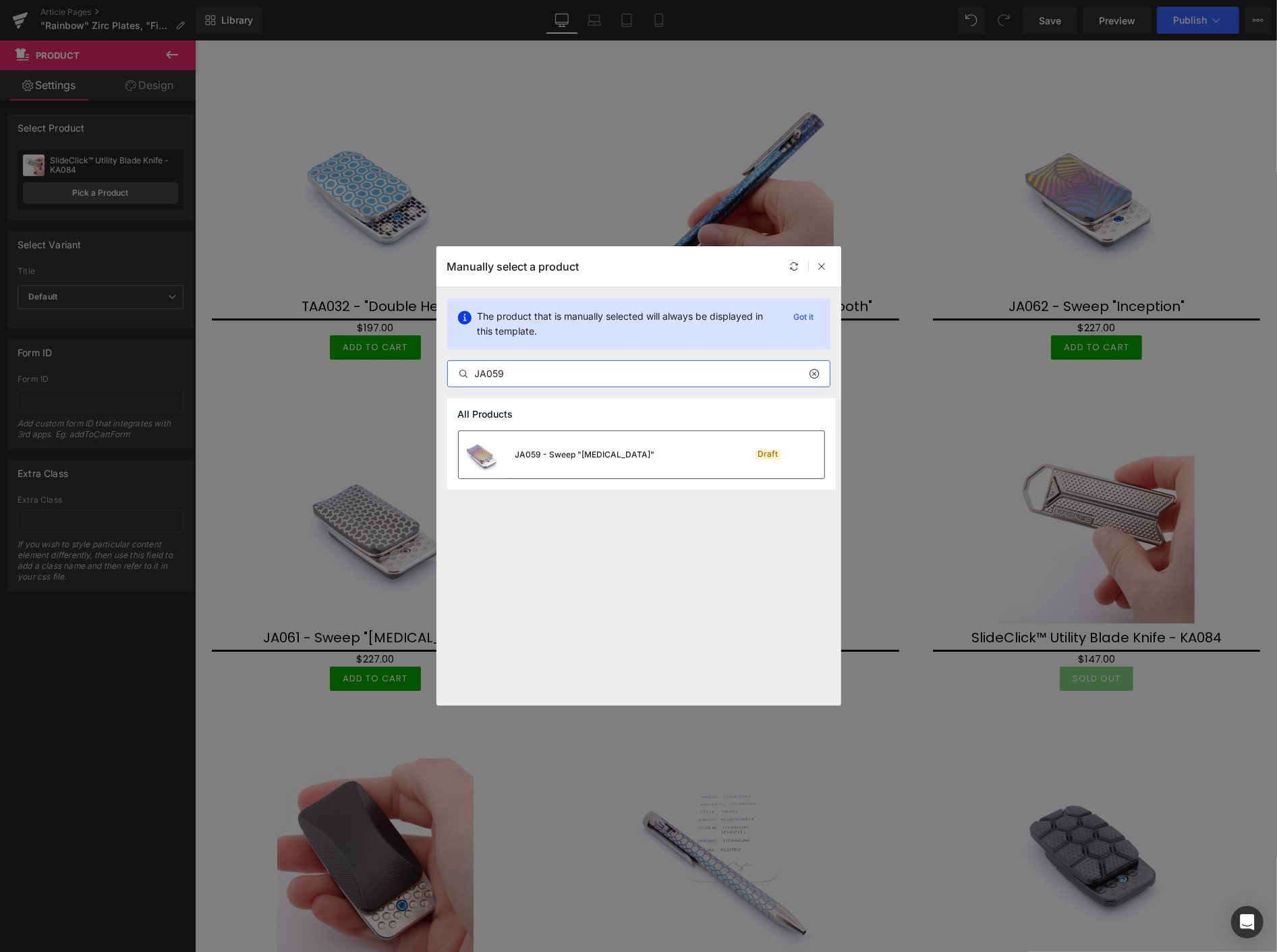
type input "JA059"
click at [628, 450] on div "JA059 - Sweep "[MEDICAL_DATA]" Draft" at bounding box center [641, 455] width 366 height 47
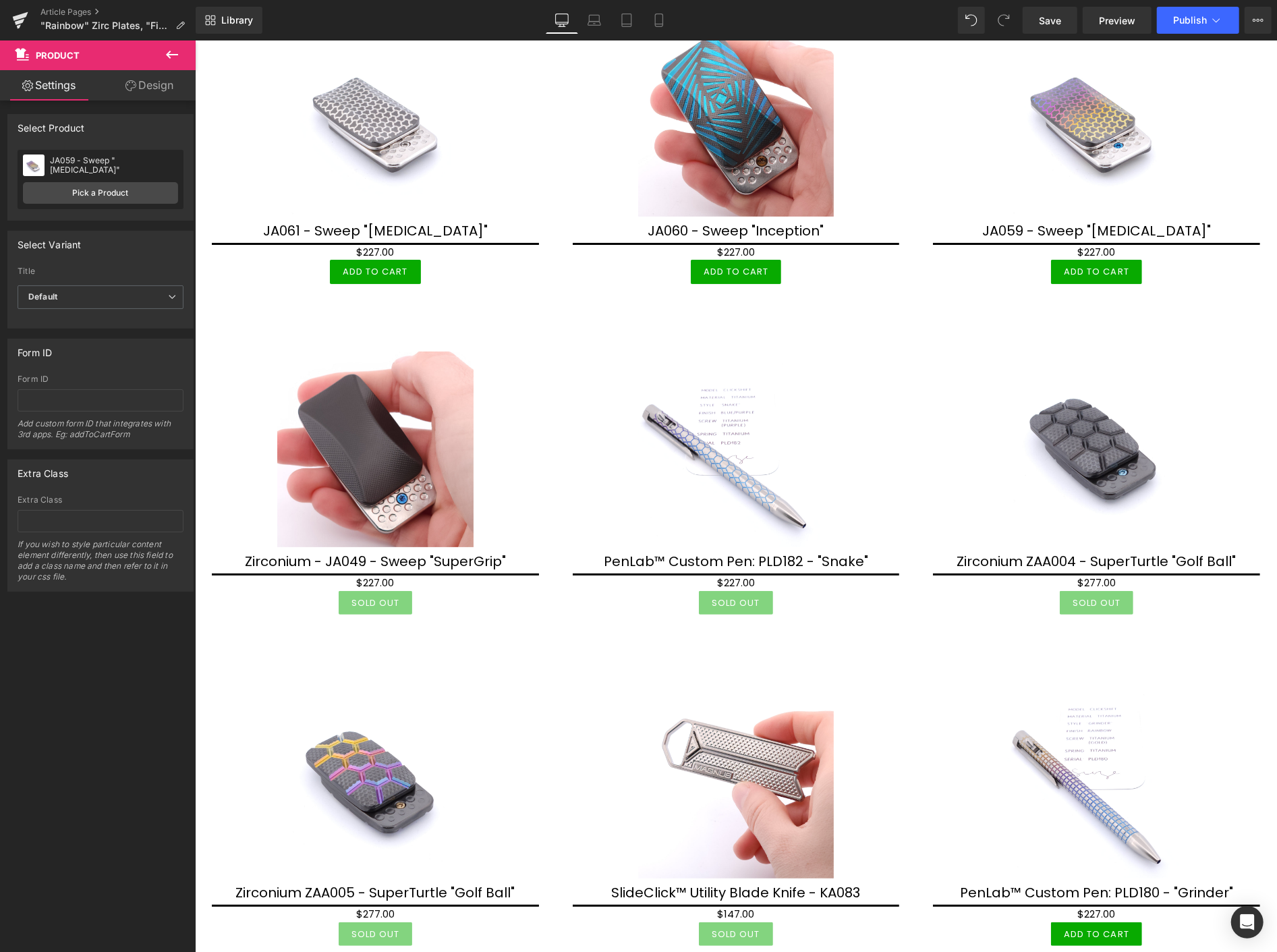
scroll to position [3822, 0]
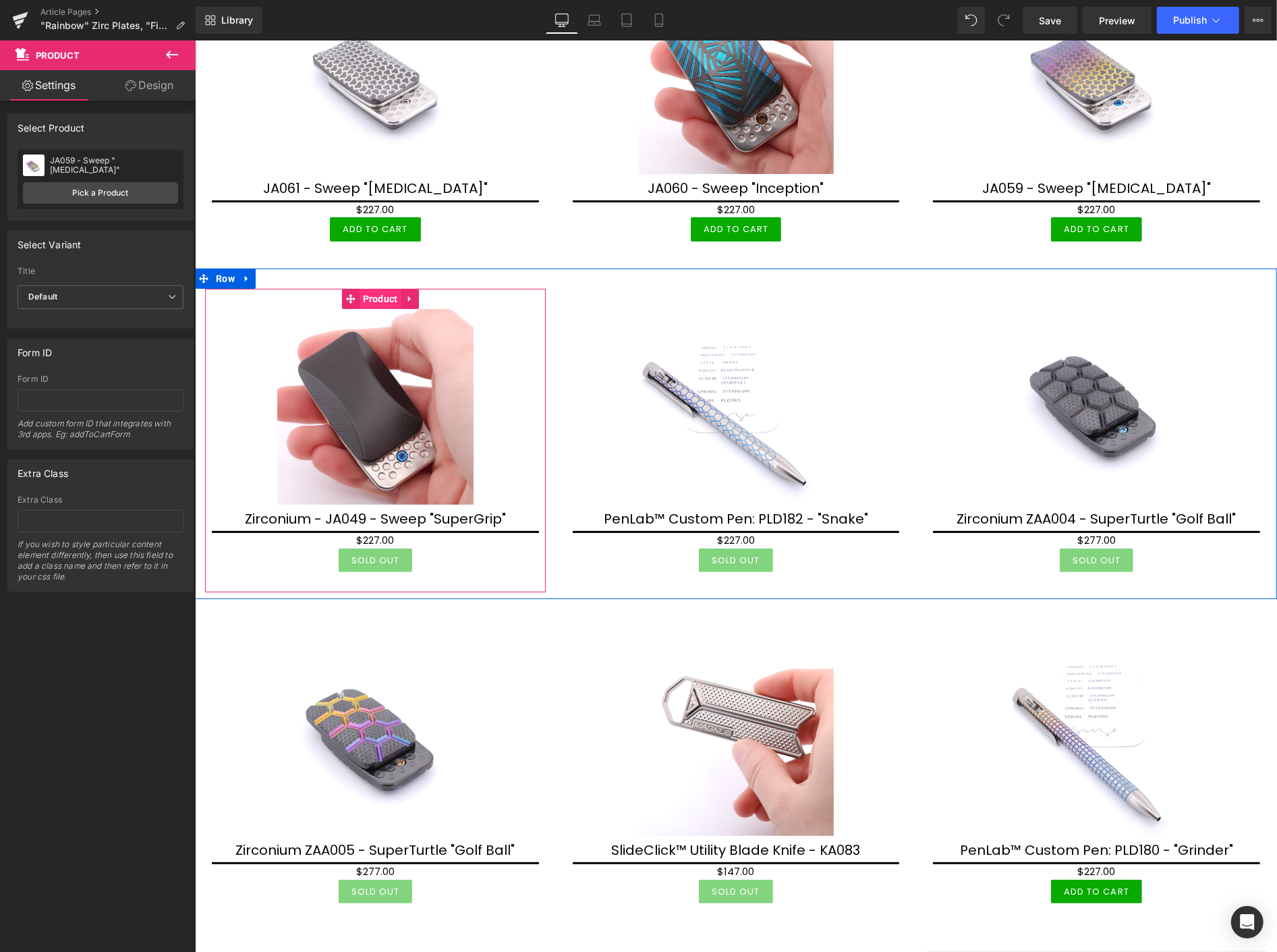
click at [372, 292] on span "Product" at bounding box center [380, 298] width 42 height 20
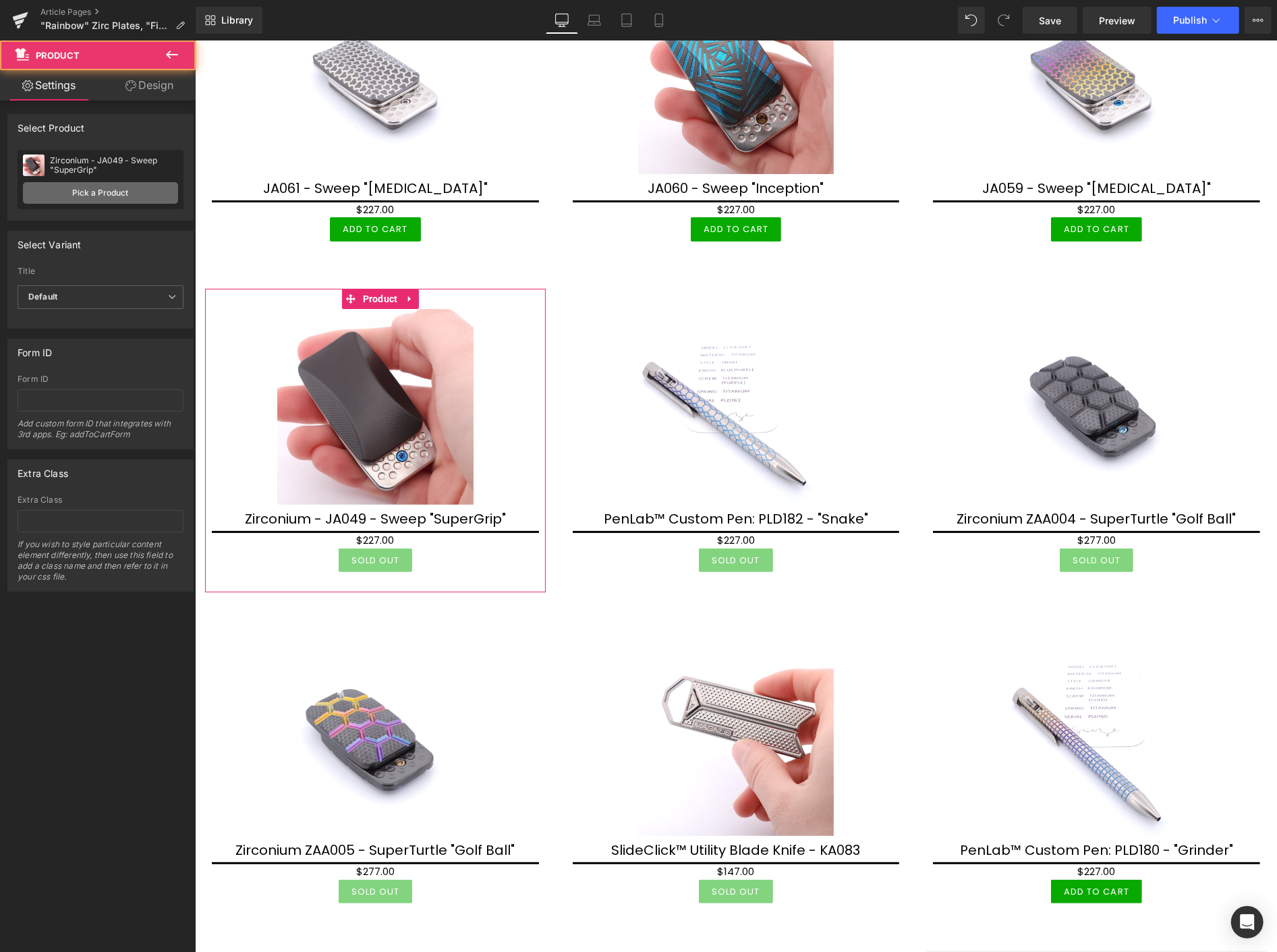
click at [137, 196] on link "Pick a Product" at bounding box center [100, 193] width 155 height 22
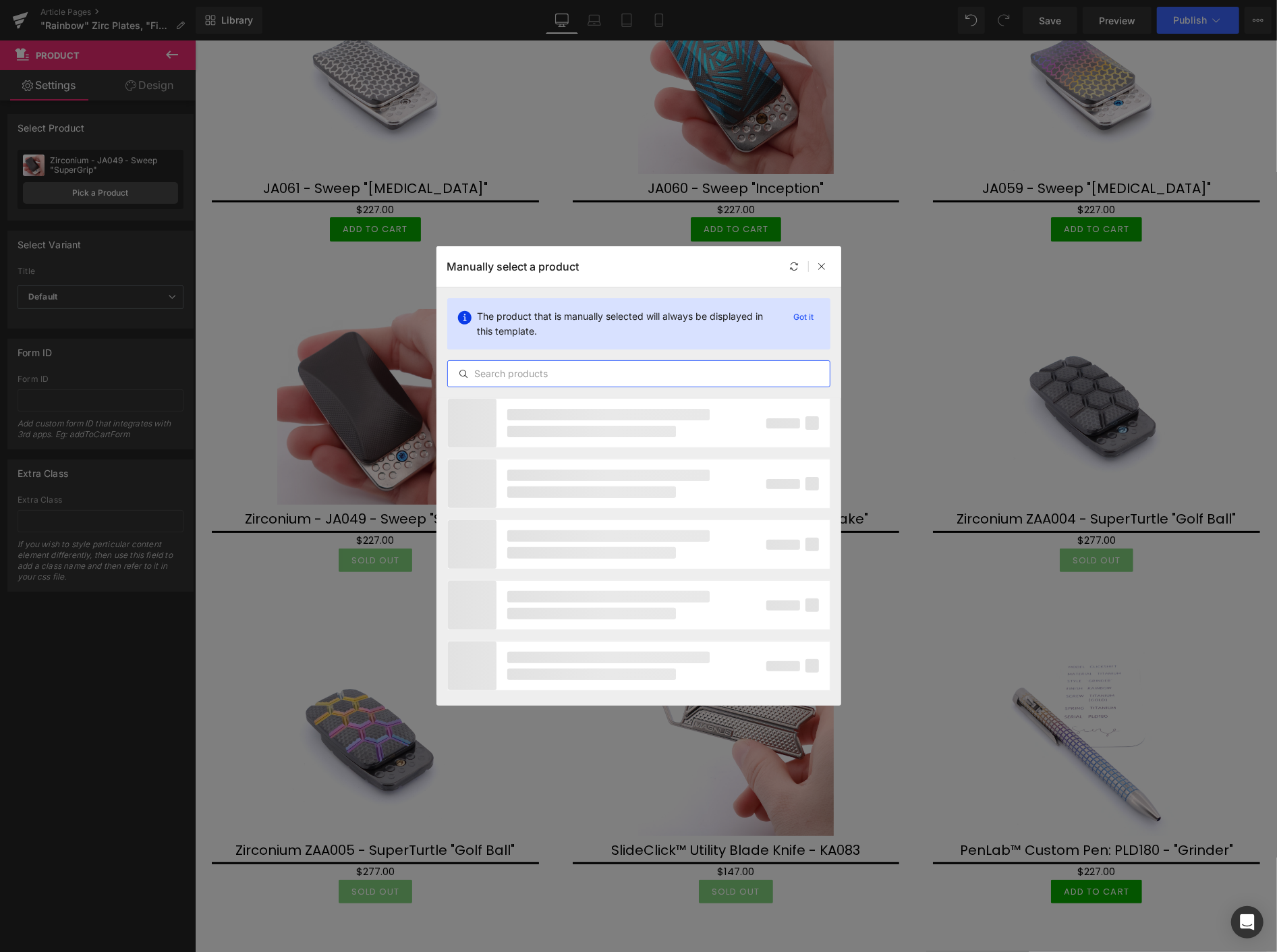
click at [494, 378] on input "text" at bounding box center [638, 374] width 382 height 16
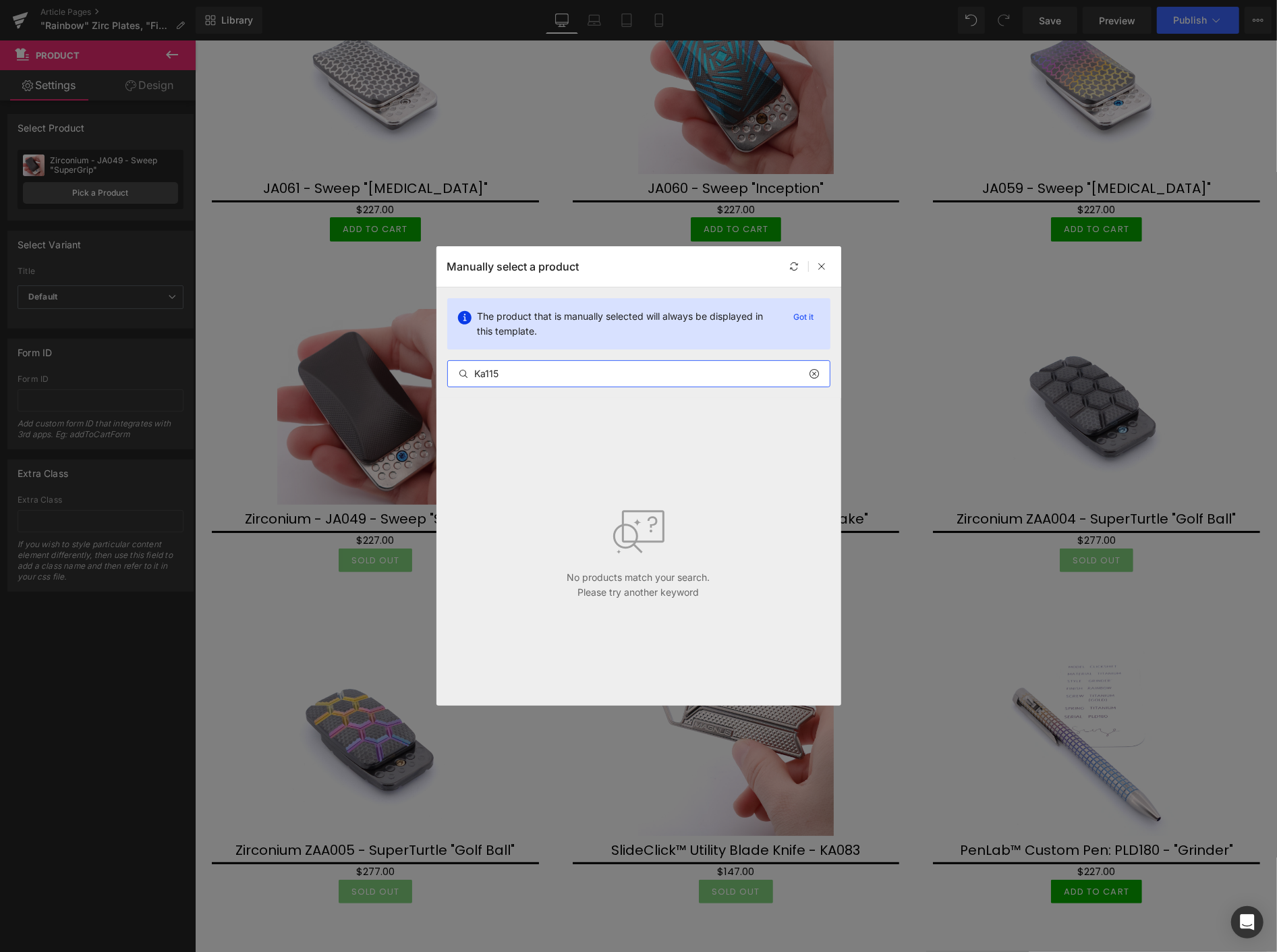
click at [487, 370] on input "Ka115" at bounding box center [638, 374] width 382 height 16
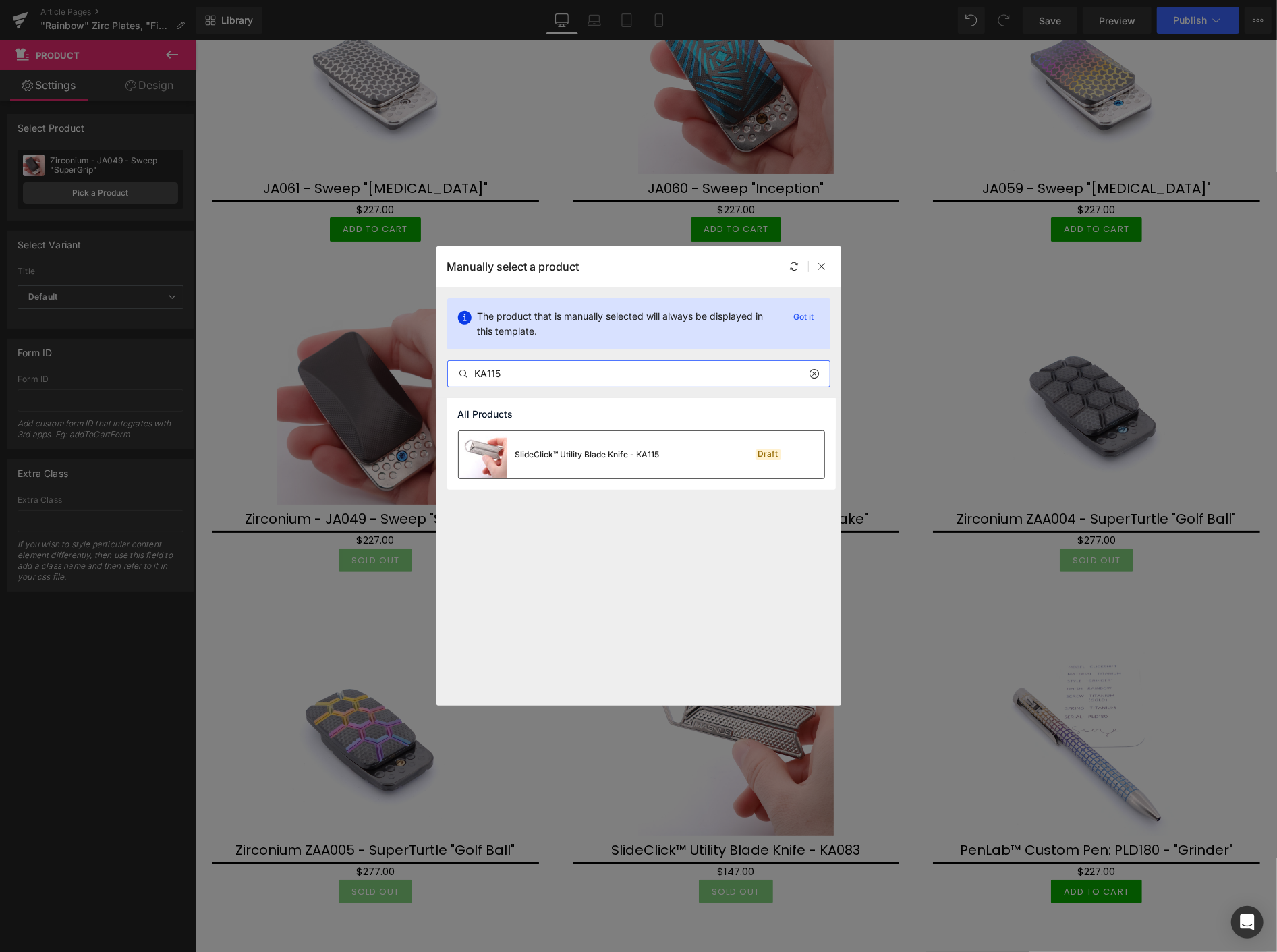
type input "KA115"
click at [568, 455] on div "SlideClick™ Utility Blade Knife - KA115" at bounding box center [588, 454] width 144 height 12
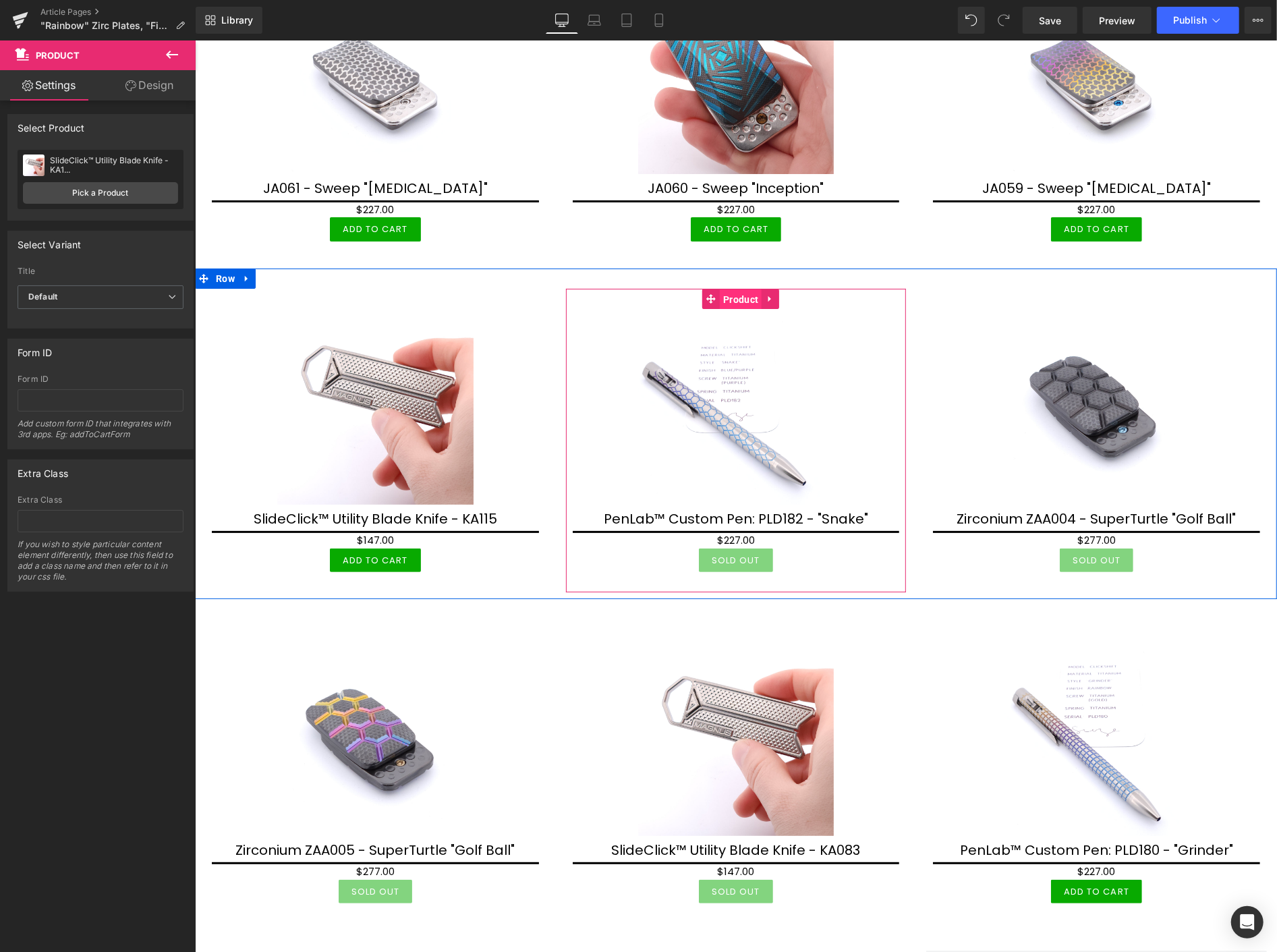
click at [731, 289] on span "Product" at bounding box center [740, 299] width 42 height 20
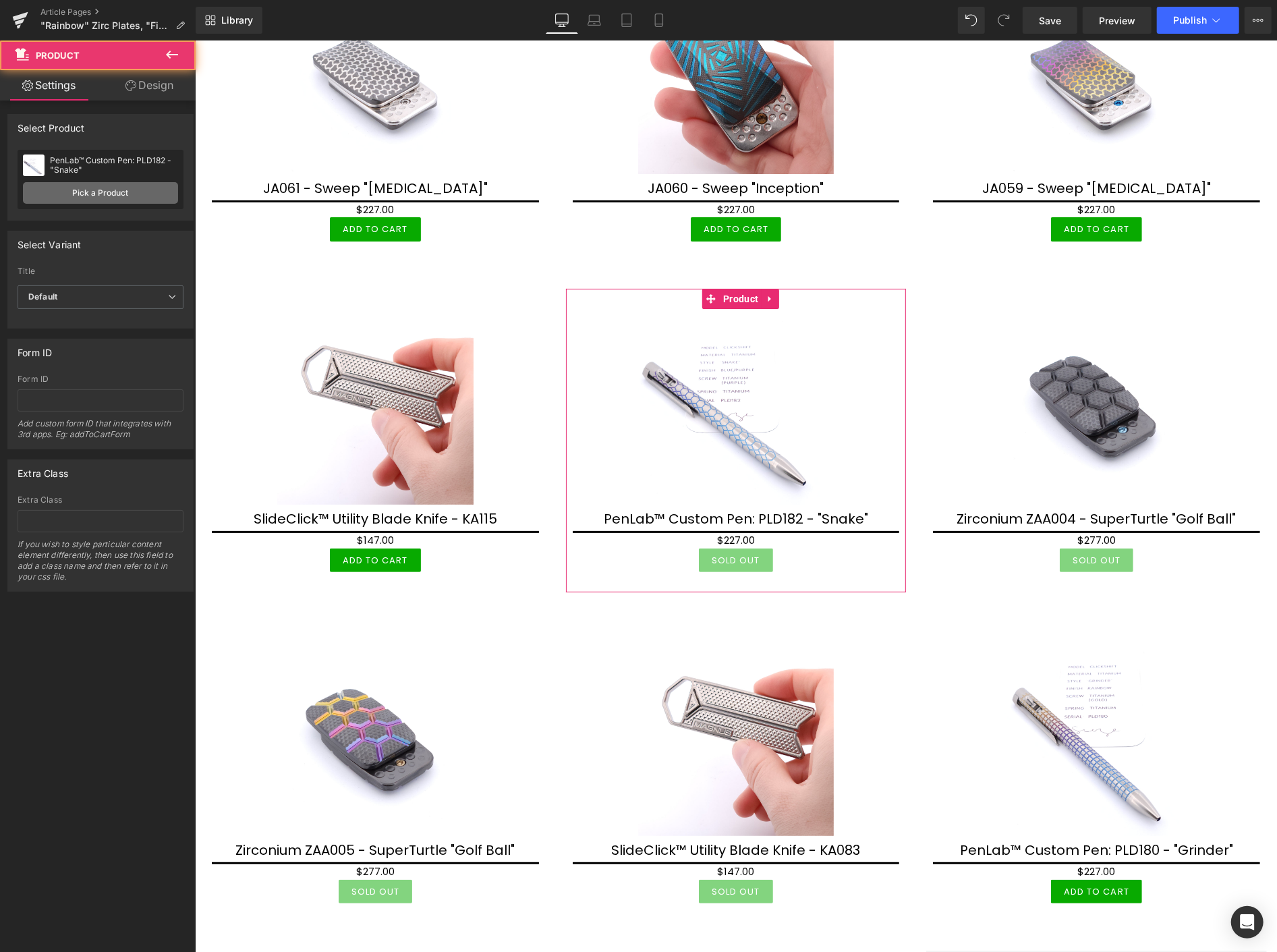
click at [119, 193] on link "Pick a Product" at bounding box center [100, 193] width 155 height 22
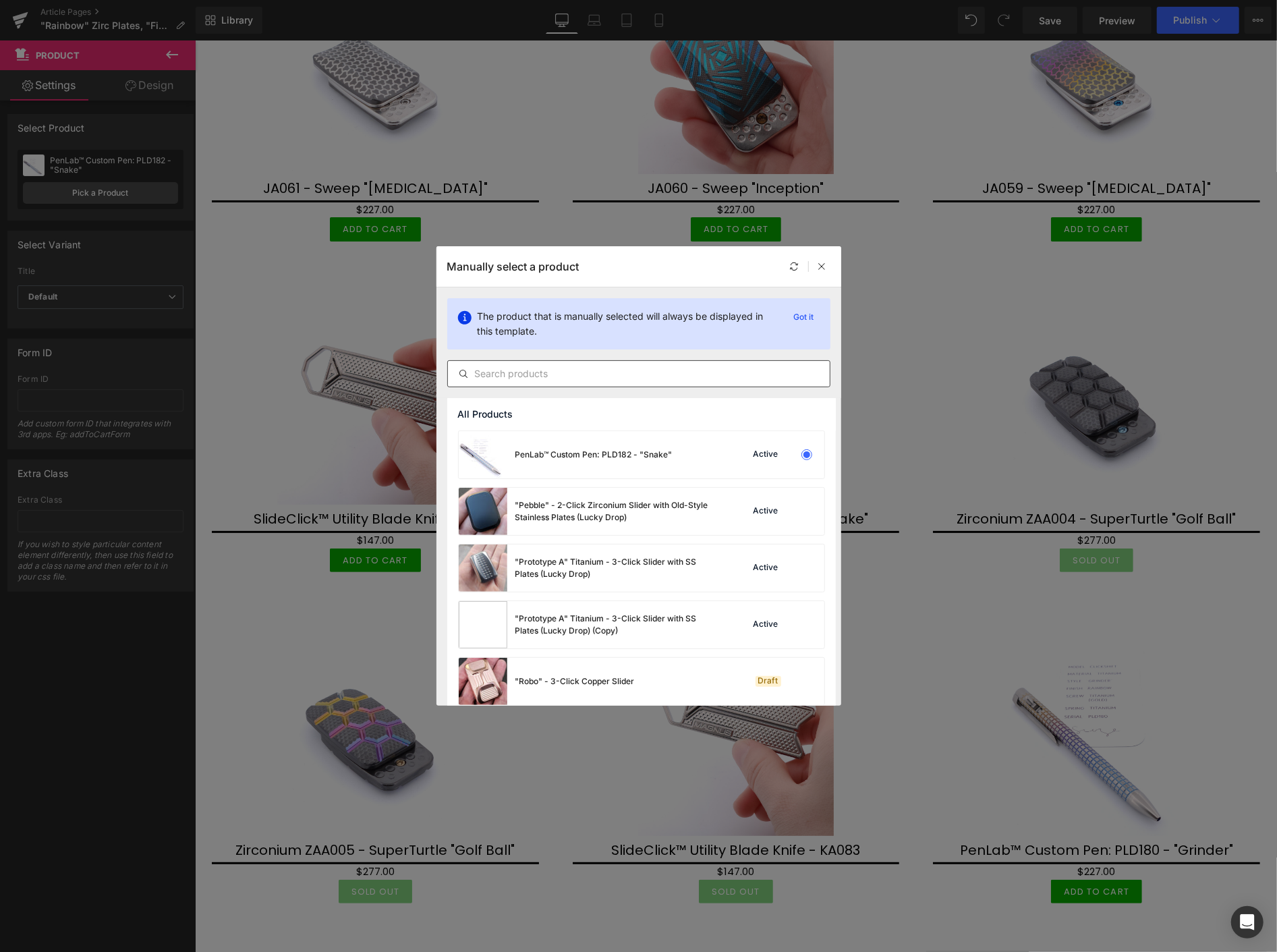
click at [495, 381] on input "text" at bounding box center [638, 374] width 382 height 16
click at [494, 365] on input "text" at bounding box center [638, 374] width 382 height 16
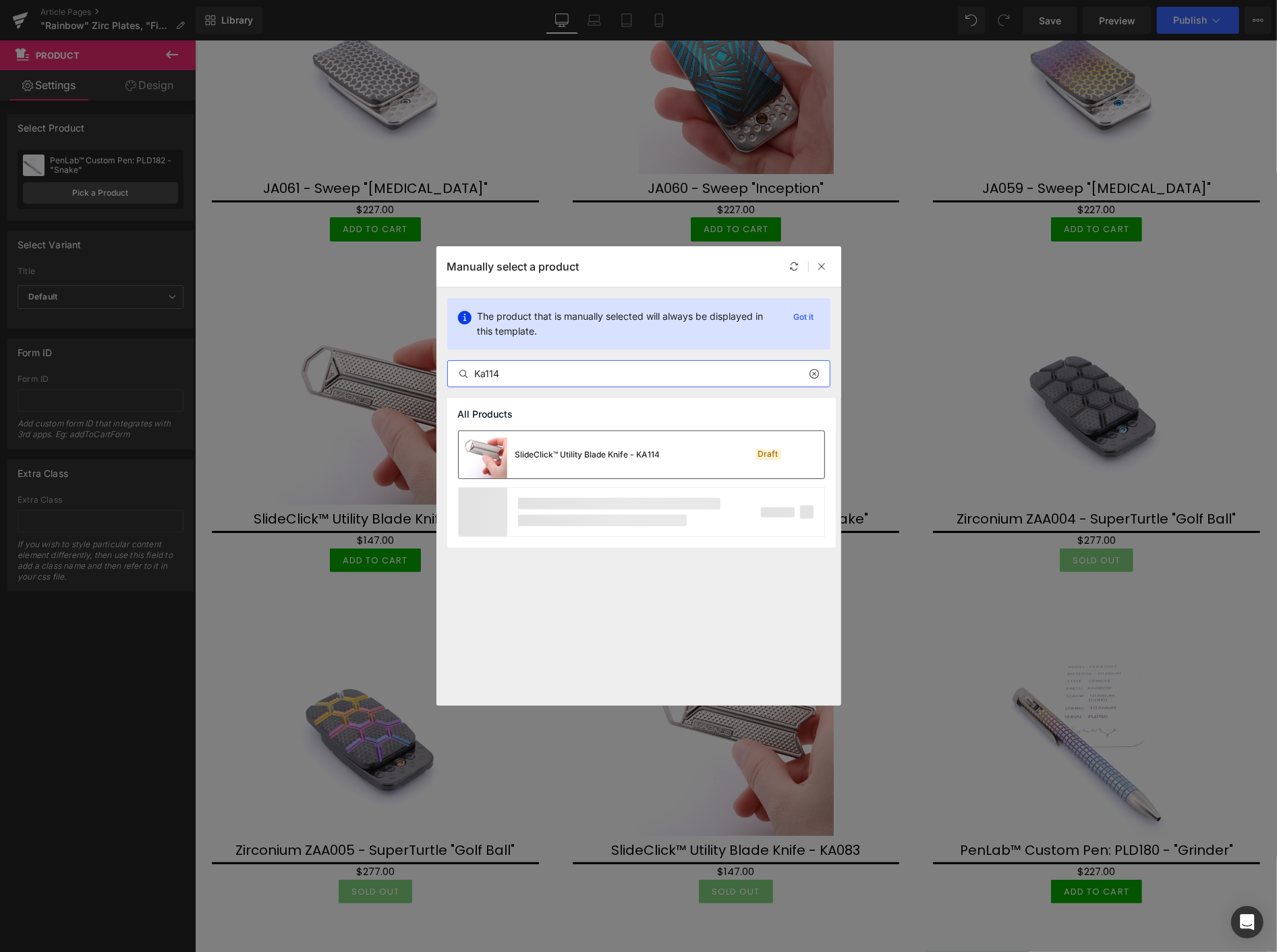
type input "Ka114"
drag, startPoint x: 571, startPoint y: 452, endPoint x: 377, endPoint y: 411, distance: 198.3
click at [571, 452] on div "SlideClick™ Utility Blade Knife - KA114" at bounding box center [588, 454] width 145 height 12
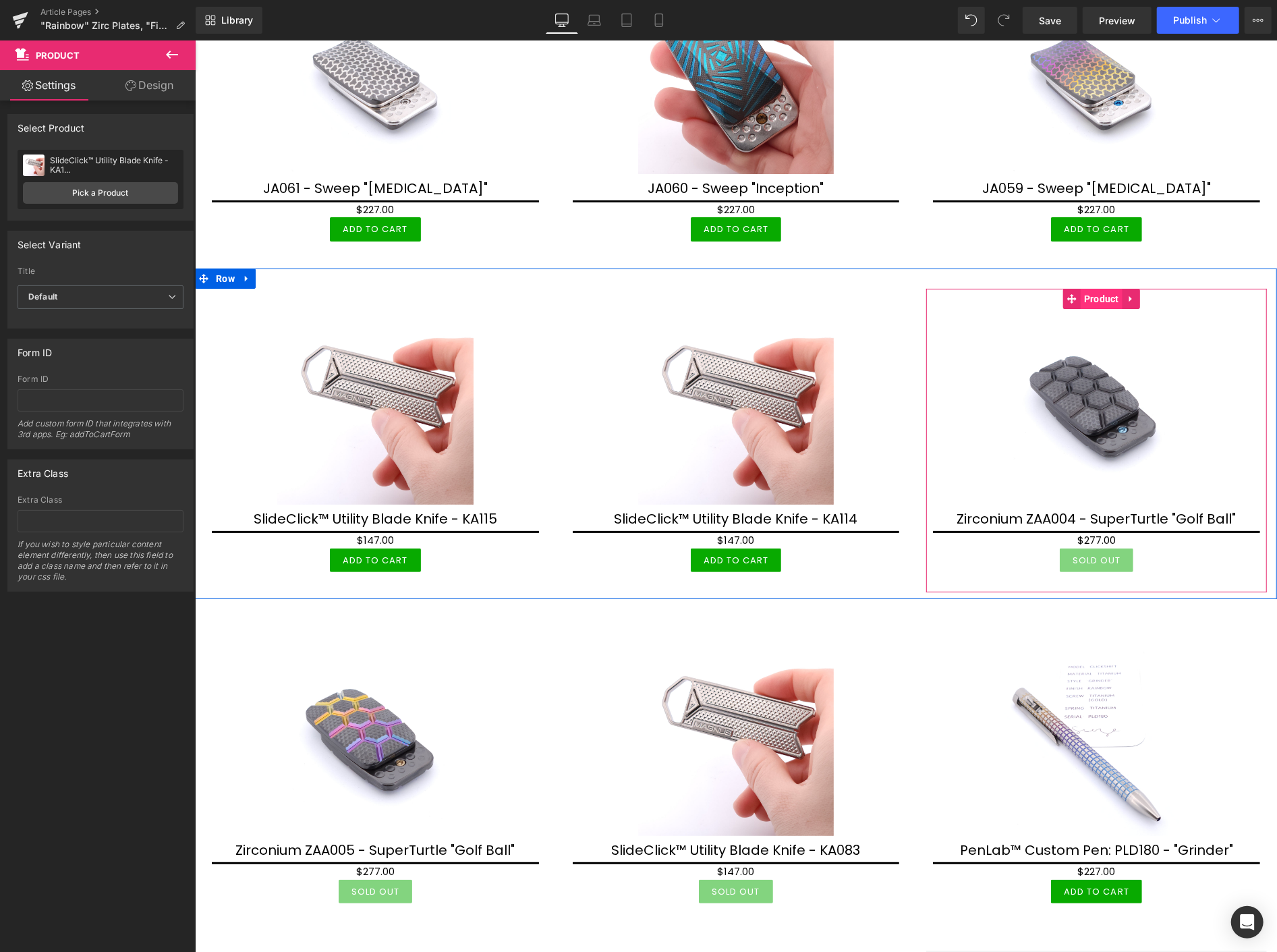
click at [1090, 288] on span "Product" at bounding box center [1101, 298] width 42 height 20
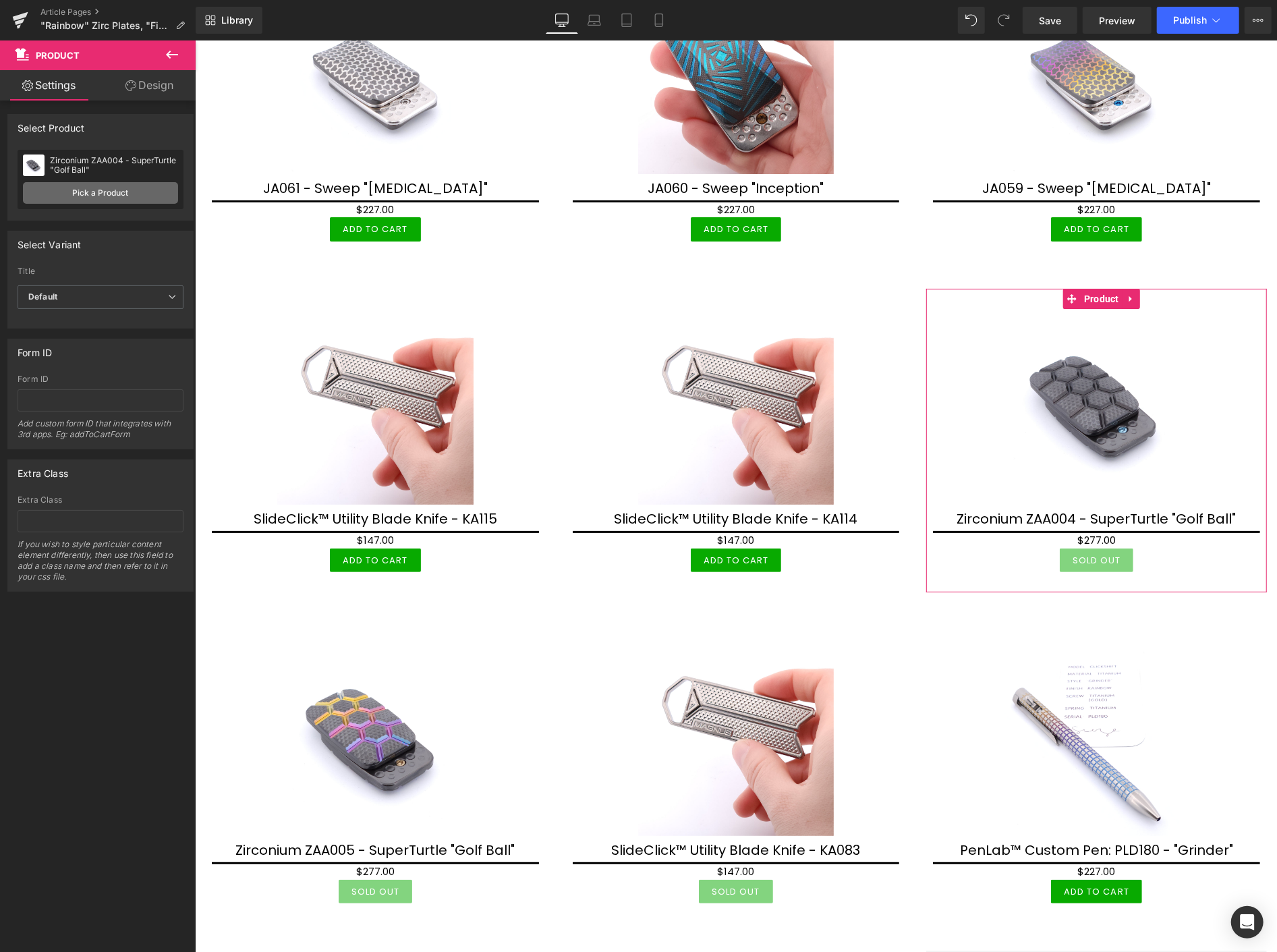
click at [120, 187] on link "Pick a Product" at bounding box center [100, 193] width 155 height 22
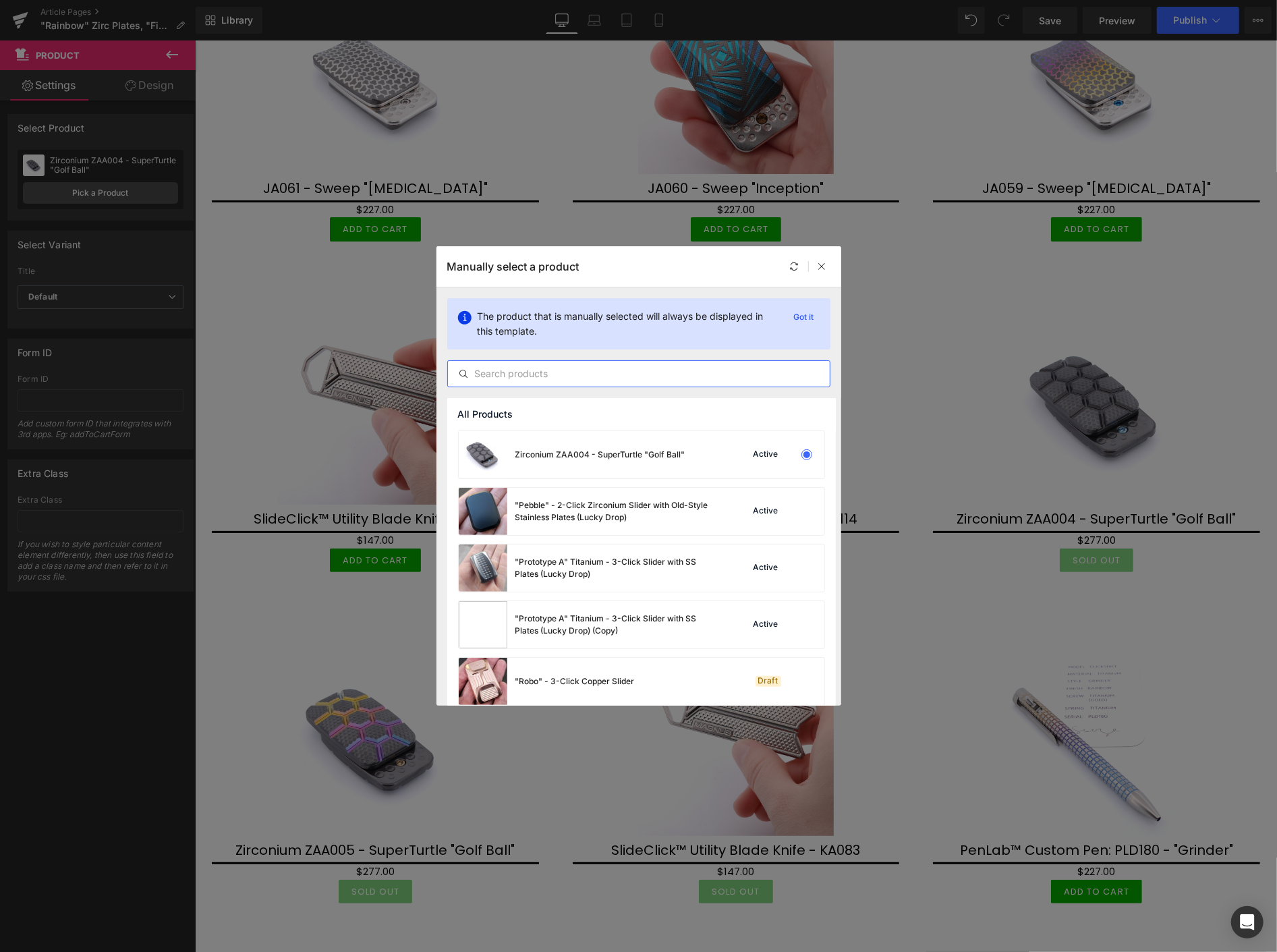
click at [496, 367] on input "text" at bounding box center [638, 374] width 382 height 16
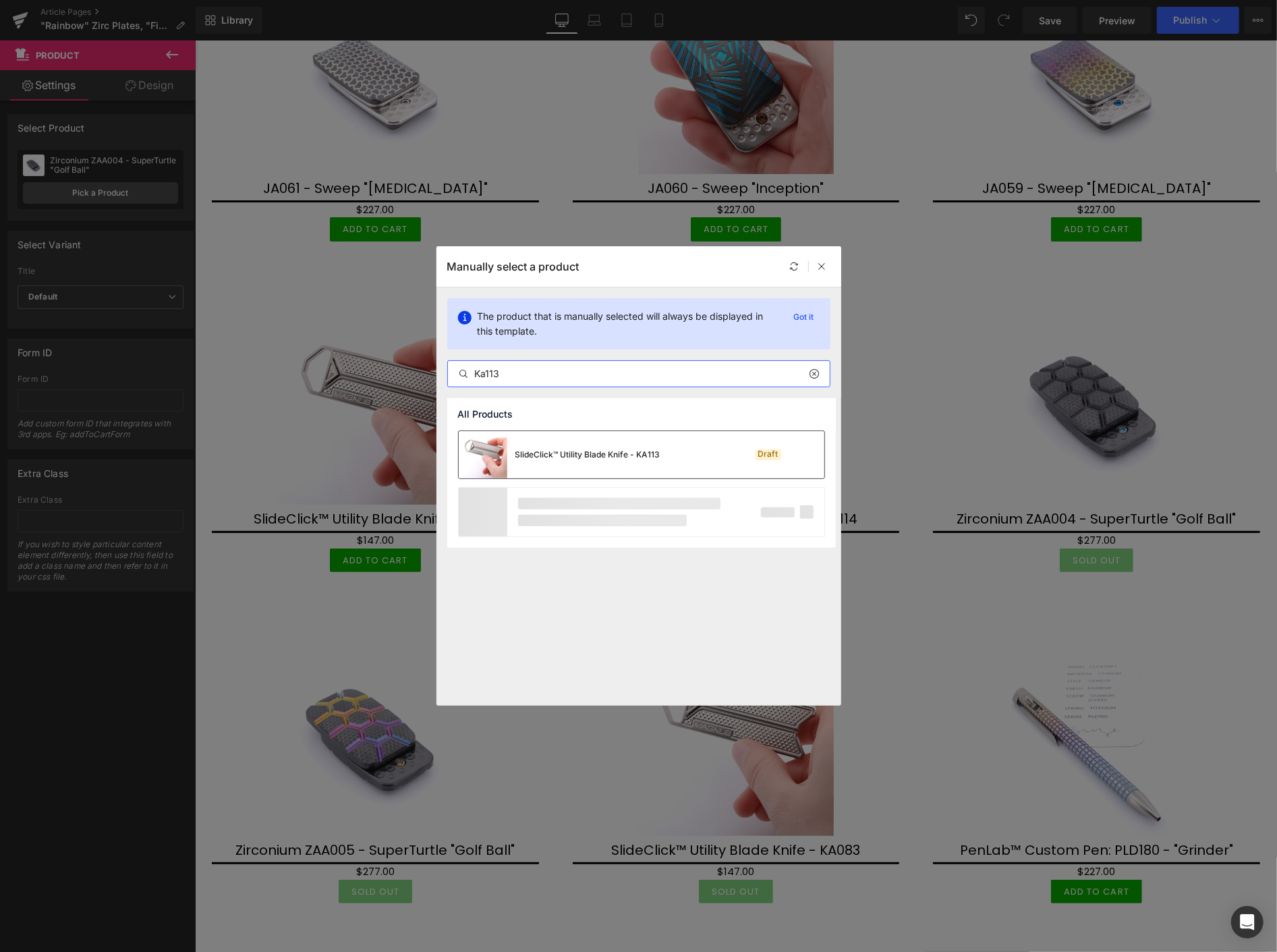
type input "Ka113"
click at [562, 449] on div "SlideClick™ Utility Blade Knife - KA113" at bounding box center [588, 454] width 145 height 12
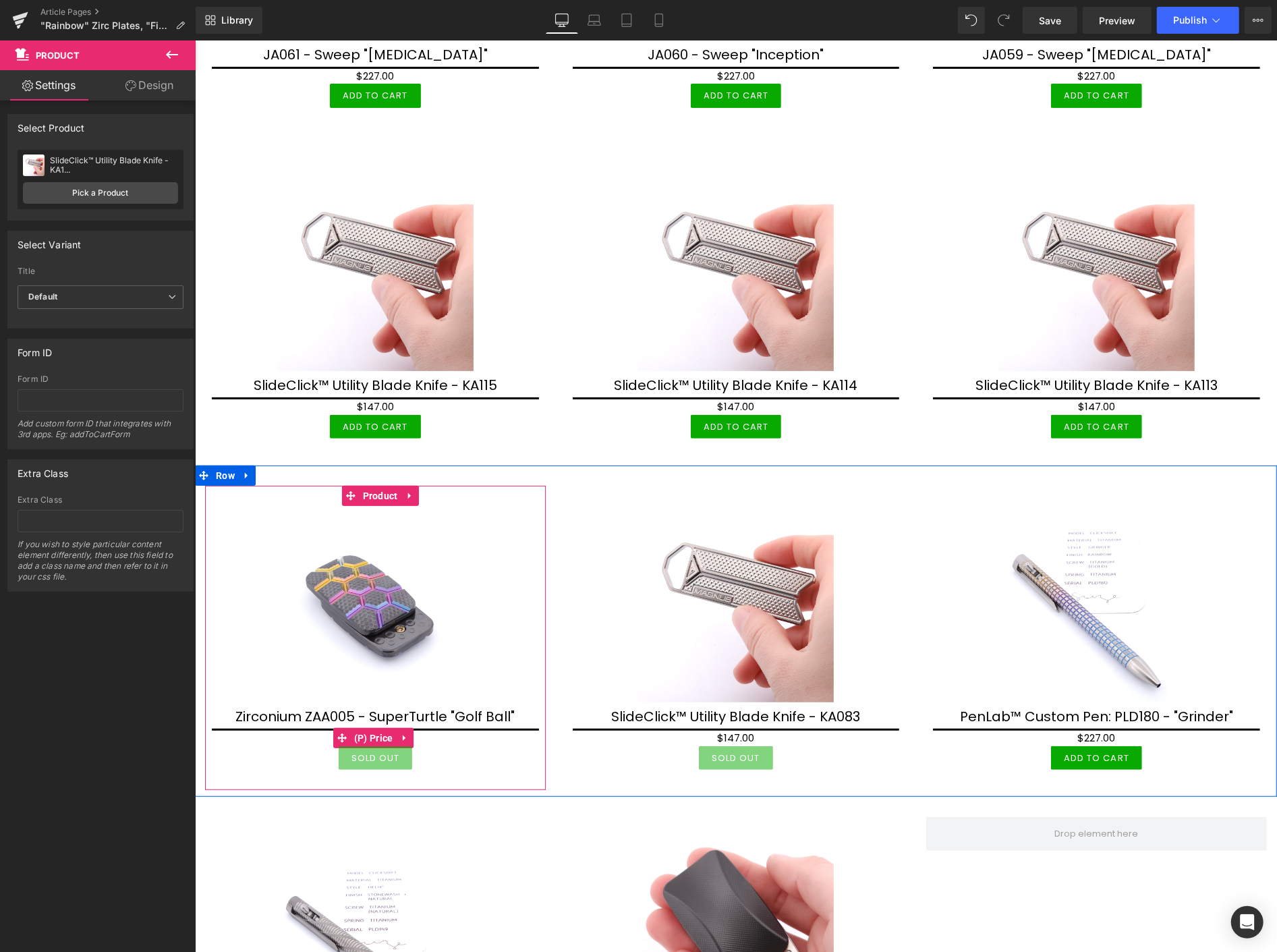
scroll to position [4047, 0]
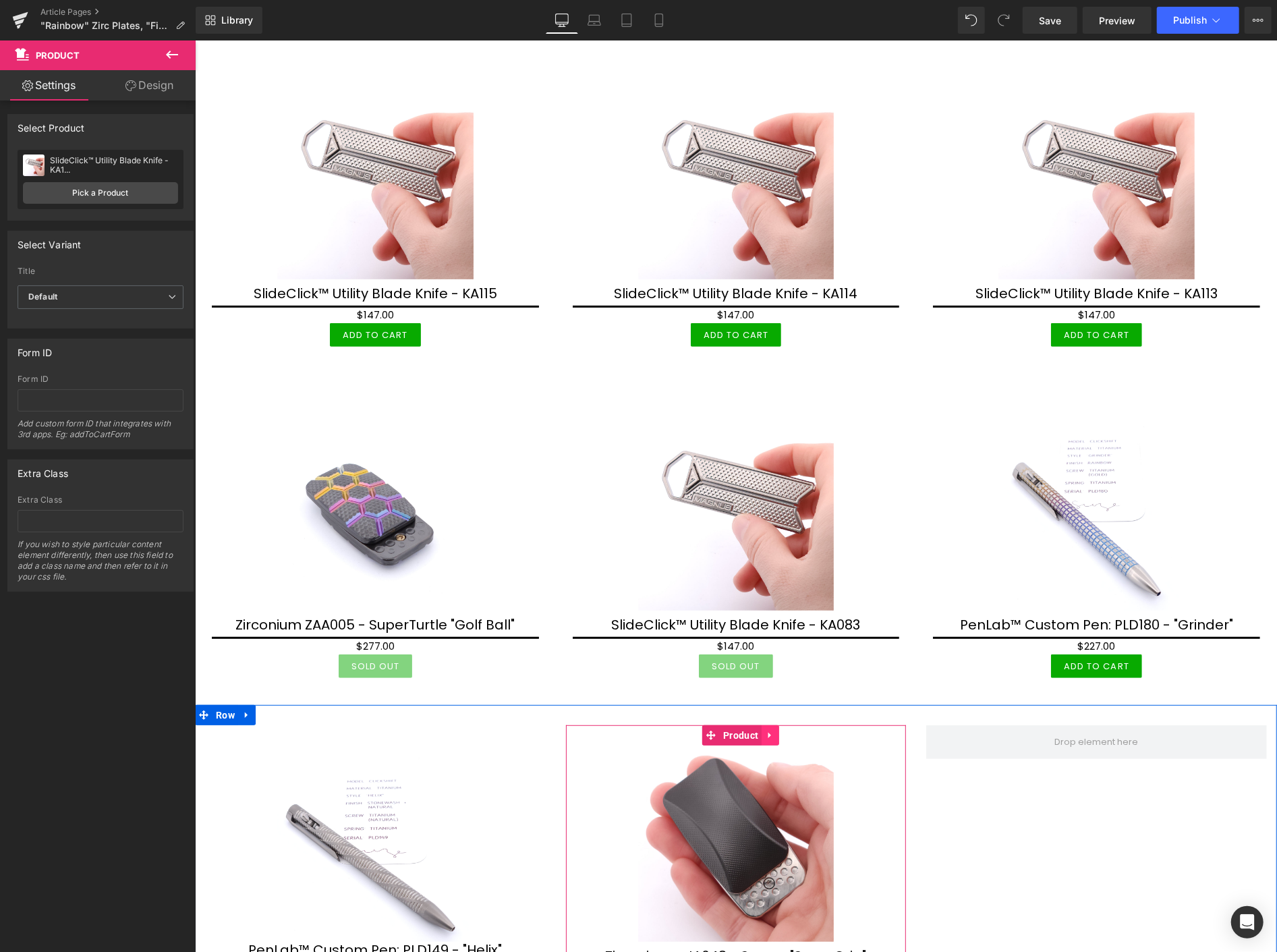
click at [765, 730] on icon at bounding box center [770, 735] width 9 height 10
click at [779, 725] on link at bounding box center [778, 735] width 17 height 20
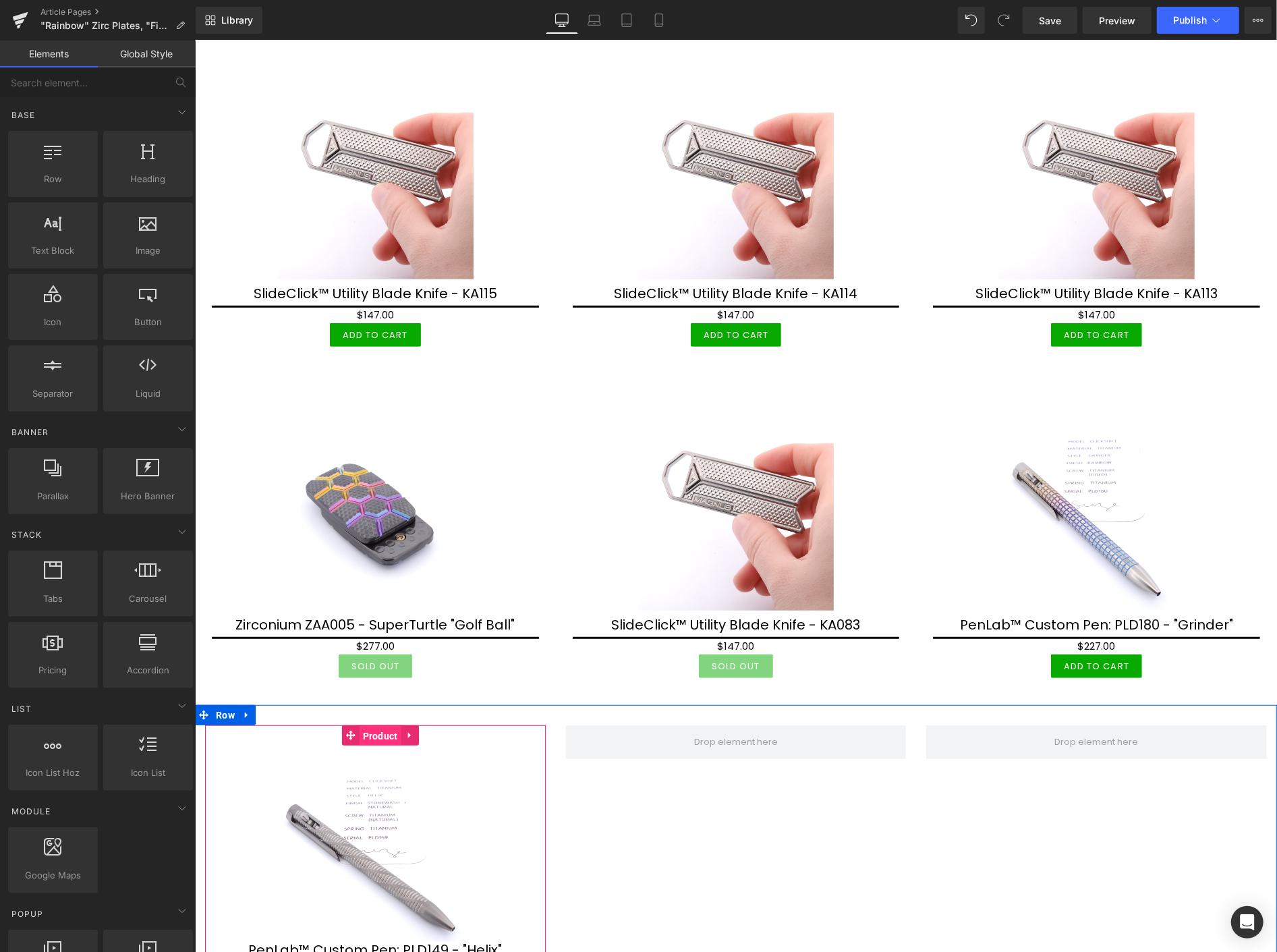
click at [378, 726] on span "Product" at bounding box center [380, 735] width 42 height 20
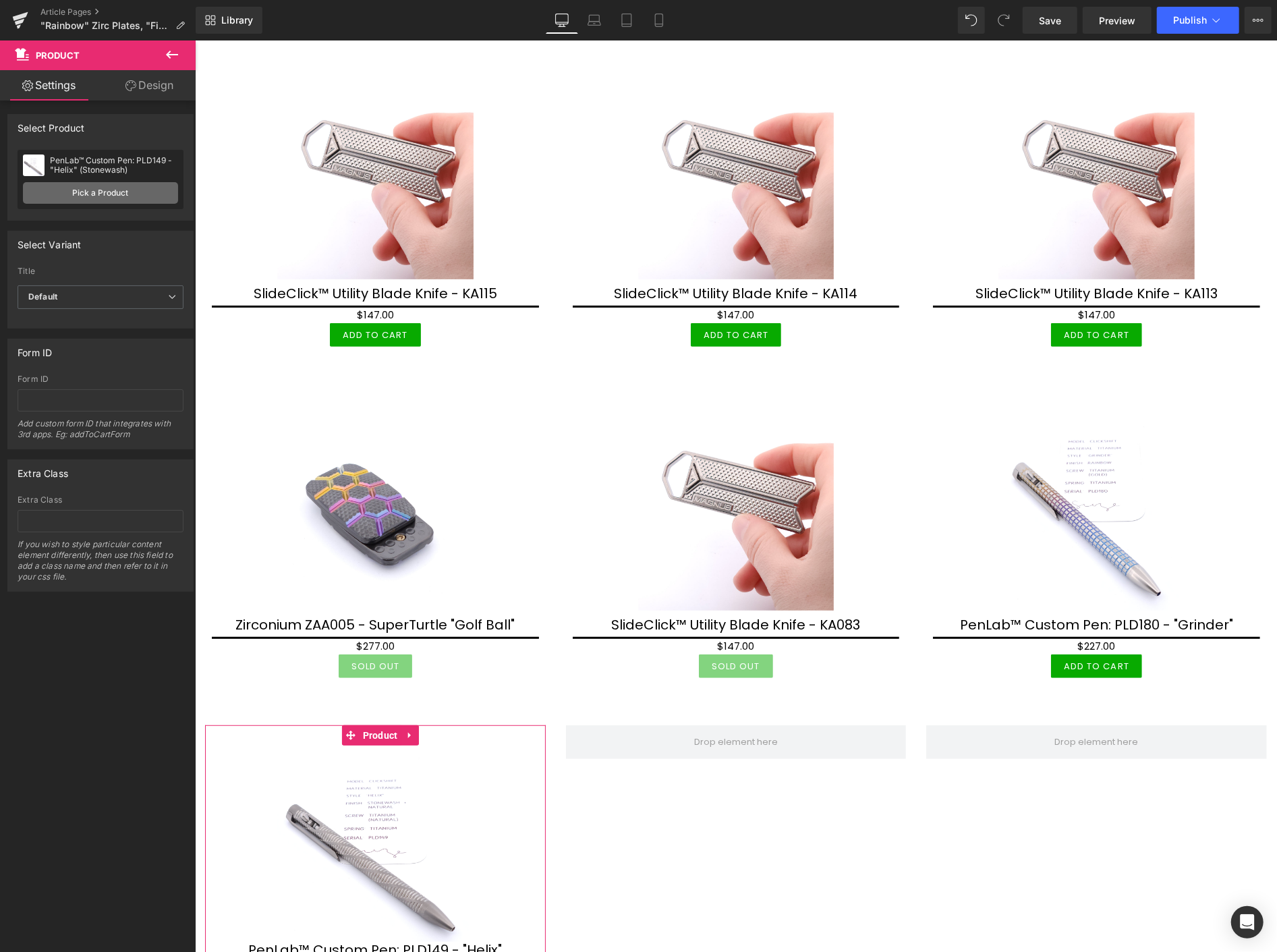
click at [124, 194] on link "Pick a Product" at bounding box center [100, 193] width 155 height 22
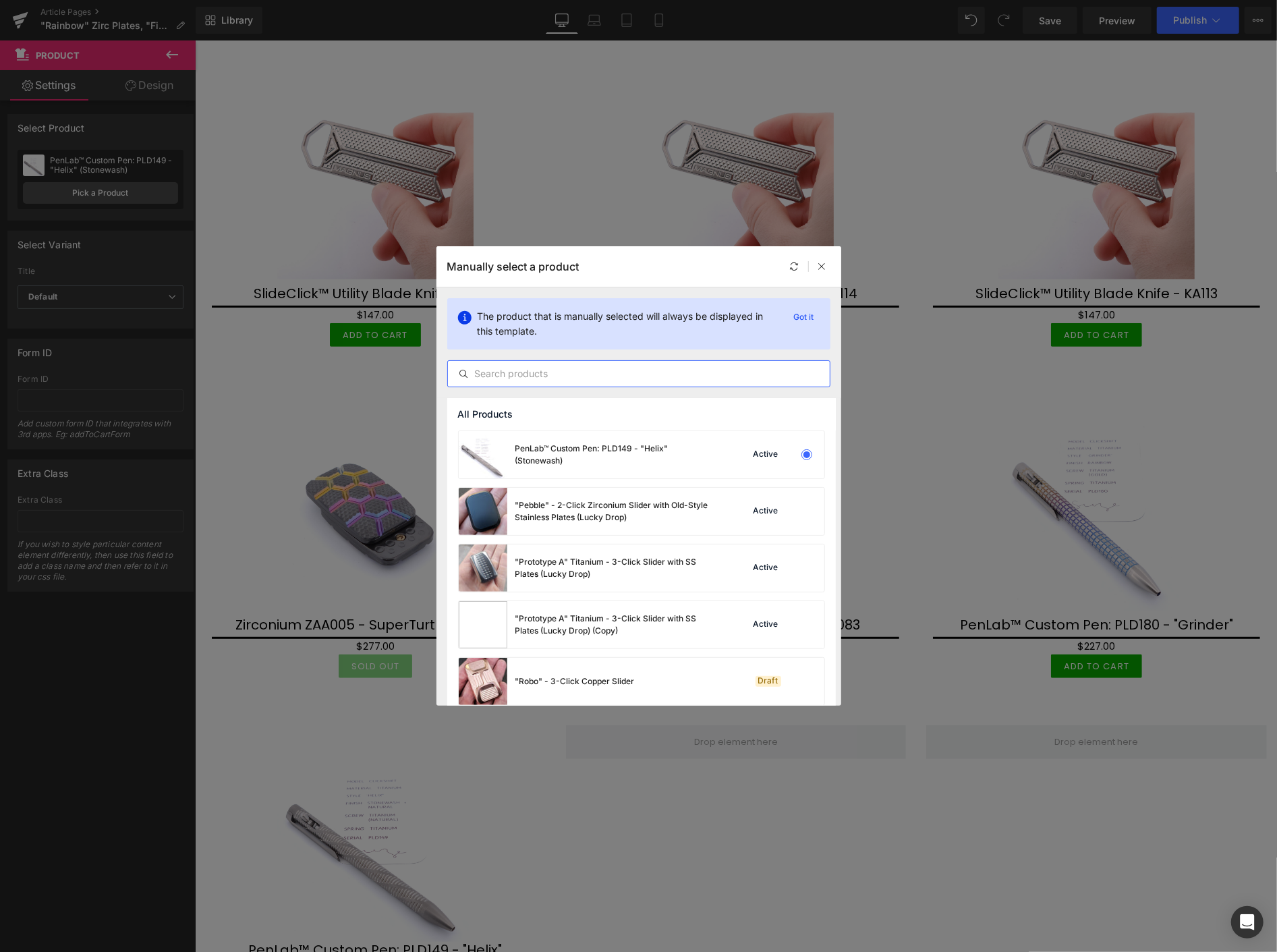
click at [501, 373] on input "text" at bounding box center [638, 374] width 382 height 16
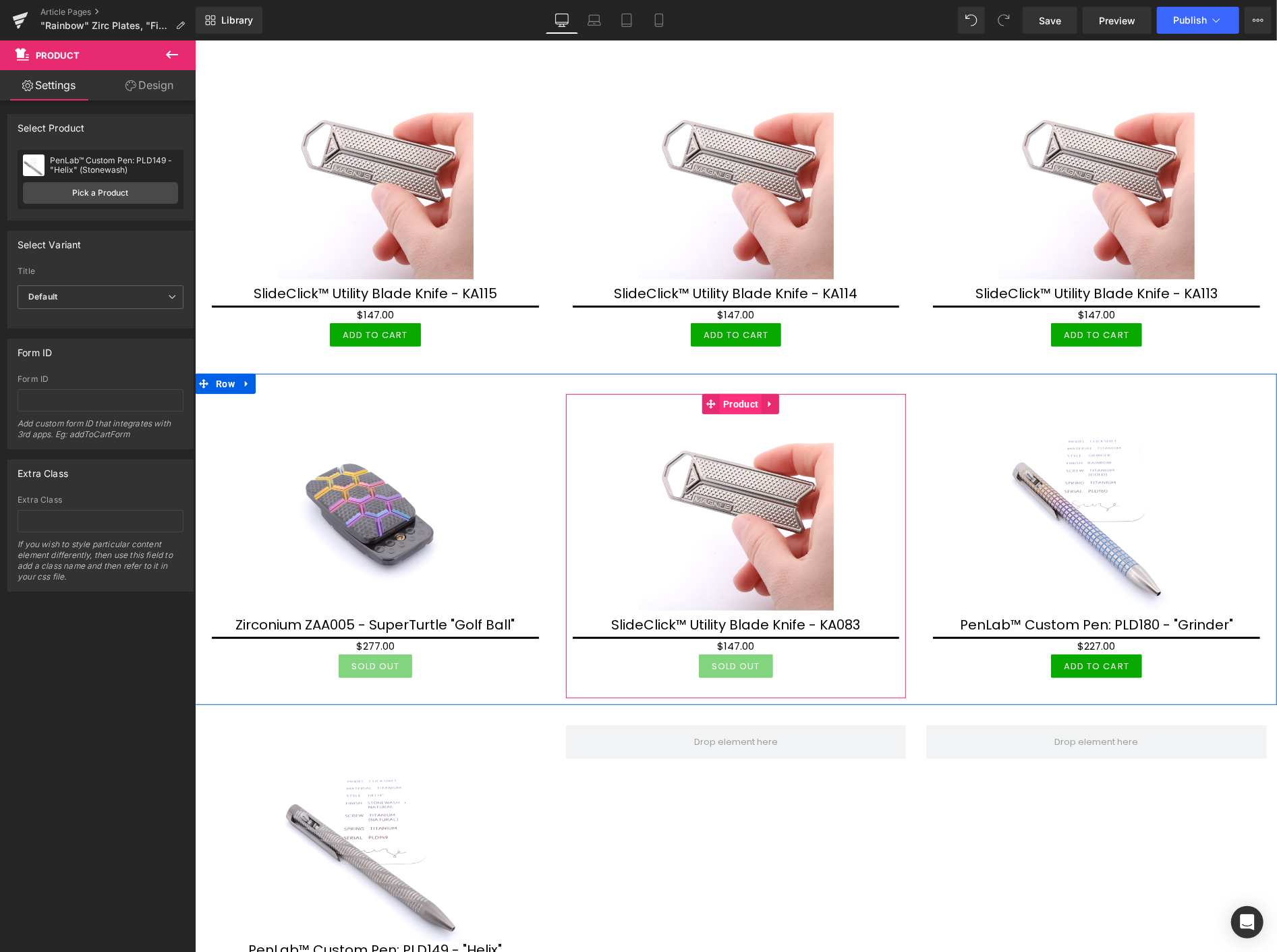
click at [736, 393] on span "Product" at bounding box center [740, 403] width 42 height 20
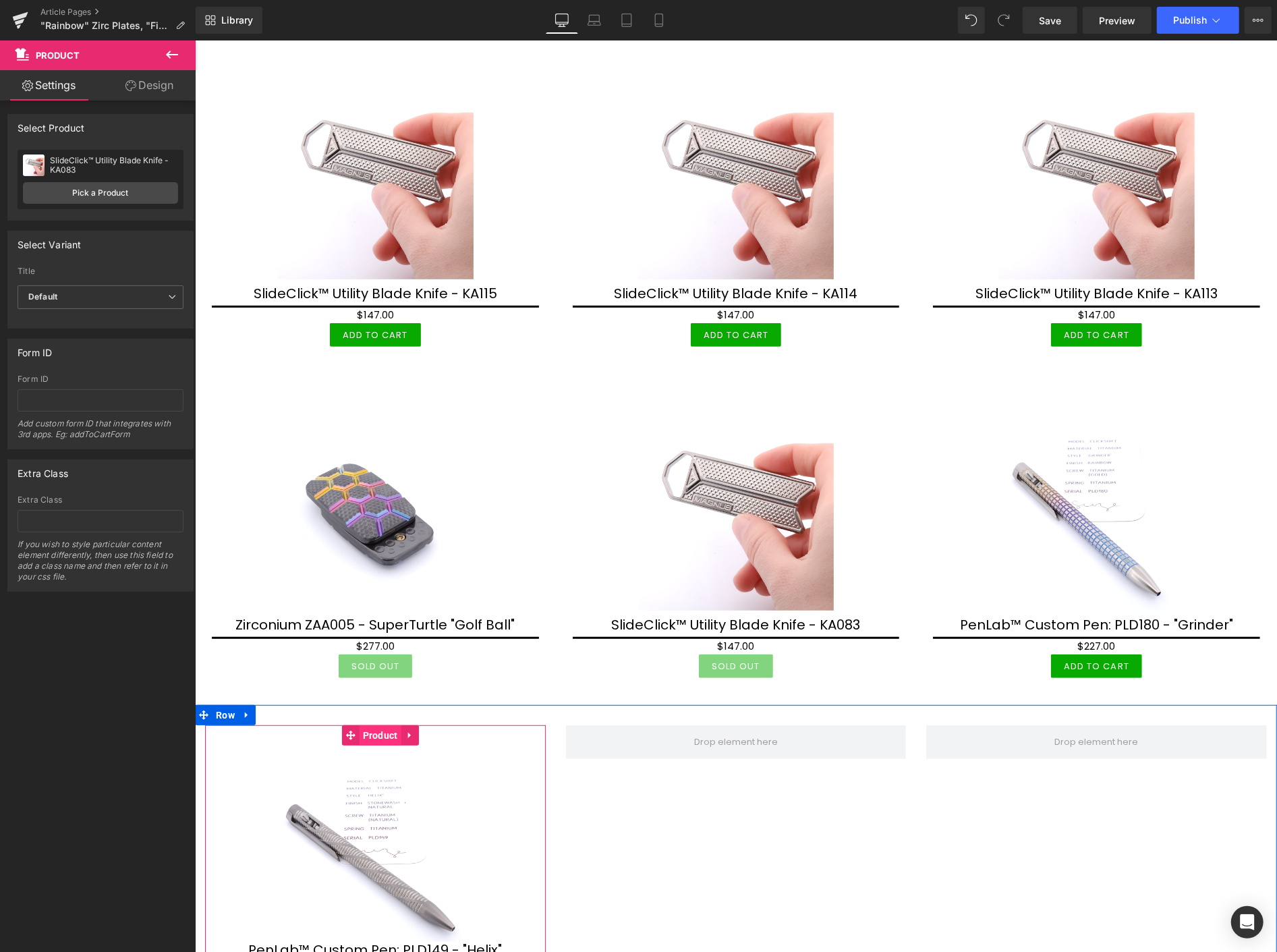
click at [375, 725] on span "Product" at bounding box center [380, 735] width 42 height 20
click at [412, 730] on icon at bounding box center [410, 735] width 9 height 10
click at [422, 730] on icon at bounding box center [418, 735] width 9 height 9
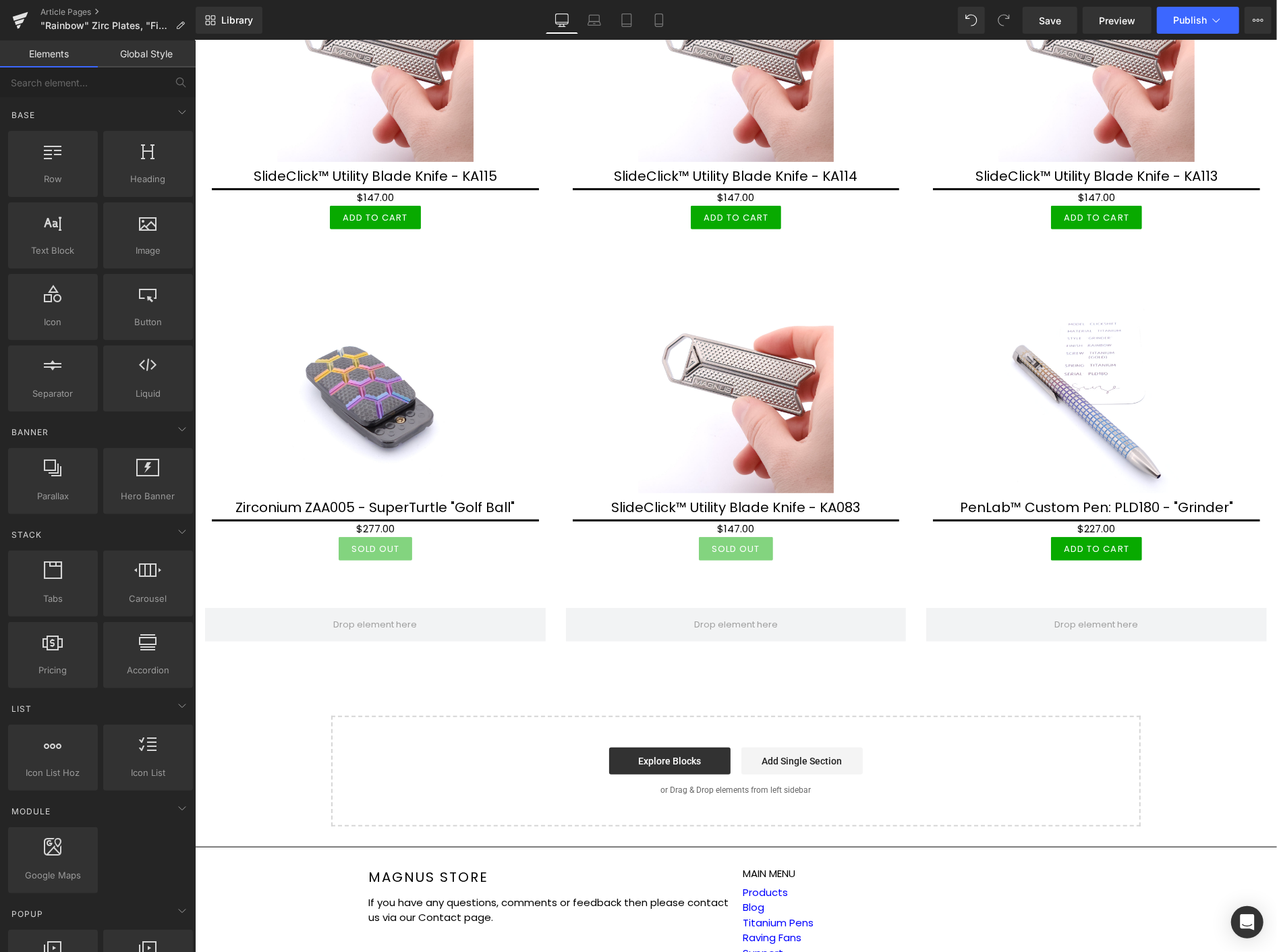
scroll to position [4197, 0]
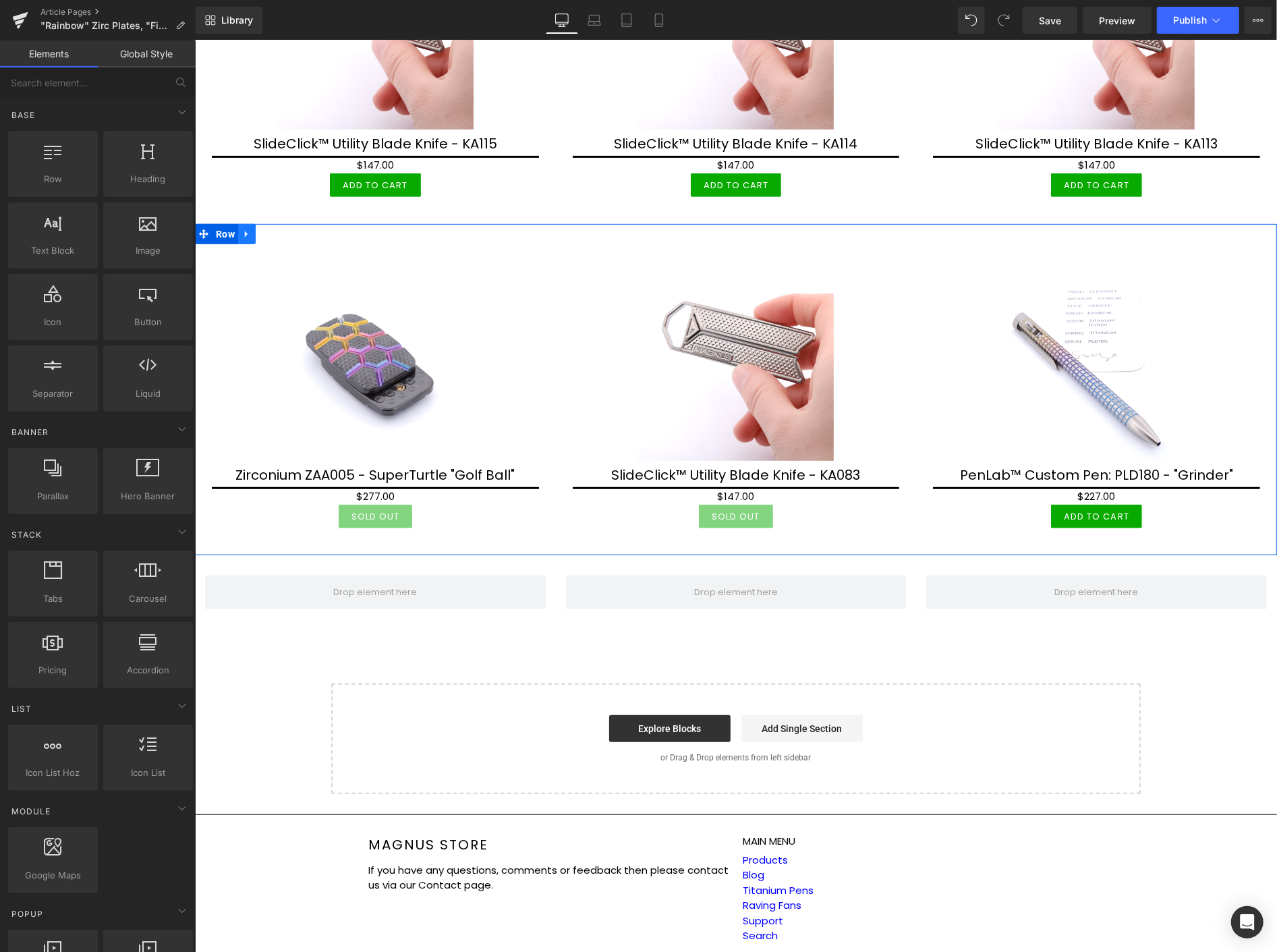
click at [247, 228] on icon at bounding box center [246, 233] width 9 height 10
click at [261, 228] on icon at bounding box center [264, 233] width 9 height 9
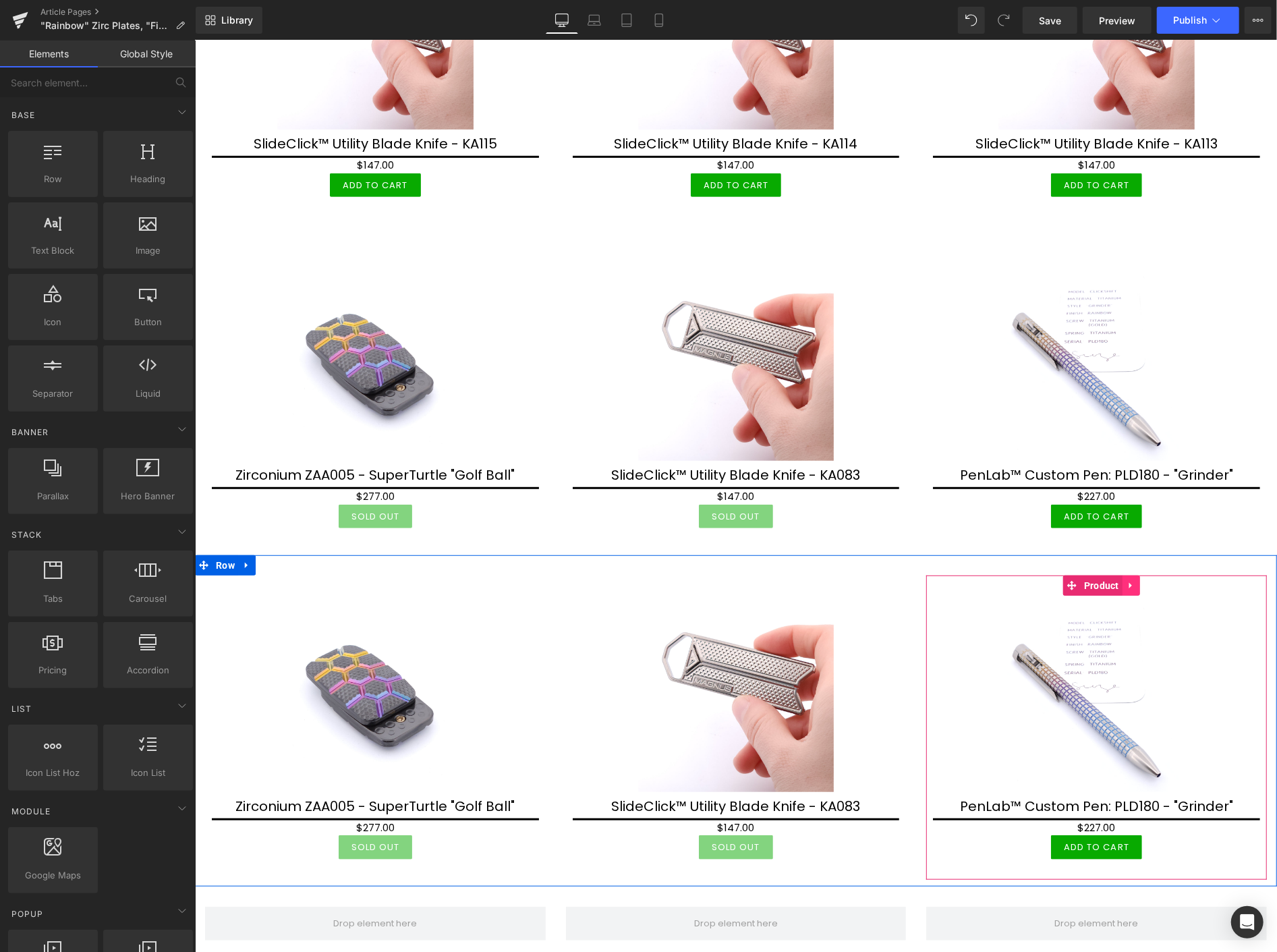
click at [1122, 575] on link at bounding box center [1130, 585] width 17 height 20
click at [1134, 580] on icon at bounding box center [1139, 585] width 9 height 9
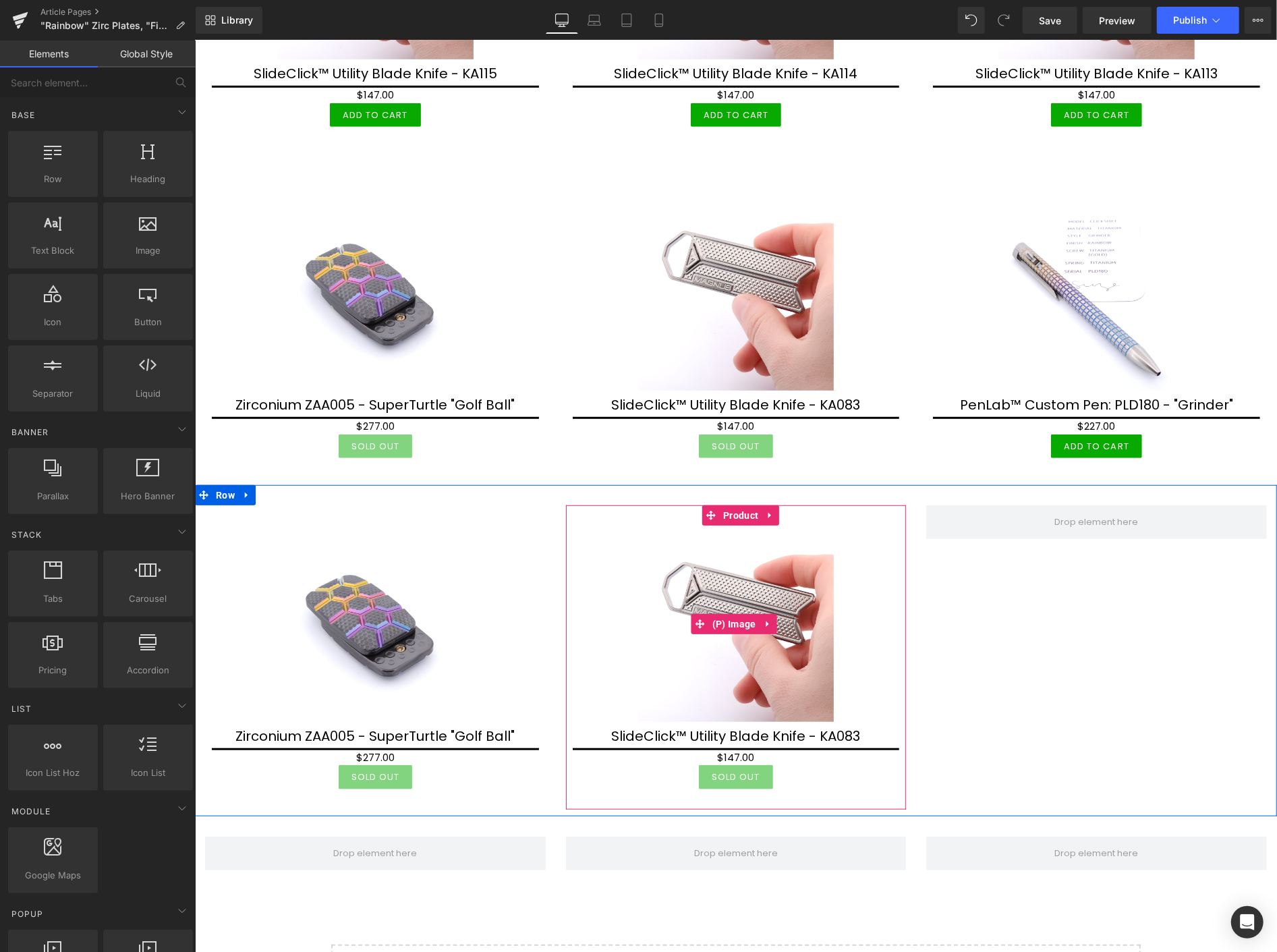
scroll to position [4272, 0]
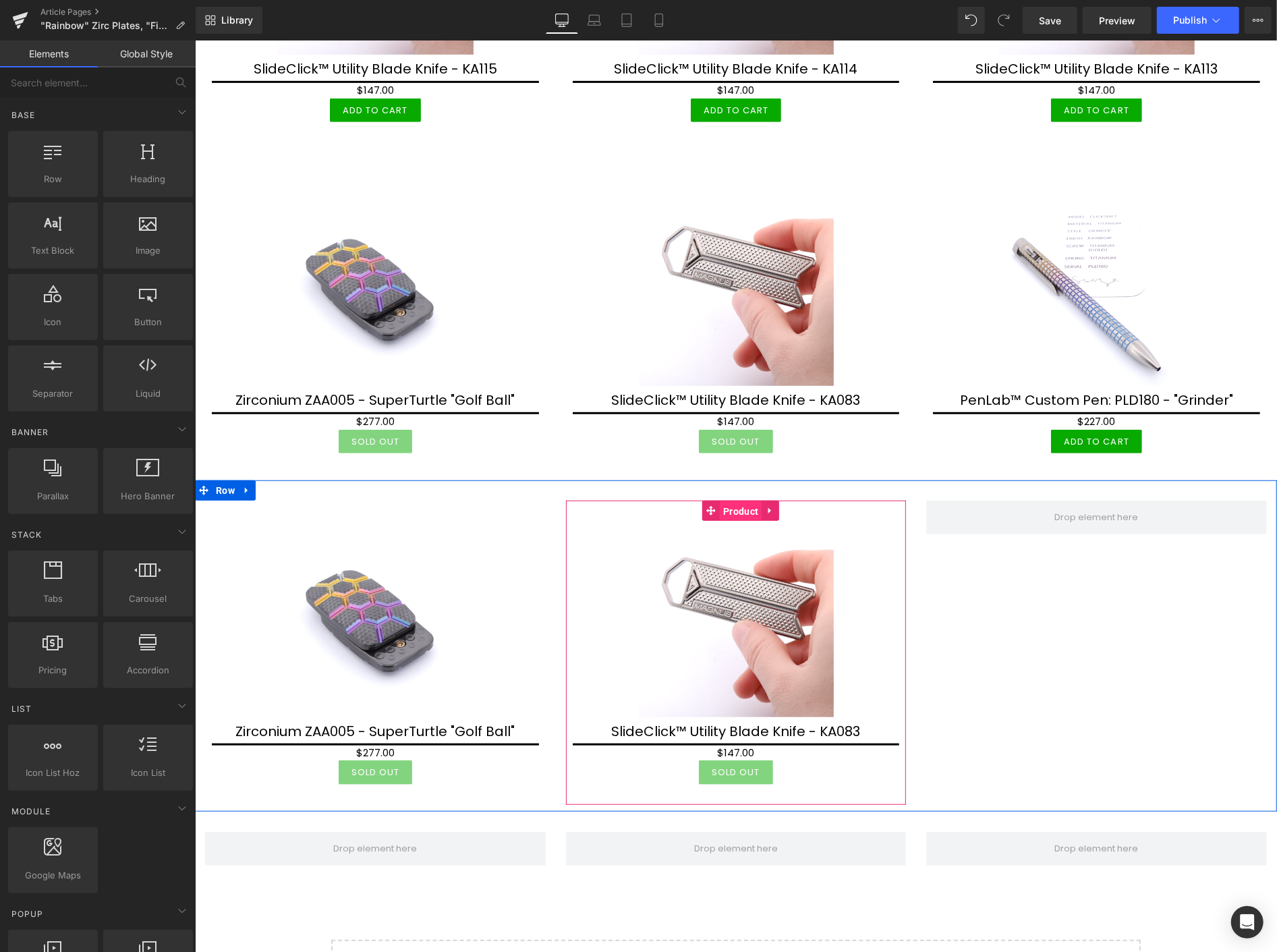
click at [734, 501] on span "Product" at bounding box center [740, 511] width 42 height 20
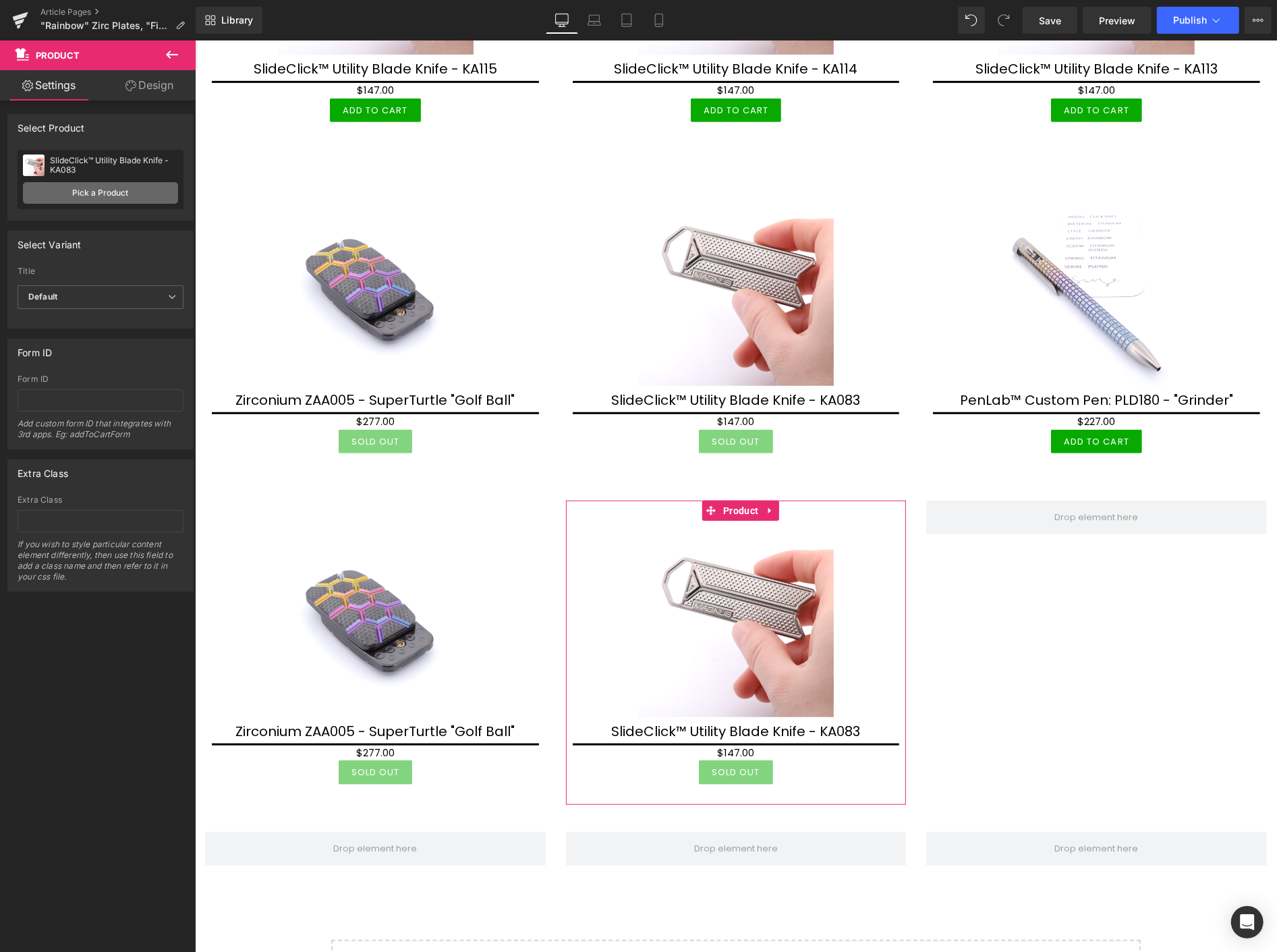
click at [106, 194] on link "Pick a Product" at bounding box center [100, 193] width 155 height 22
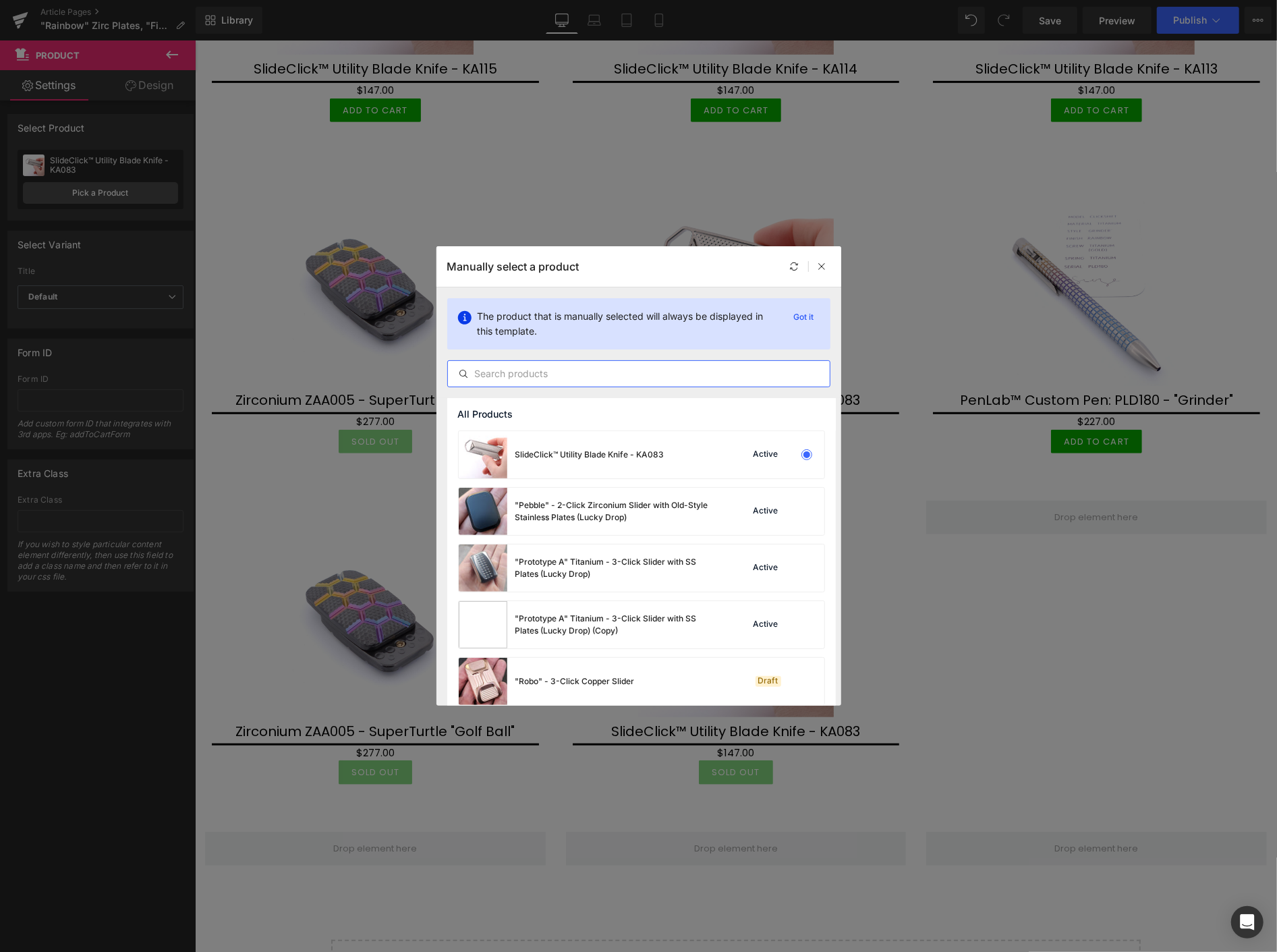
click at [529, 375] on input "text" at bounding box center [638, 374] width 382 height 16
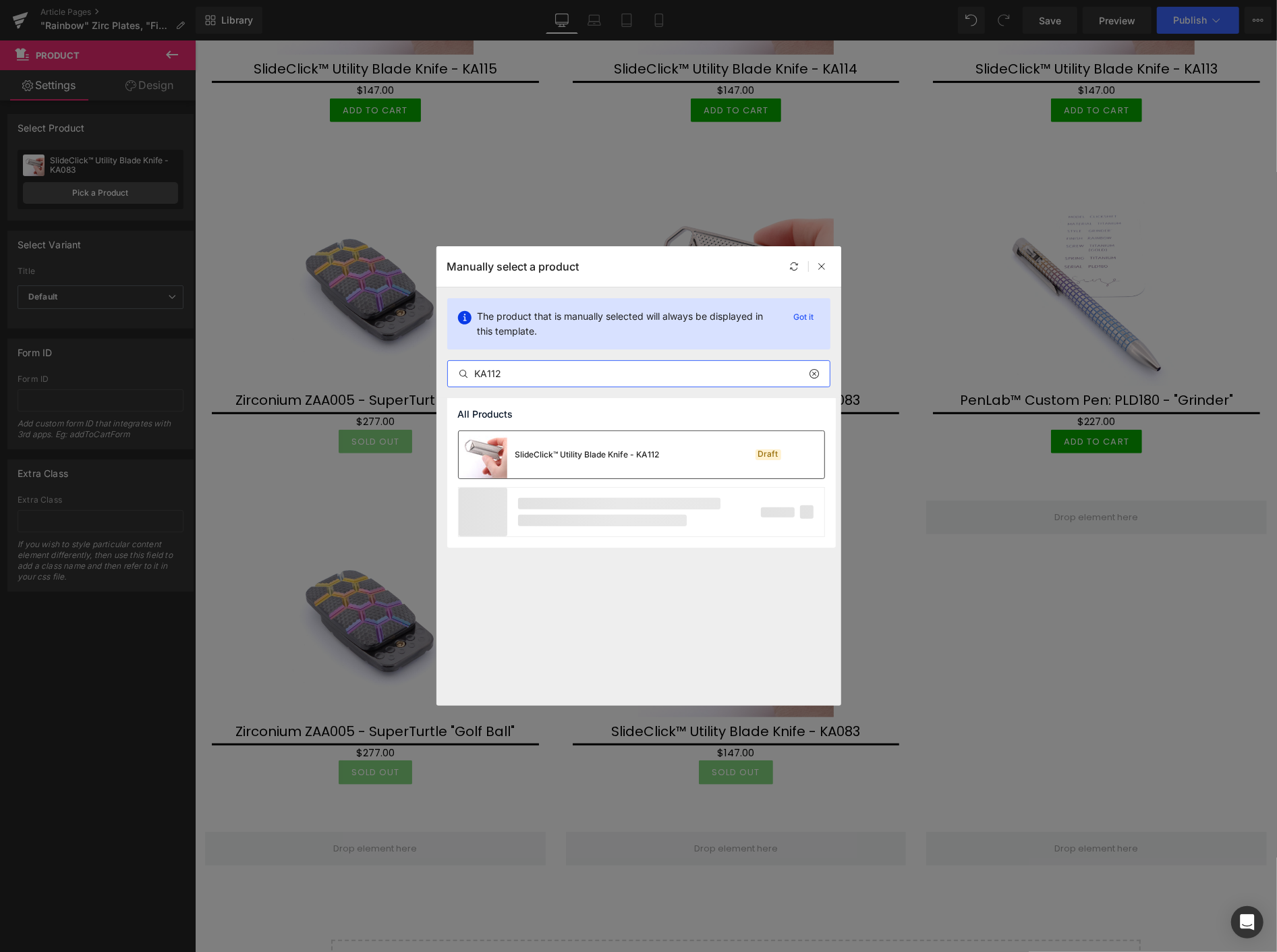
type input "KA112"
click at [686, 448] on div "SlideClick™ Utility Blade Knife - KA112 Draft" at bounding box center [641, 455] width 366 height 47
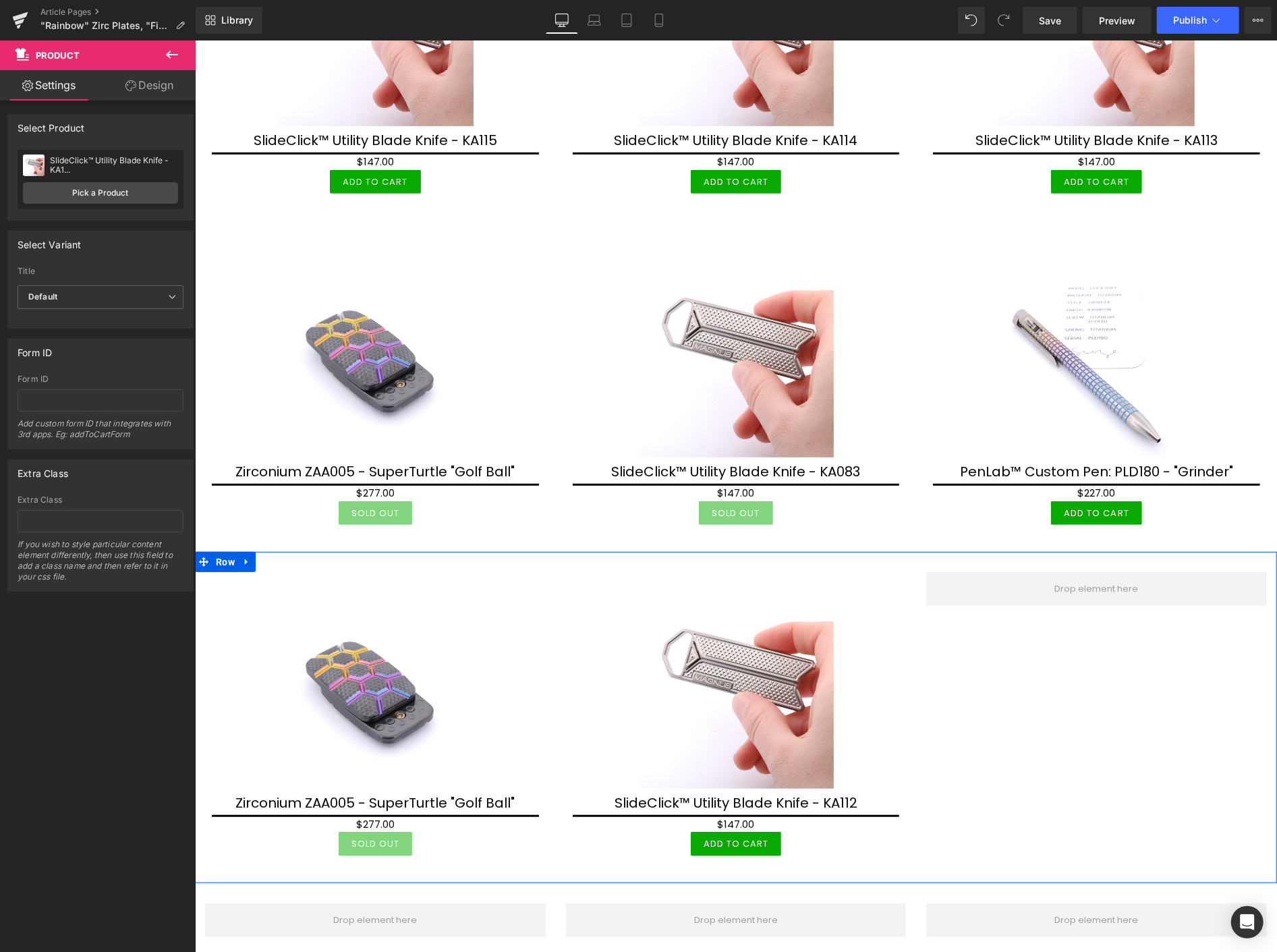
scroll to position [4197, 0]
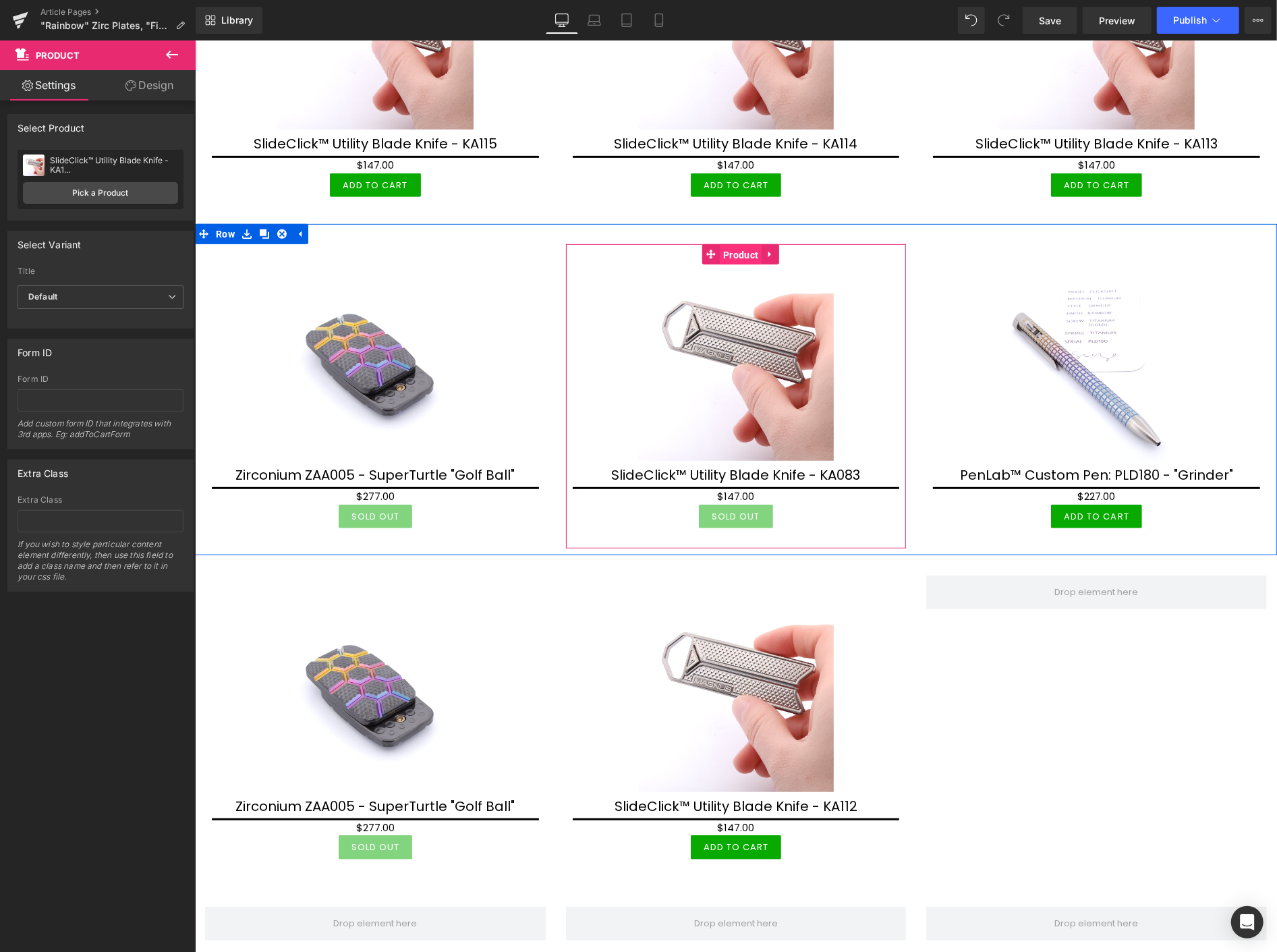
click at [722, 245] on span "Product" at bounding box center [740, 254] width 42 height 20
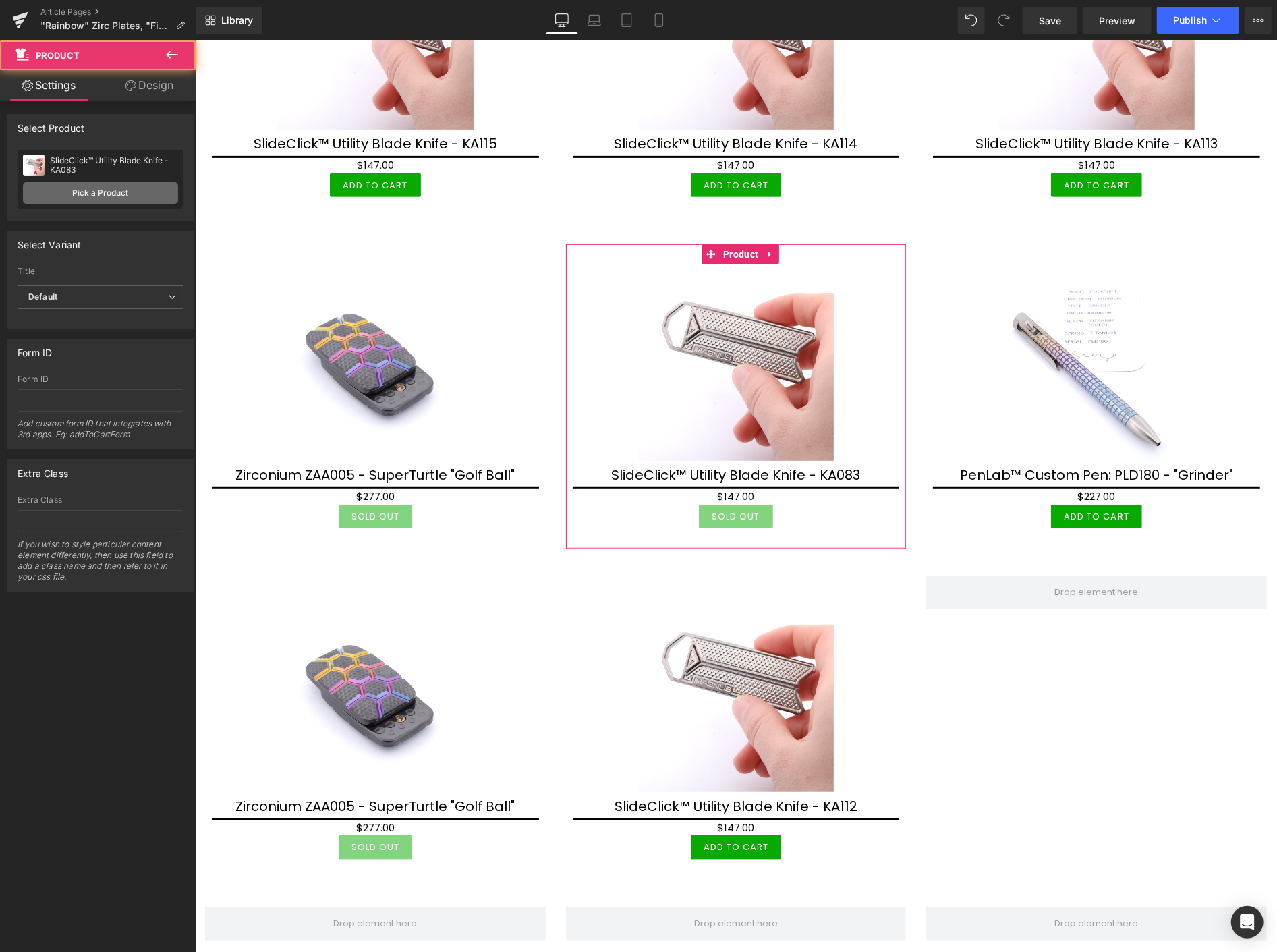
click at [102, 193] on link "Pick a Product" at bounding box center [100, 193] width 155 height 22
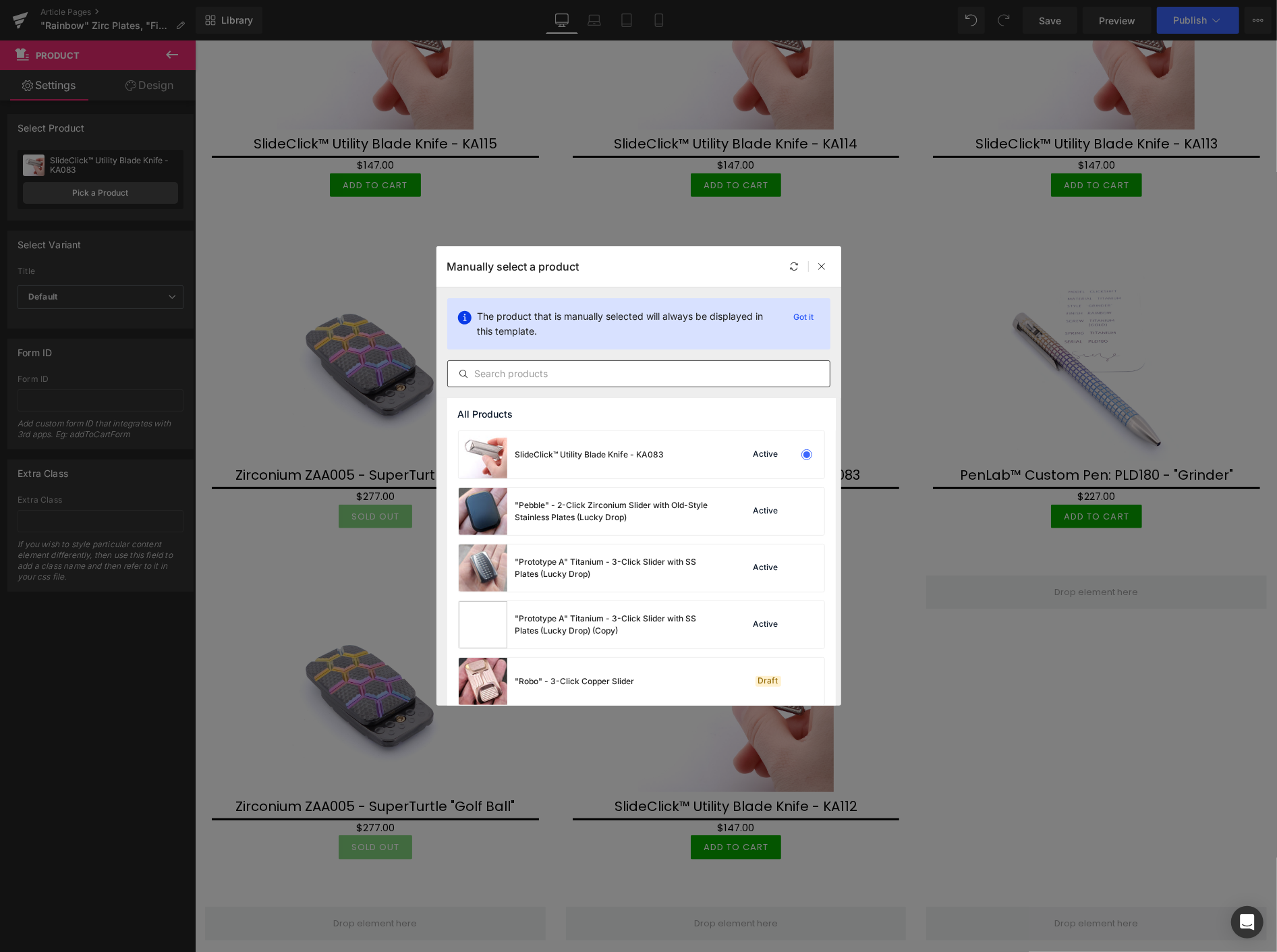
click at [484, 371] on input "text" at bounding box center [638, 374] width 382 height 16
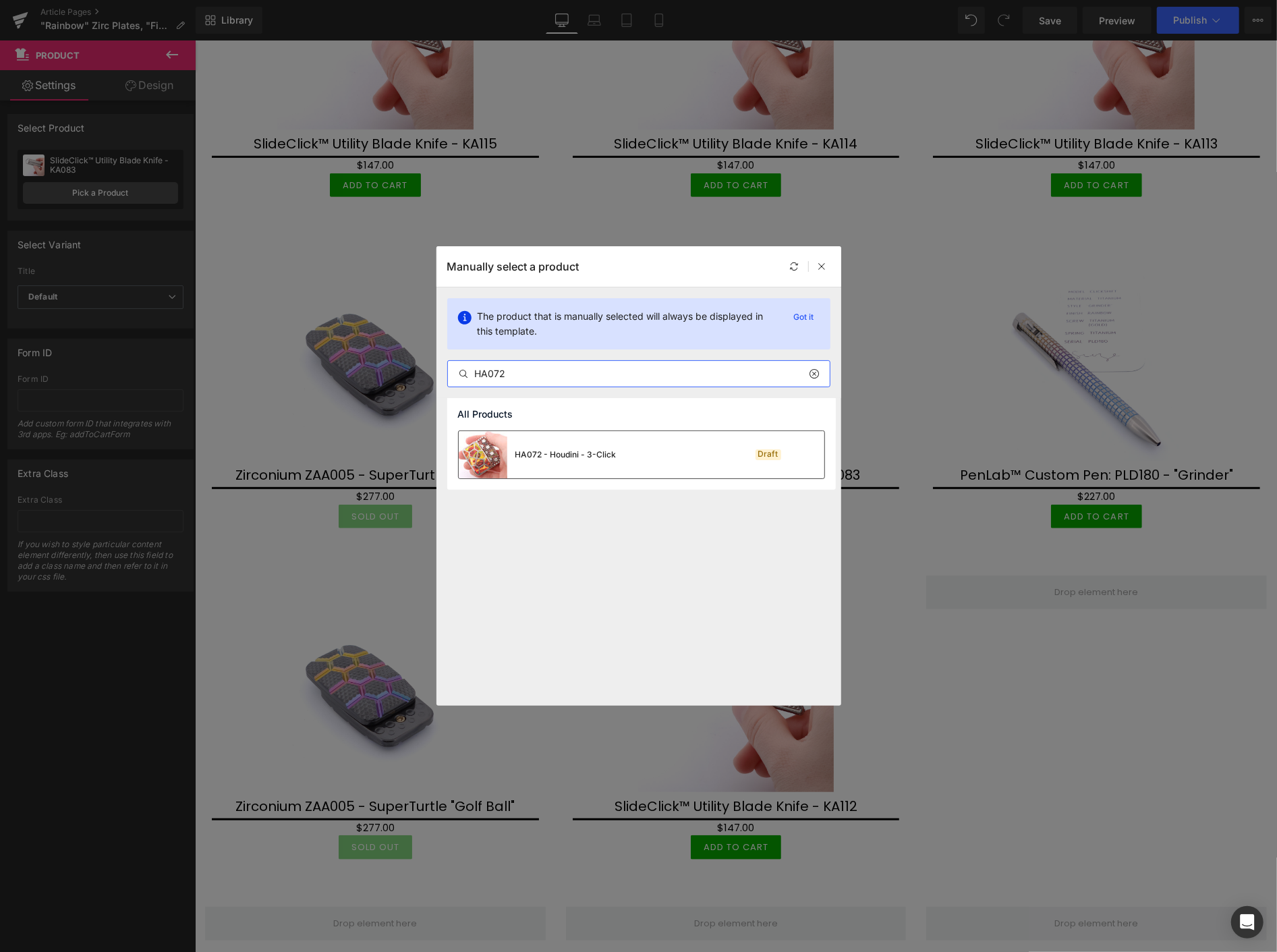
type input "HA072"
click at [568, 447] on div "HA072 - Houdini - 3-Click" at bounding box center [537, 455] width 158 height 47
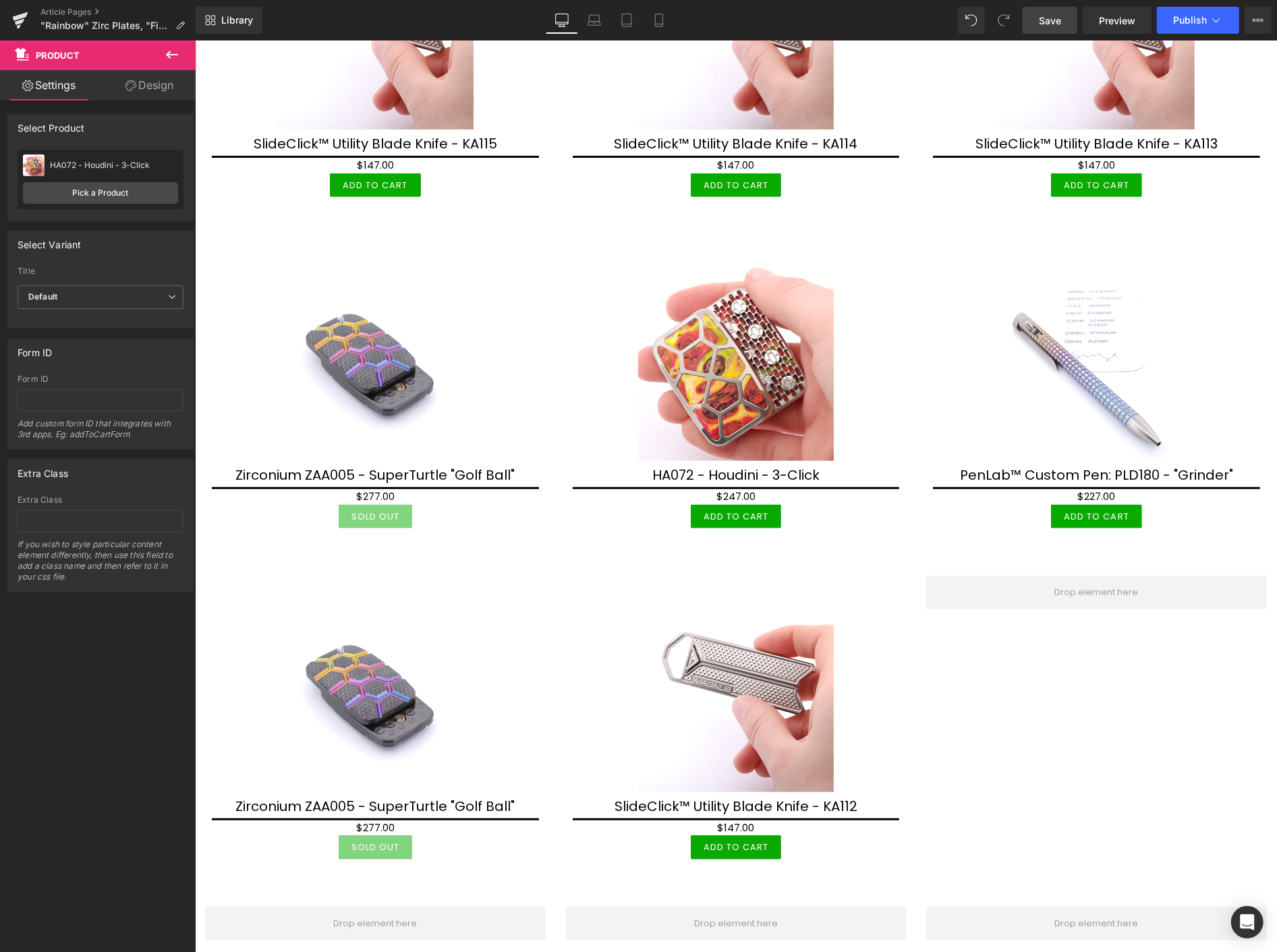
click at [1055, 22] on span "Save" at bounding box center [1050, 21] width 23 height 14
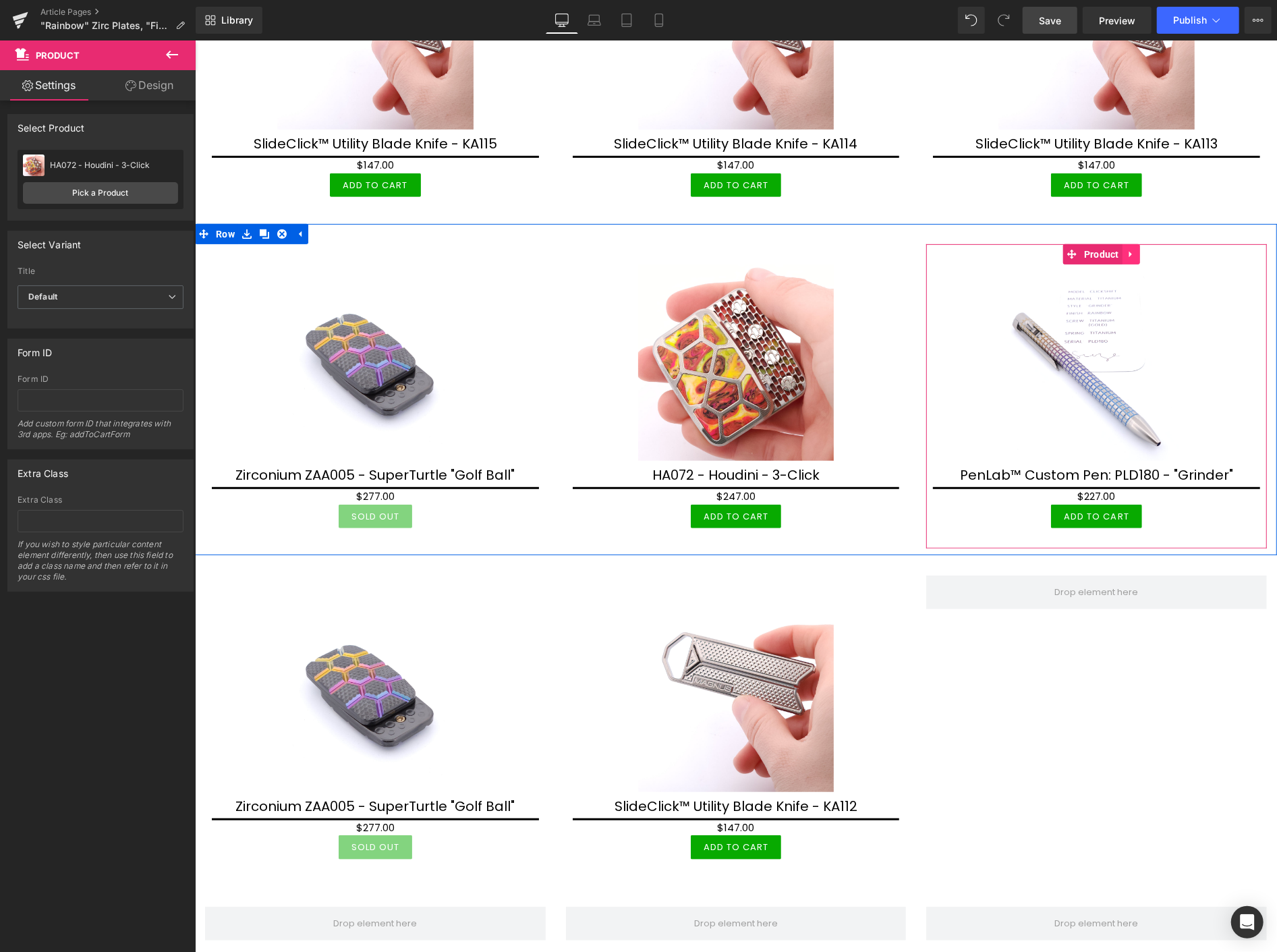
click at [1126, 249] on icon at bounding box center [1131, 254] width 9 height 10
click at [1134, 249] on icon at bounding box center [1139, 254] width 9 height 9
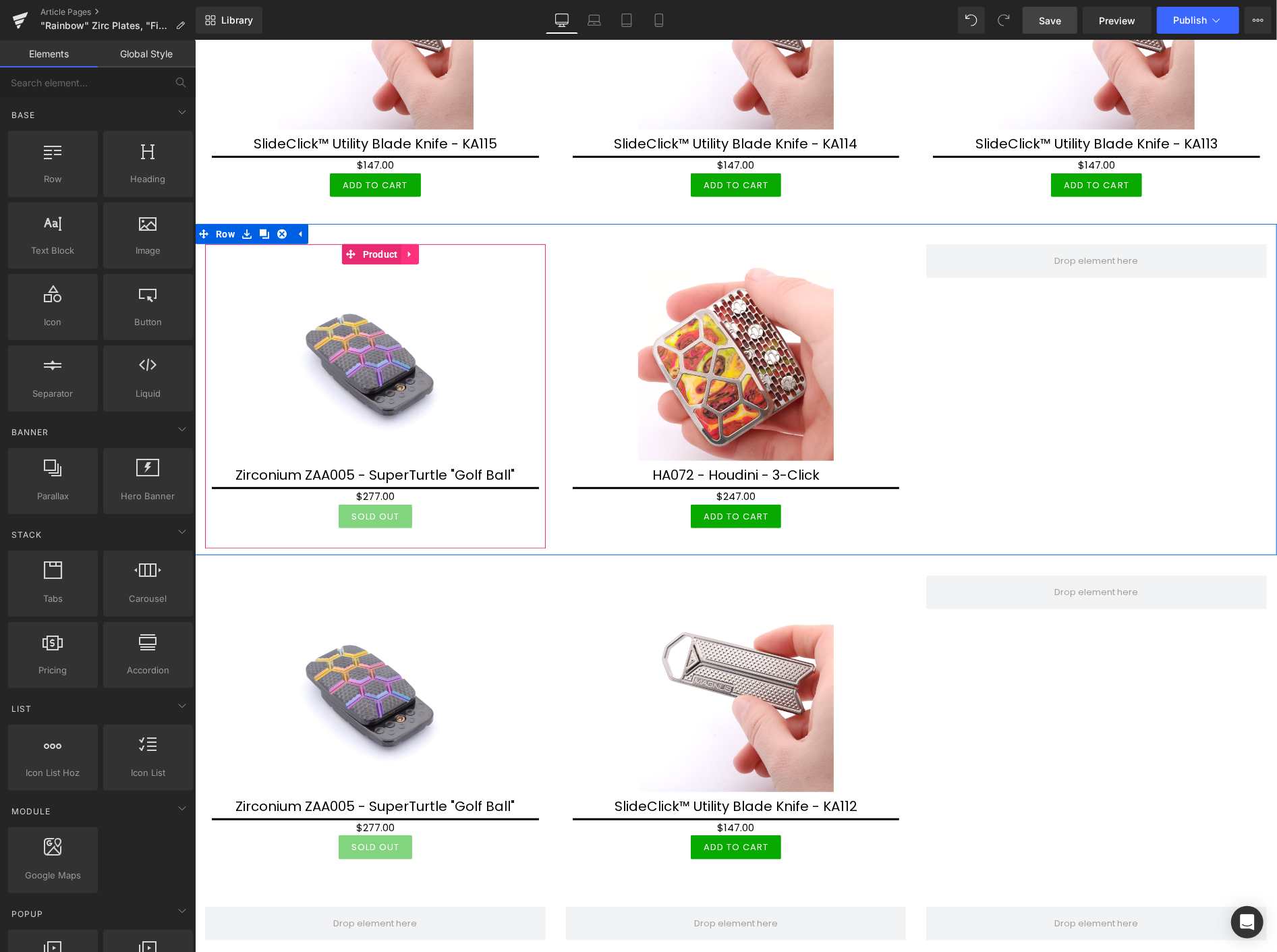
click at [412, 249] on icon at bounding box center [410, 254] width 9 height 10
click at [397, 249] on icon at bounding box center [401, 254] width 9 height 9
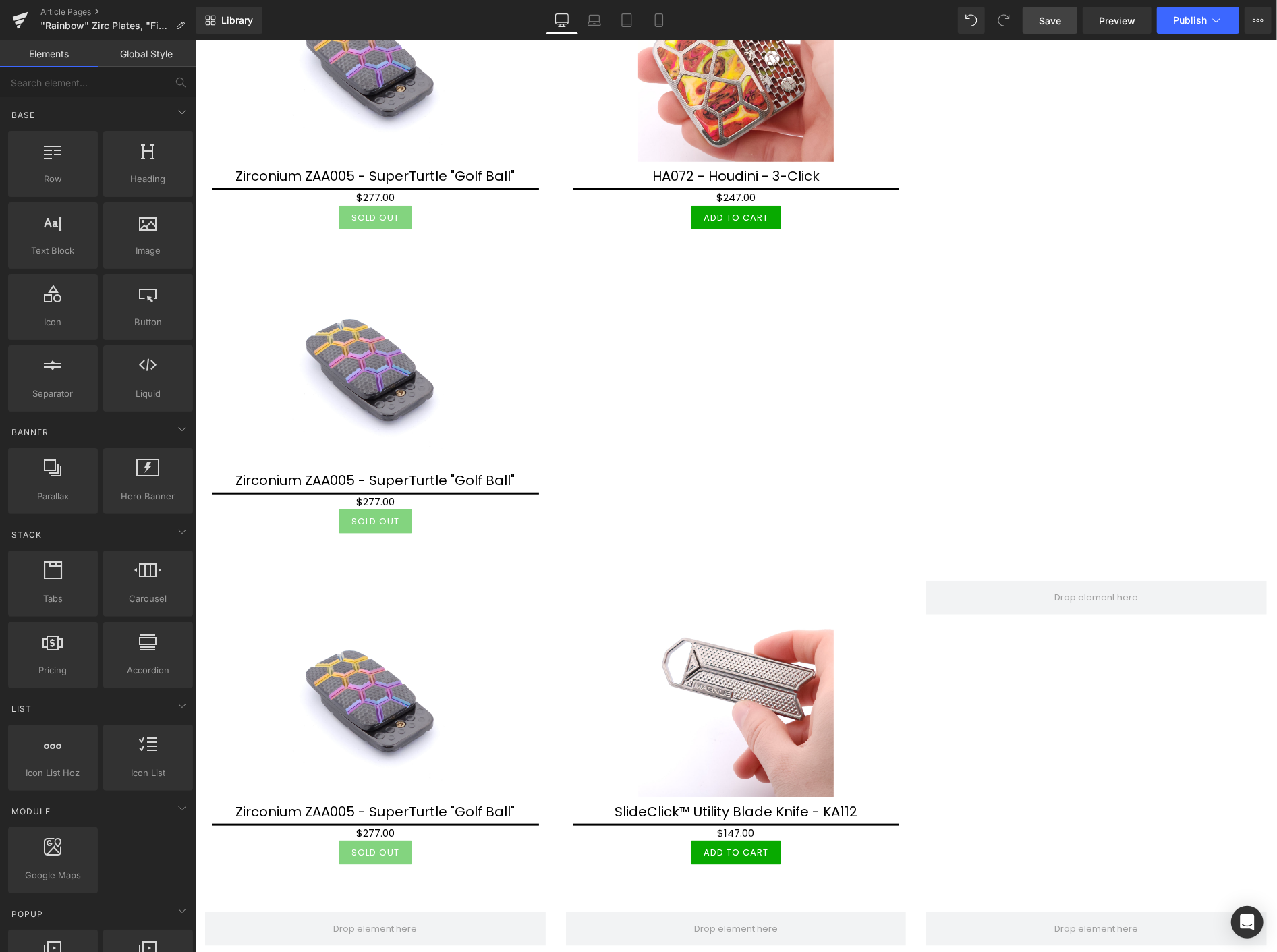
scroll to position [4497, 0]
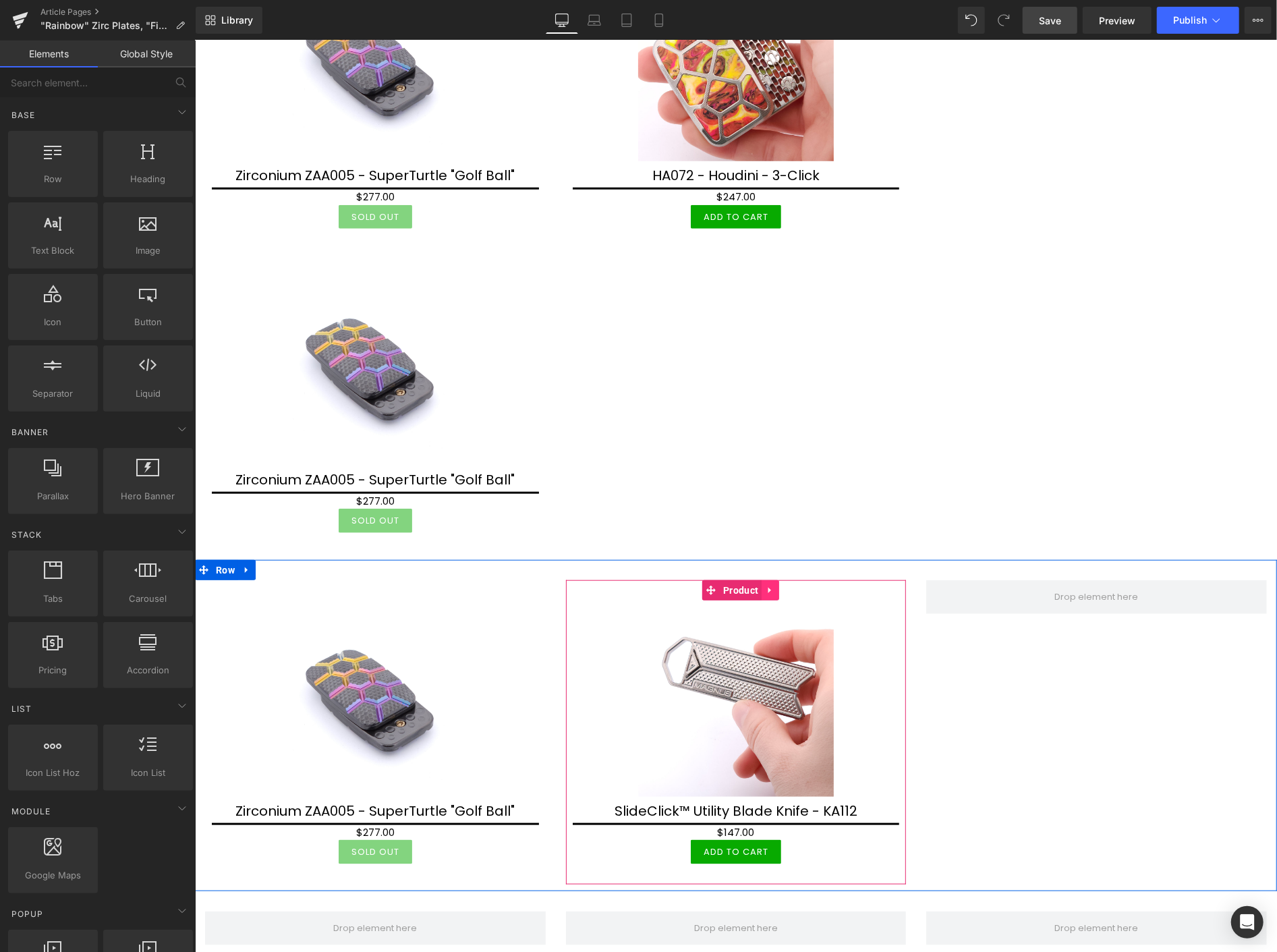
click at [765, 584] on icon at bounding box center [770, 588] width 9 height 10
click at [775, 585] on icon at bounding box center [778, 589] width 9 height 9
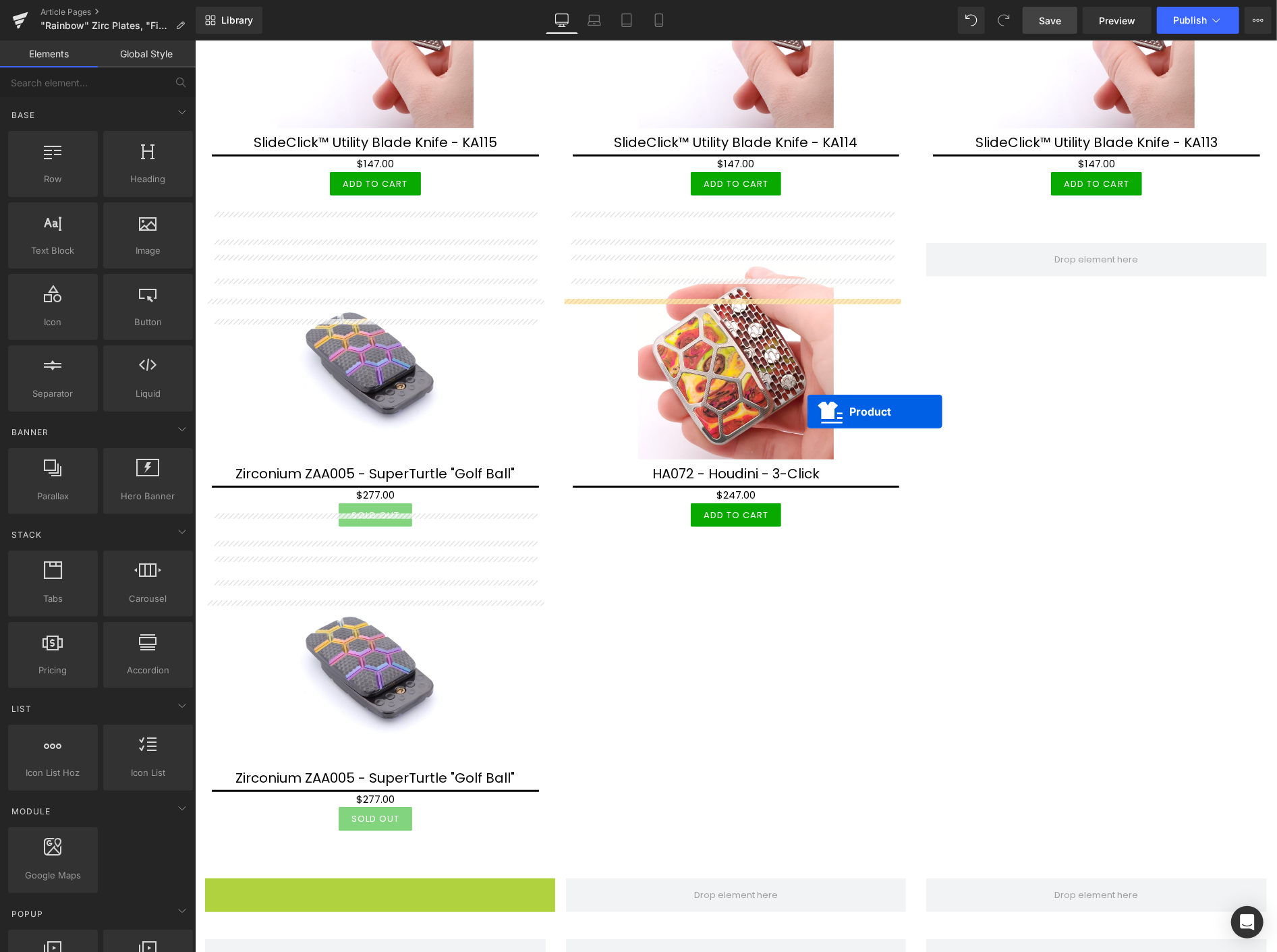
scroll to position [4197, 0]
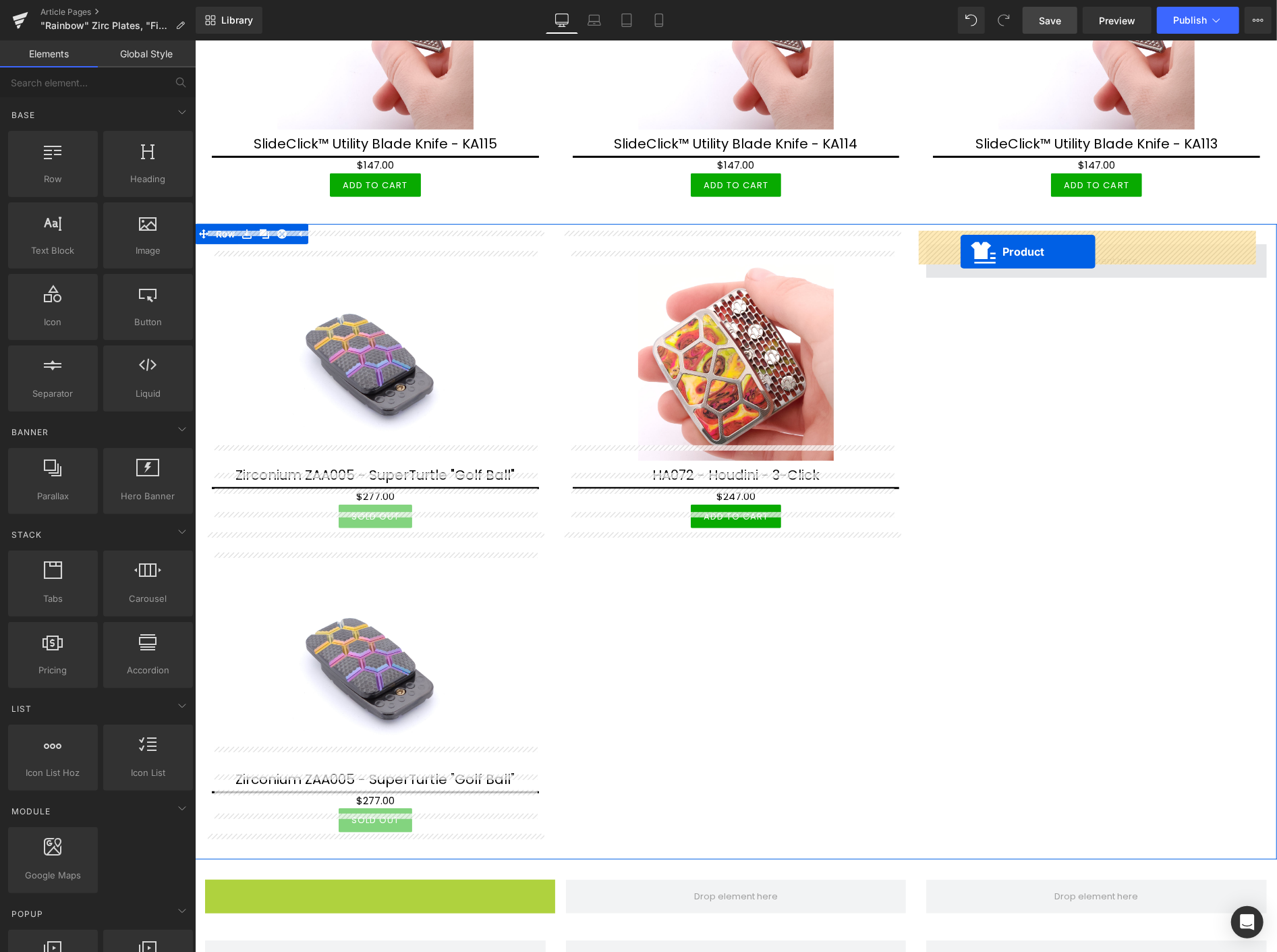
drag, startPoint x: 345, startPoint y: 568, endPoint x: 960, endPoint y: 251, distance: 691.9
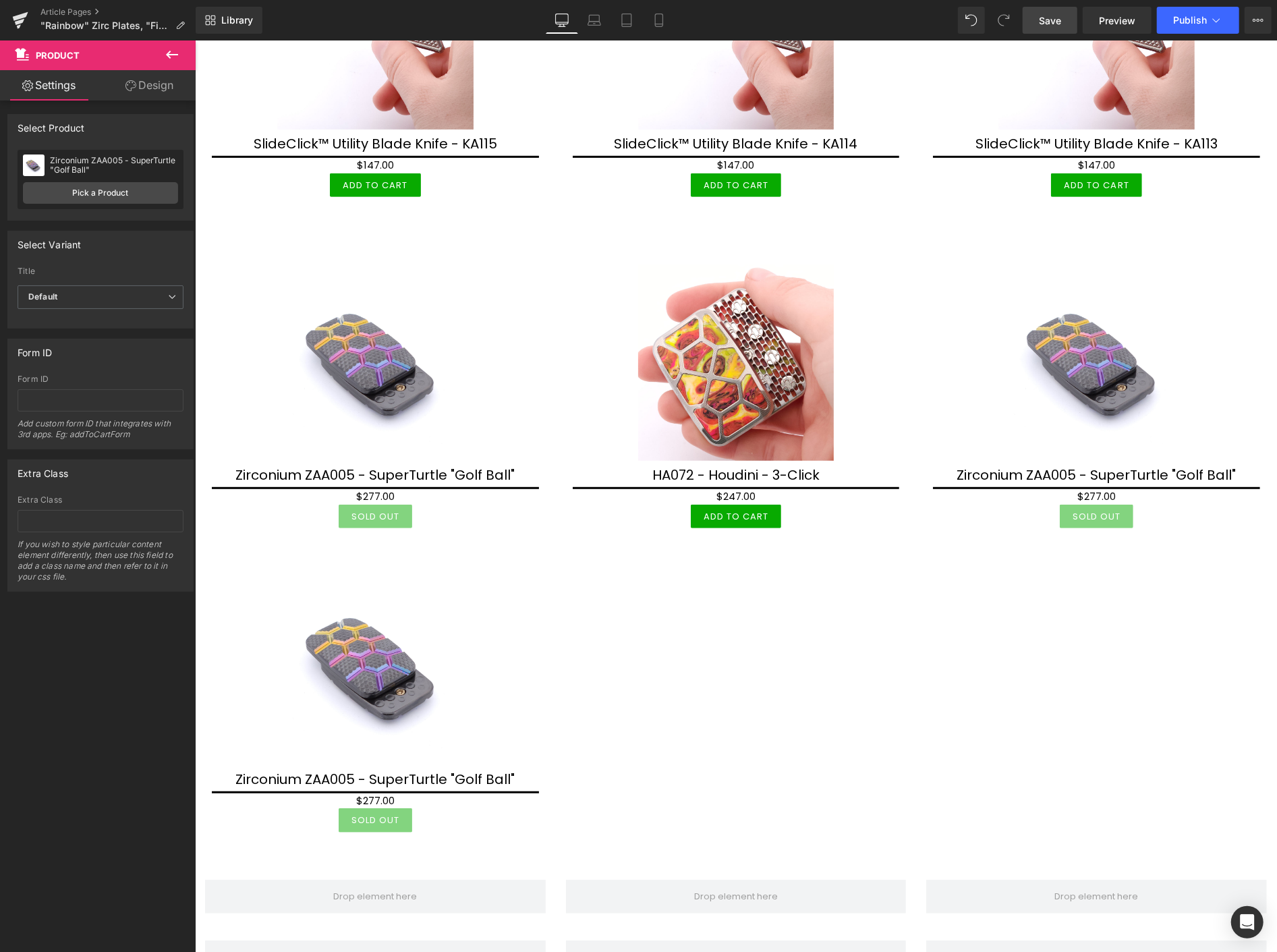
click at [1057, 22] on span "Save" at bounding box center [1050, 21] width 23 height 14
